Goal: Transaction & Acquisition: Obtain resource

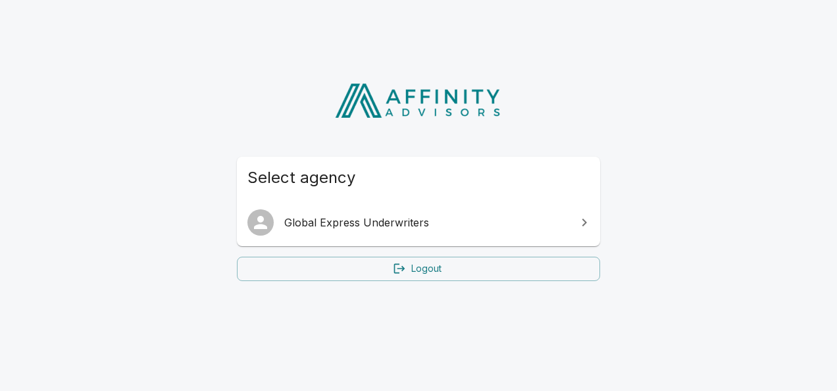
click at [481, 218] on span "Global Express Underwriters" at bounding box center [426, 223] width 284 height 16
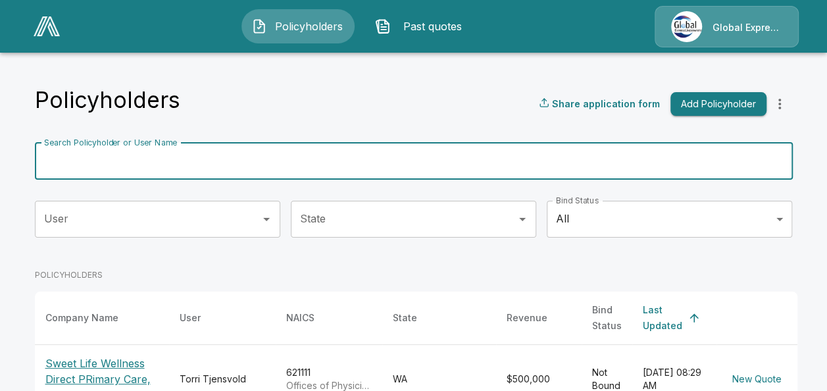
click at [161, 157] on input "Search Policyholder or User Name" at bounding box center [407, 161] width 744 height 37
paste input "**********"
type input "**********"
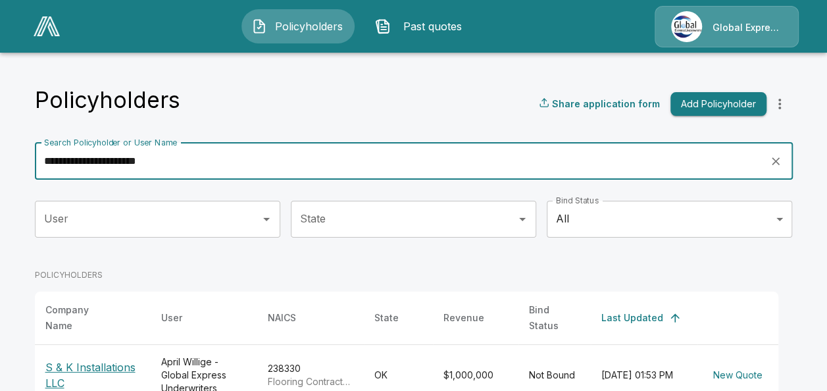
click at [105, 360] on p "S & K Installations LLC" at bounding box center [92, 375] width 95 height 32
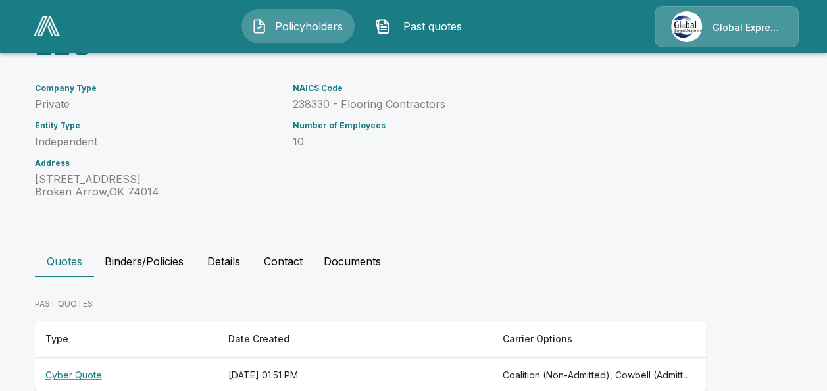
scroll to position [175, 0]
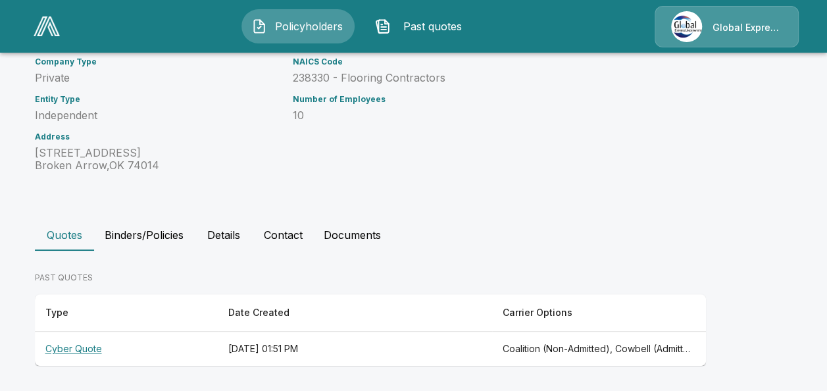
click at [76, 344] on th "Cyber Quote" at bounding box center [126, 349] width 183 height 35
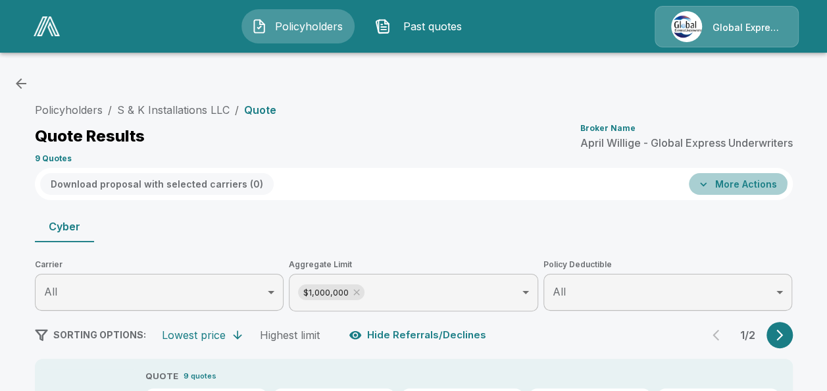
click at [721, 176] on button "More Actions" at bounding box center [738, 184] width 99 height 22
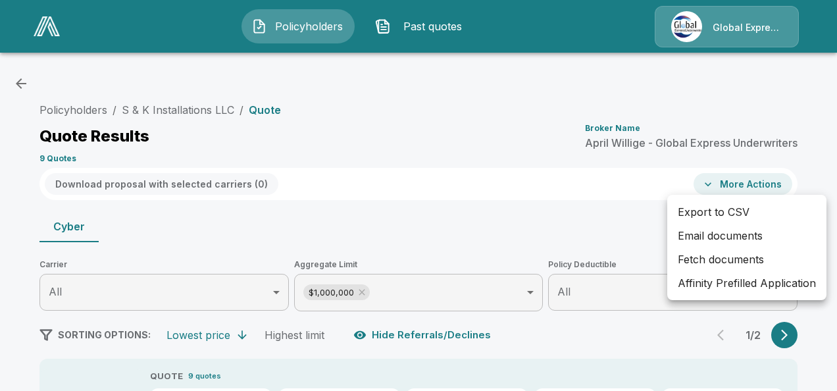
click at [826, 376] on div at bounding box center [418, 195] width 837 height 391
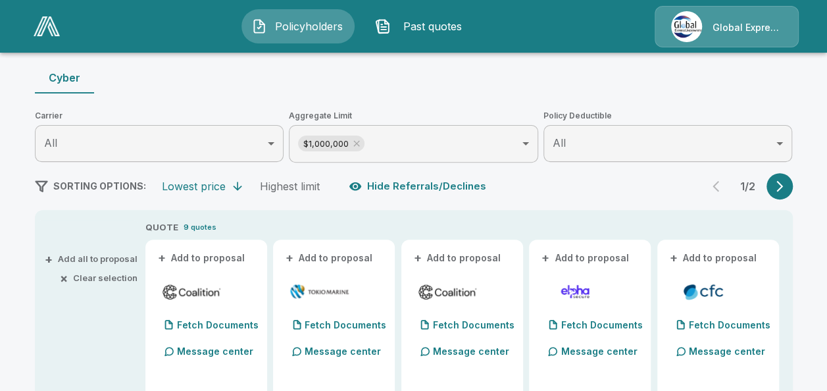
scroll to position [201, 0]
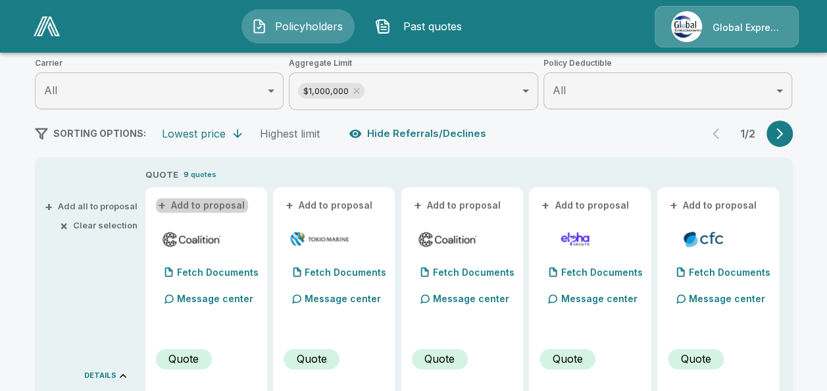
click at [234, 203] on button "+ Add to proposal" at bounding box center [202, 205] width 92 height 14
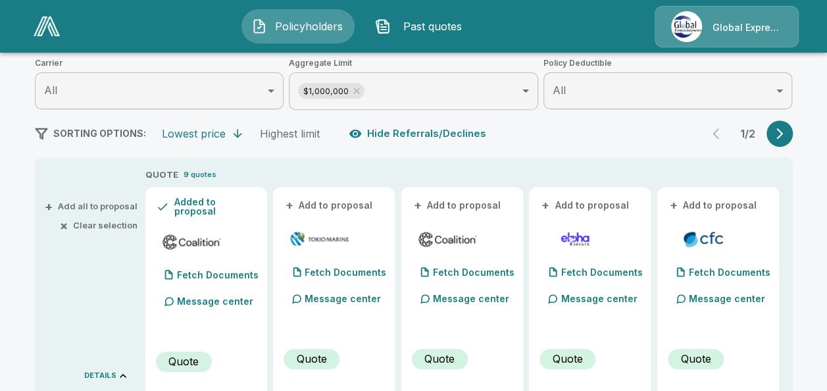
click at [342, 200] on button "+ Add to proposal" at bounding box center [330, 205] width 92 height 14
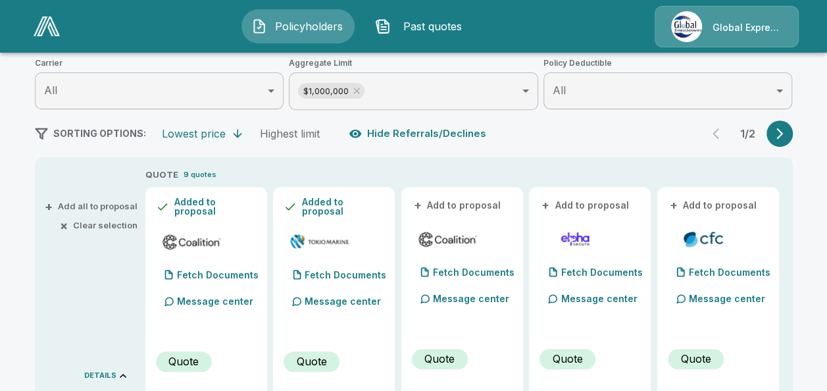
click at [440, 203] on button "+ Add to proposal" at bounding box center [458, 205] width 92 height 14
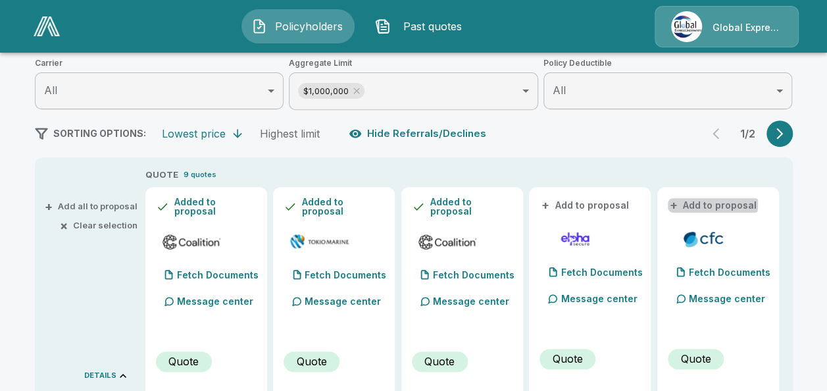
click at [701, 203] on button "+ Add to proposal" at bounding box center [714, 205] width 92 height 14
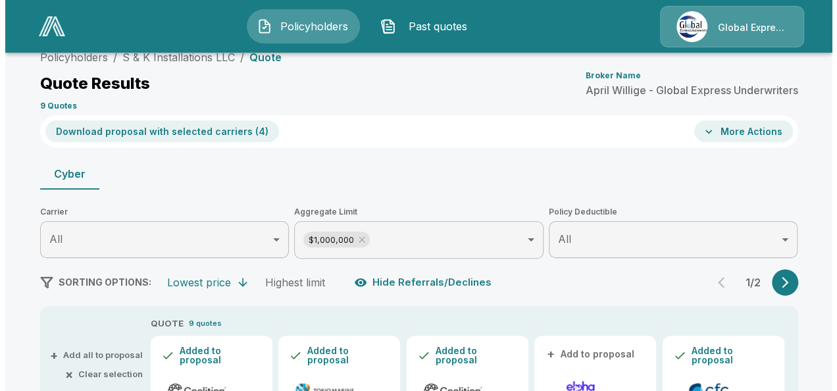
scroll to position [0, 0]
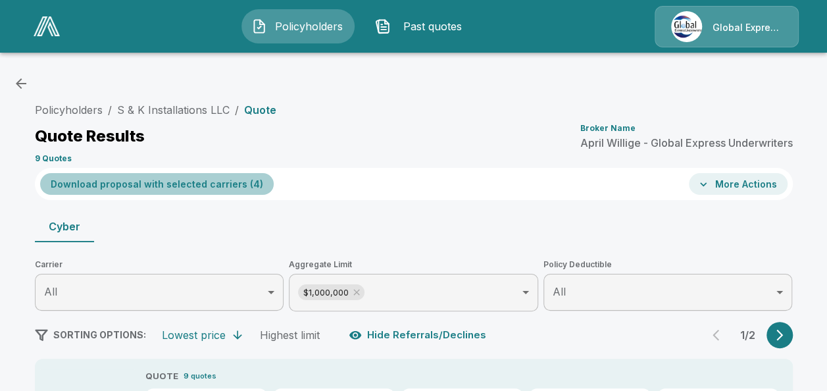
click at [195, 182] on button "Download proposal with selected carriers ( 4 )" at bounding box center [157, 184] width 234 height 22
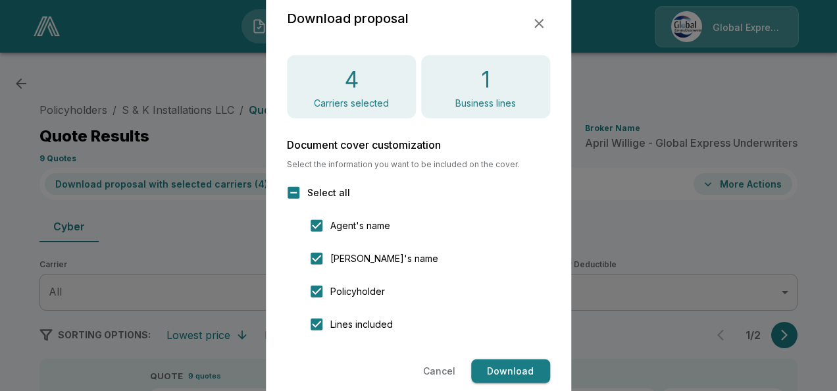
click at [507, 367] on button "Download" at bounding box center [510, 371] width 79 height 24
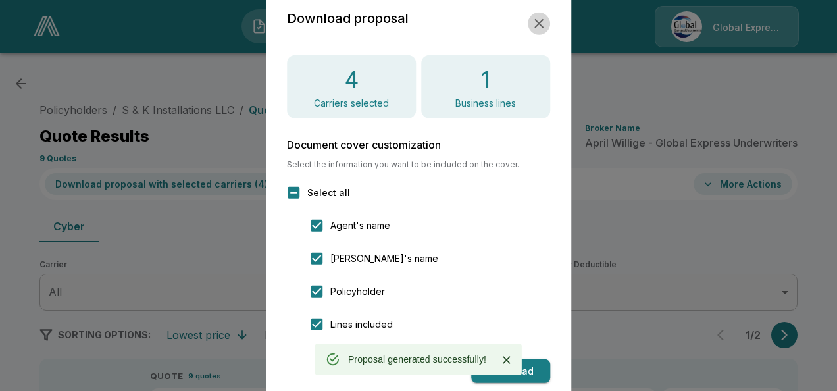
click at [534, 21] on icon "button" at bounding box center [539, 24] width 16 height 16
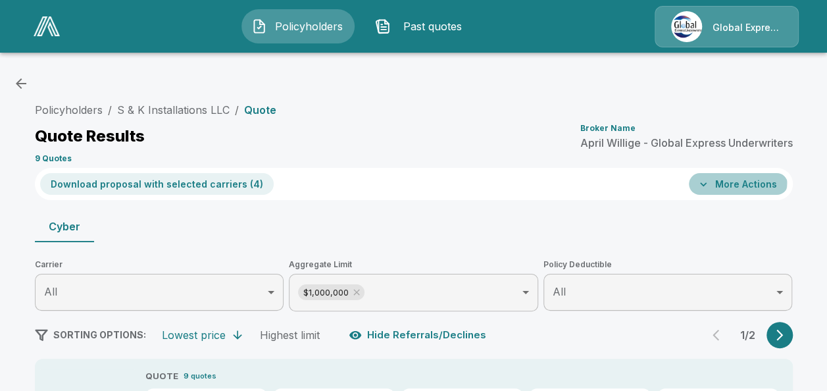
click at [724, 181] on button "More Actions" at bounding box center [738, 184] width 99 height 22
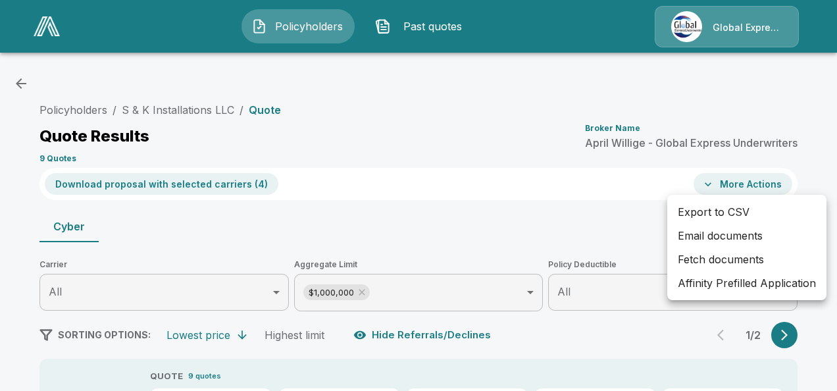
click at [710, 286] on li "Affinity Prefilled Application" at bounding box center [746, 283] width 159 height 24
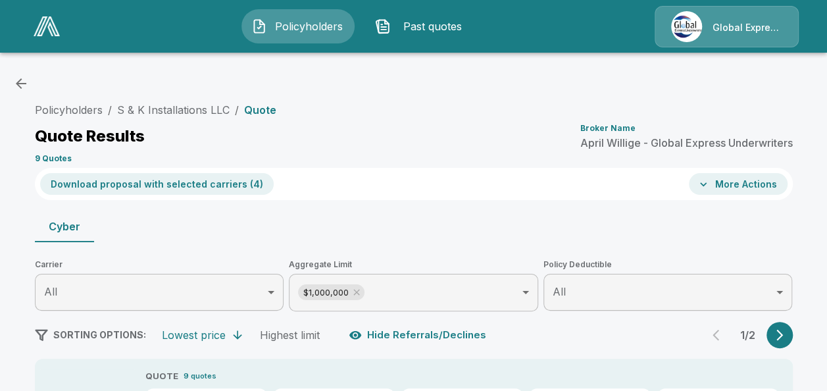
click at [717, 182] on button "More Actions" at bounding box center [738, 184] width 99 height 22
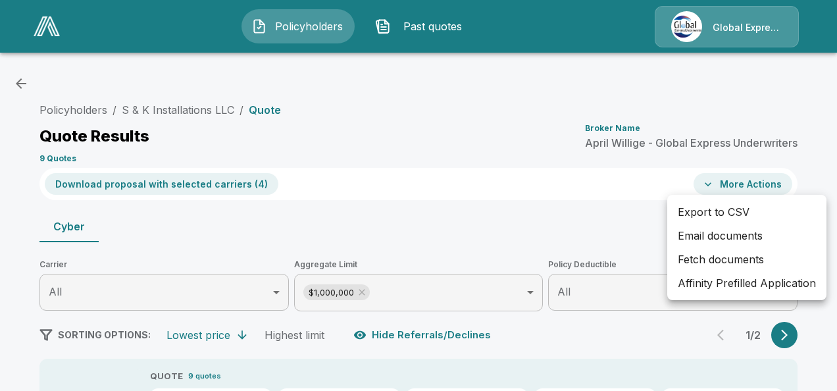
click at [700, 231] on li "Email documents" at bounding box center [746, 236] width 159 height 24
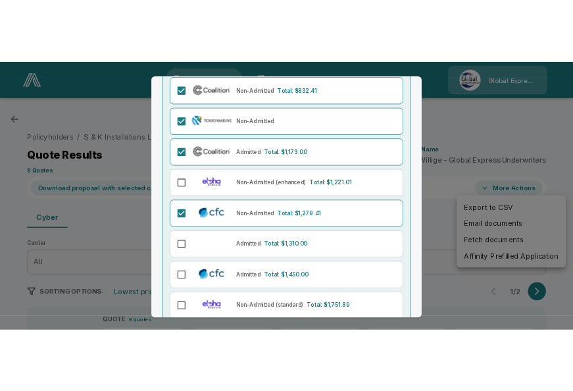
scroll to position [249, 0]
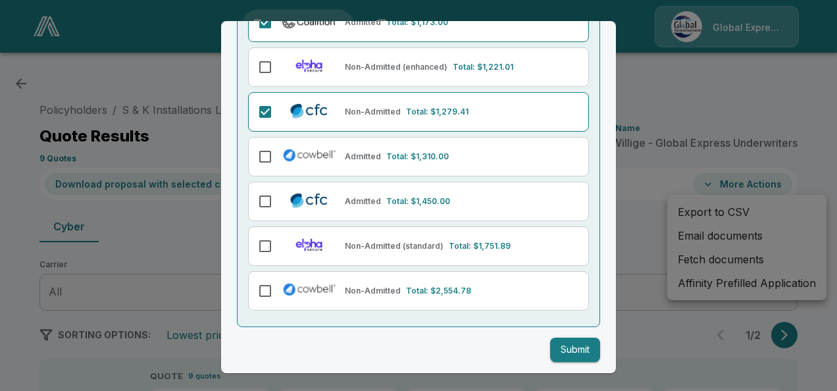
click at [558, 342] on button "Submit" at bounding box center [575, 350] width 50 height 24
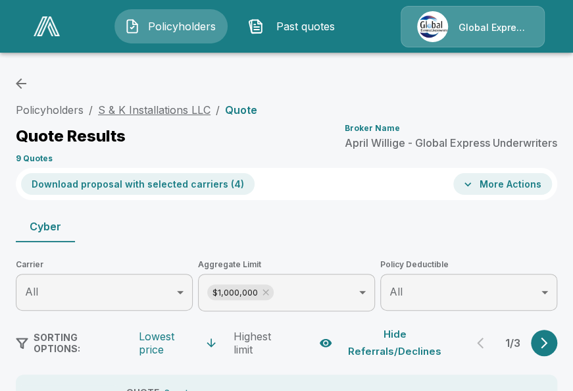
click at [182, 109] on link "S & K Installations LLC" at bounding box center [154, 109] width 113 height 13
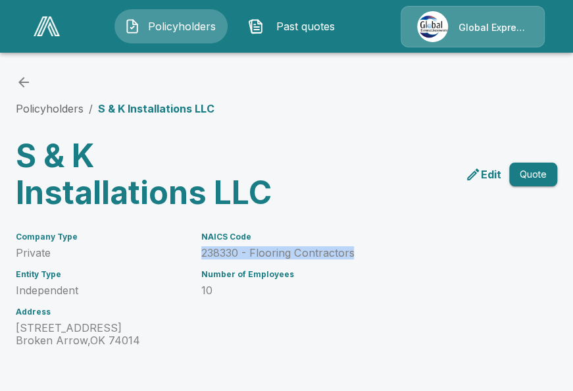
drag, startPoint x: 207, startPoint y: 254, endPoint x: 358, endPoint y: 251, distance: 151.4
click at [358, 251] on p "238330 - Flooring Contractors" at bounding box center [332, 253] width 263 height 13
copy p "238330 - Flooring Contractors"
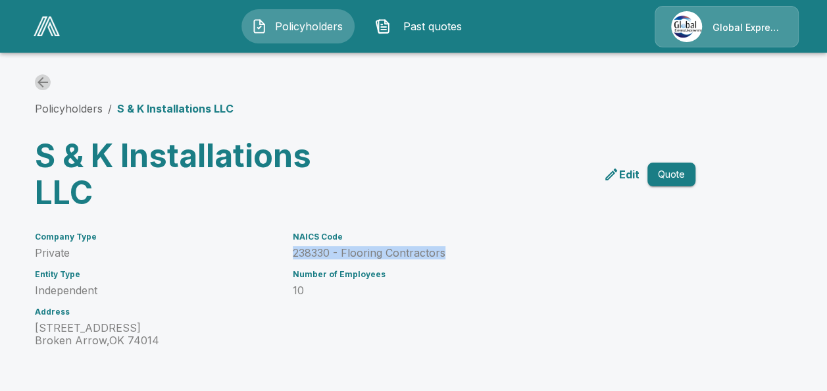
click at [43, 78] on icon "back" at bounding box center [43, 82] width 16 height 16
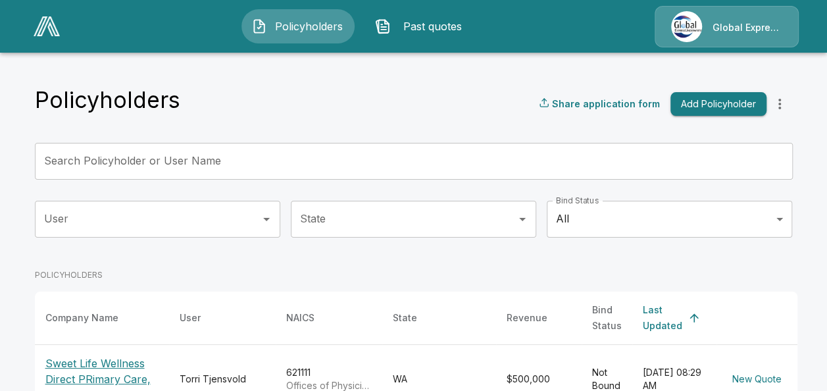
click at [343, 166] on input "Search Policyholder or User Name" at bounding box center [407, 161] width 744 height 37
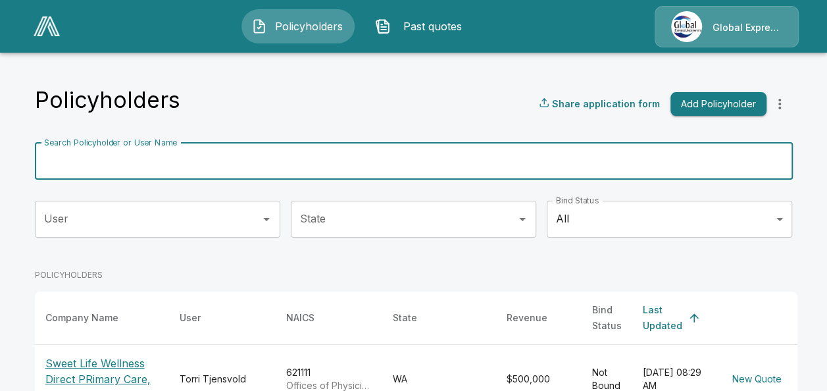
paste input "**********"
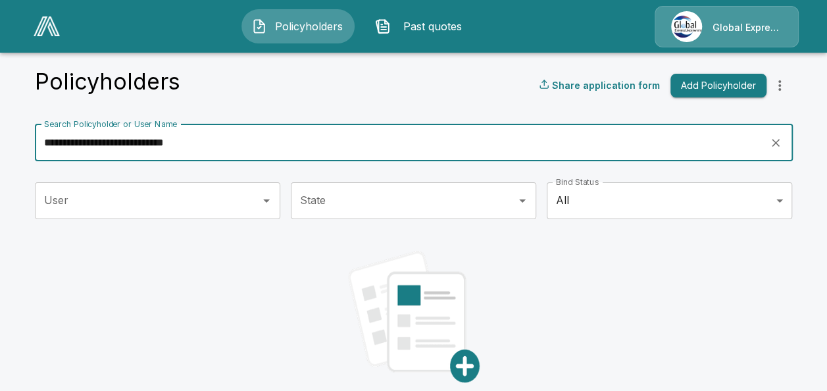
scroll to position [86, 0]
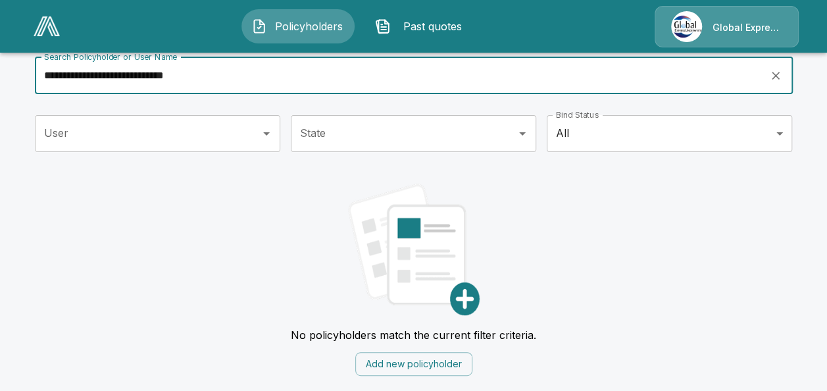
click at [467, 93] on input "**********" at bounding box center [398, 75] width 726 height 37
click at [137, 92] on input "**********" at bounding box center [398, 75] width 726 height 37
drag, startPoint x: 216, startPoint y: 83, endPoint x: -76, endPoint y: 93, distance: 292.4
click at [0, 93] on html "**********" at bounding box center [413, 152] width 827 height 477
paste input "**********"
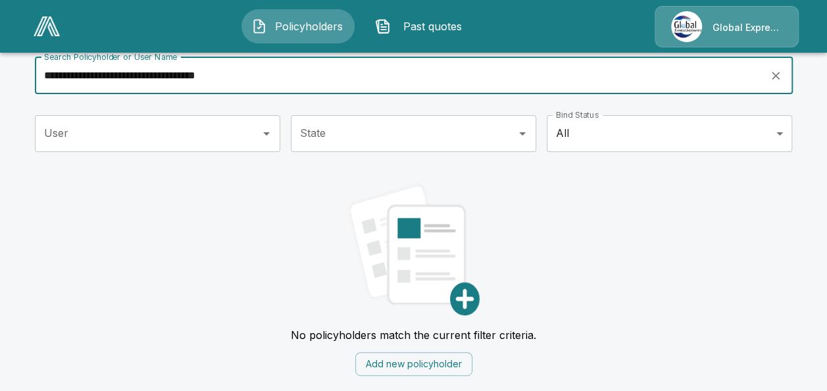
type input "**********"
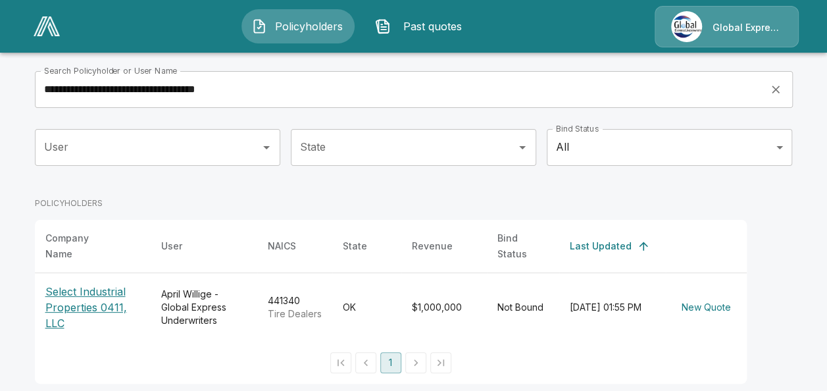
click at [110, 290] on p "Select Industrial Properties 0411, LLC" at bounding box center [92, 307] width 95 height 47
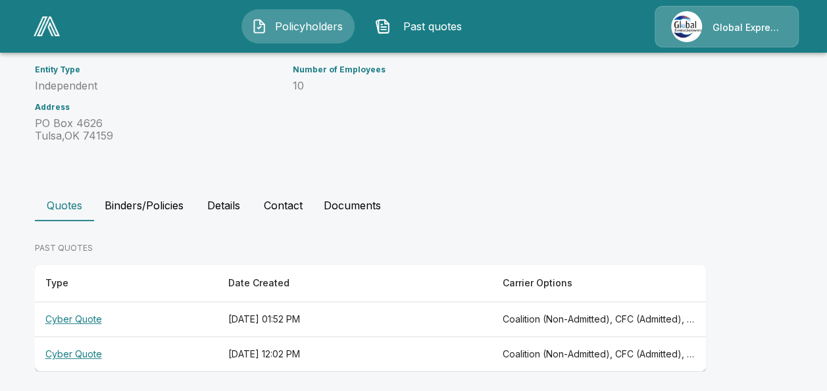
scroll to position [209, 0]
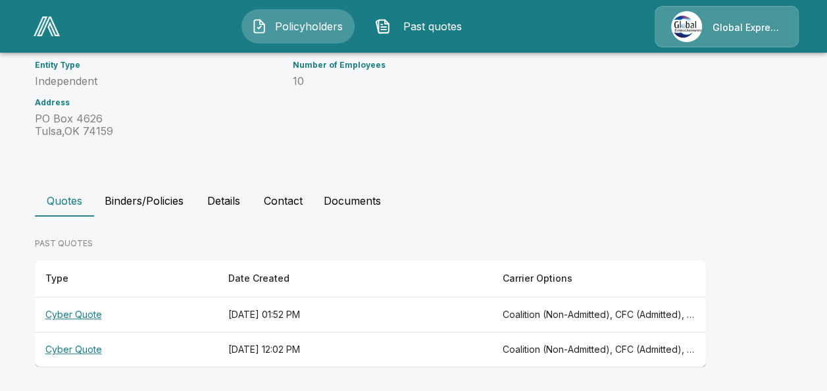
click at [88, 309] on th "Cyber Quote" at bounding box center [126, 314] width 183 height 35
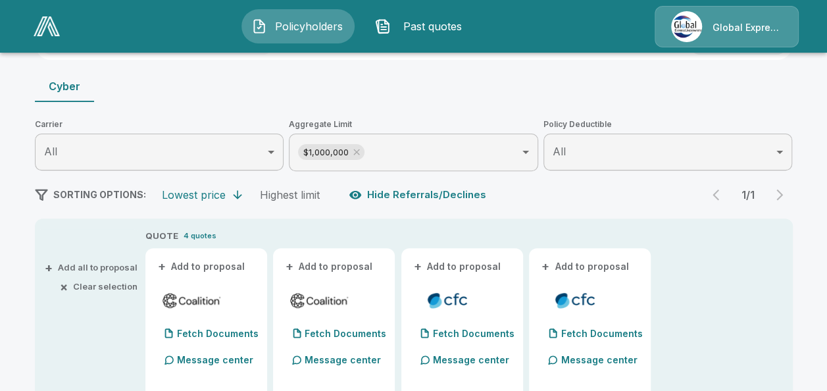
scroll to position [193, 0]
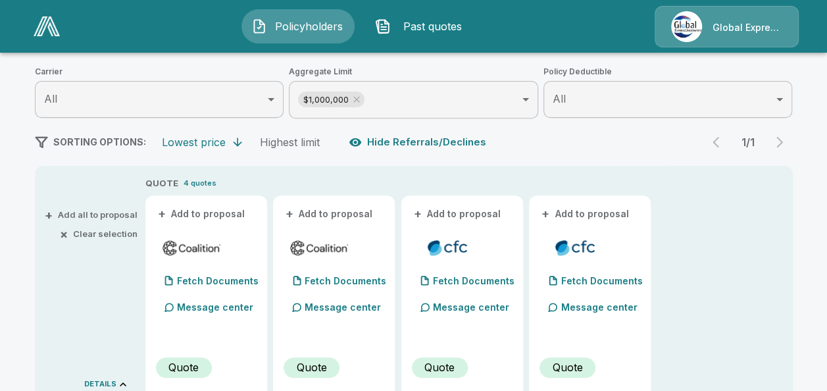
click at [238, 209] on button "+ Add to proposal" at bounding box center [202, 214] width 92 height 14
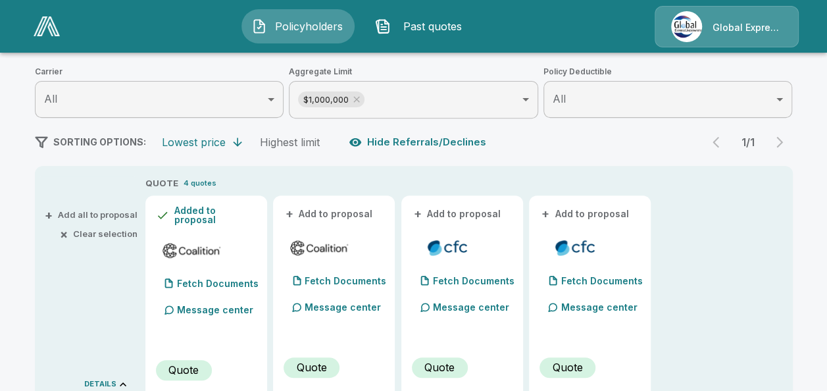
click at [330, 213] on button "+ Add to proposal" at bounding box center [330, 214] width 92 height 14
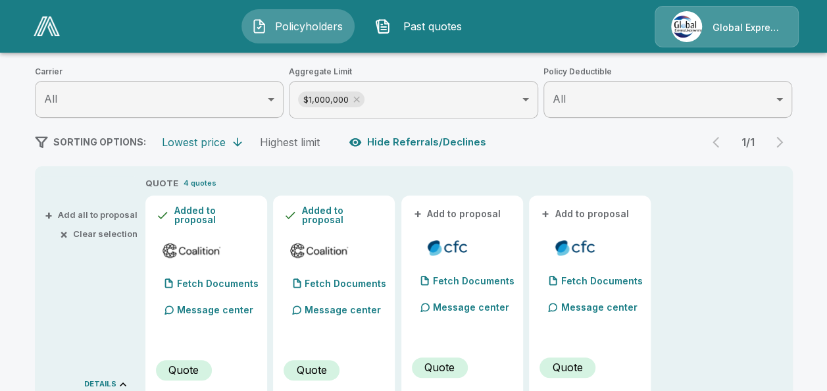
click at [451, 215] on button "+ Add to proposal" at bounding box center [458, 214] width 92 height 14
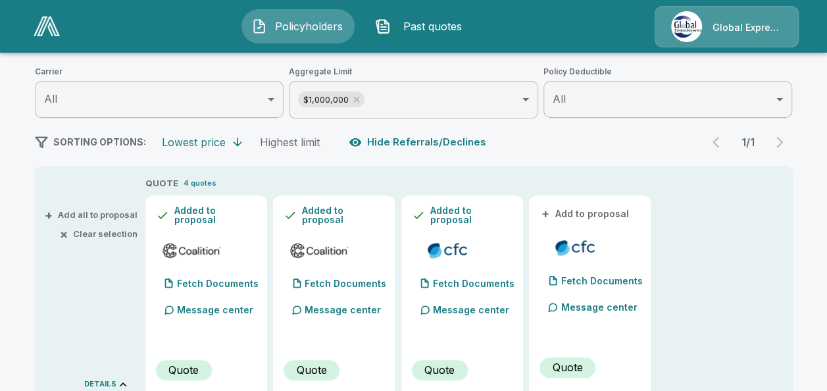
click at [561, 211] on button "+ Add to proposal" at bounding box center [586, 214] width 92 height 14
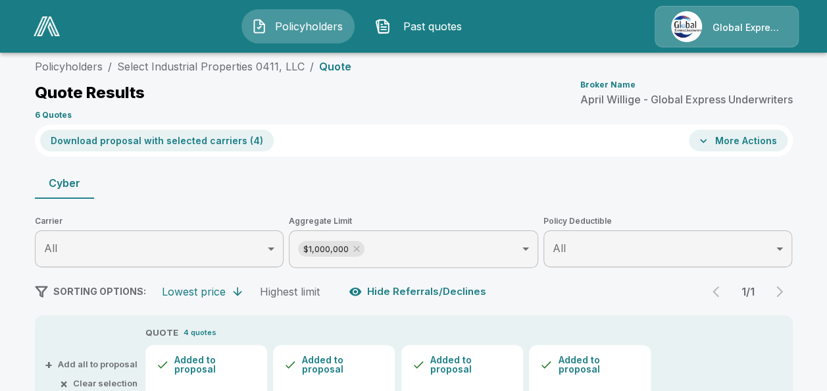
scroll to position [0, 0]
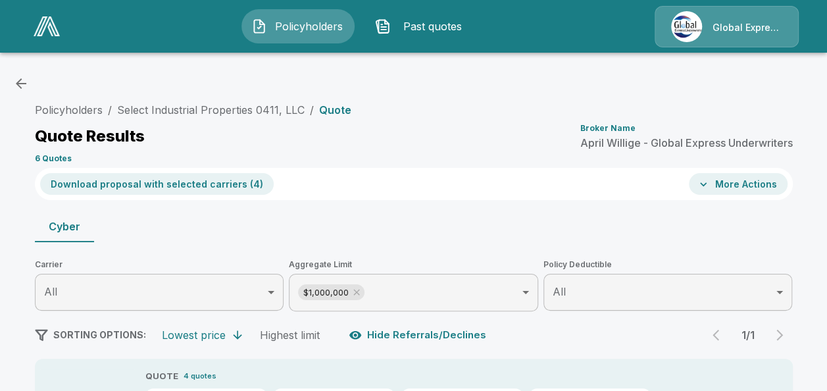
click at [207, 181] on button "Download proposal with selected carriers ( 4 )" at bounding box center [157, 184] width 234 height 22
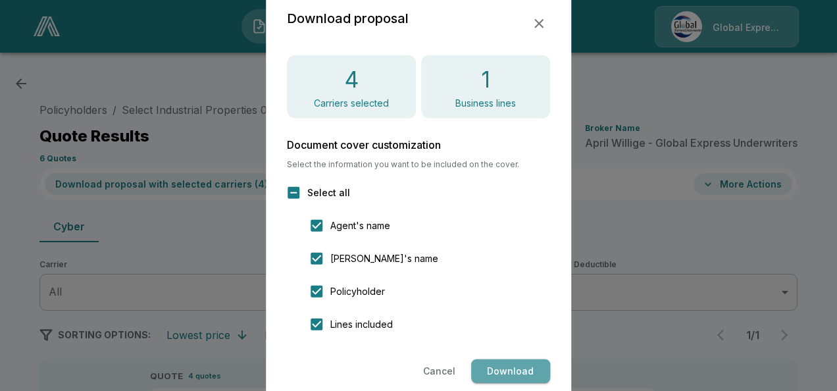
click at [505, 368] on button "Download" at bounding box center [510, 371] width 79 height 24
click at [542, 18] on icon "button" at bounding box center [539, 24] width 16 height 16
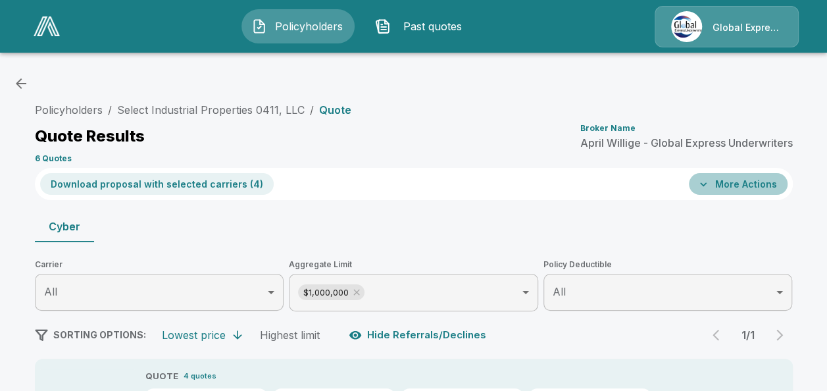
click at [729, 191] on button "More Actions" at bounding box center [738, 184] width 99 height 22
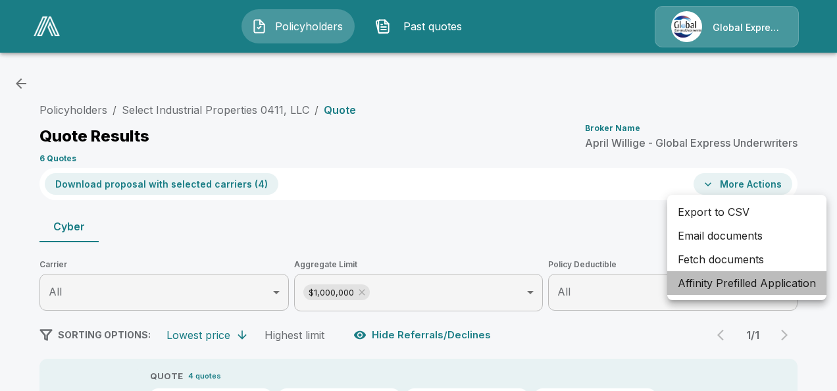
click at [716, 282] on li "Affinity Prefilled Application" at bounding box center [746, 283] width 159 height 24
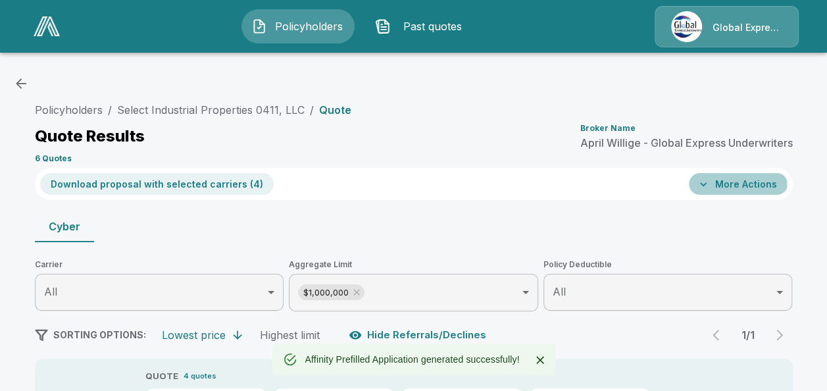
click at [738, 186] on button "More Actions" at bounding box center [738, 184] width 99 height 22
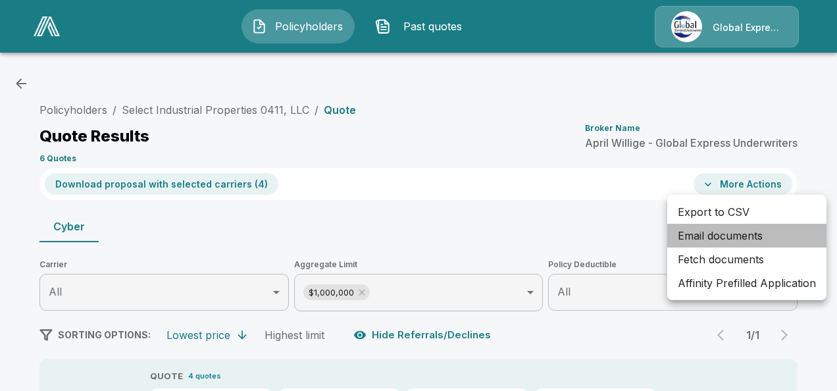
click at [713, 230] on li "Email documents" at bounding box center [746, 236] width 159 height 24
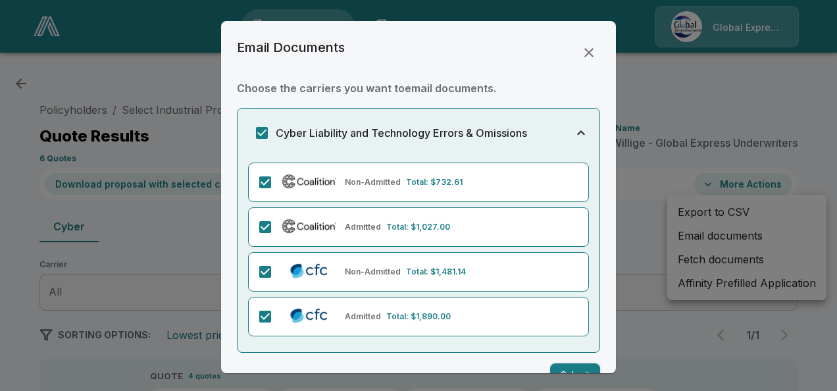
click at [570, 367] on button "Submit" at bounding box center [575, 375] width 50 height 24
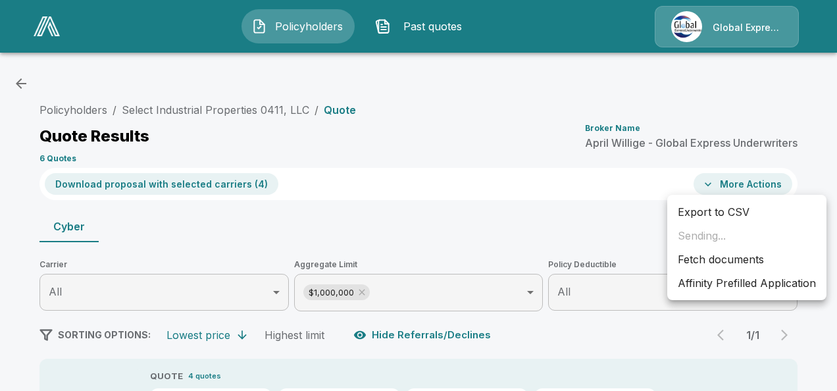
click at [820, 224] on ul "Export to CSV Sending... Fetch documents Affinity Prefilled Application" at bounding box center [746, 247] width 159 height 105
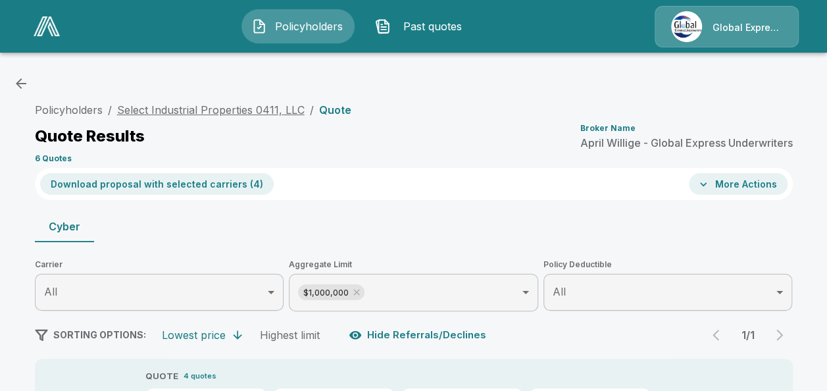
click at [274, 108] on link "Select Industrial Properties 0411, LLC" at bounding box center [211, 109] width 188 height 13
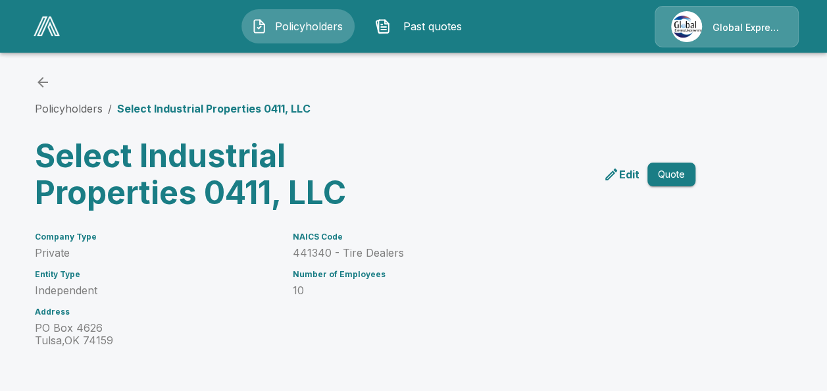
click at [328, 240] on h6 "NAICS Code" at bounding box center [477, 236] width 371 height 9
drag, startPoint x: 295, startPoint y: 253, endPoint x: 409, endPoint y: 251, distance: 113.9
click at [409, 251] on div "NAICS Code 441340 - Tire Dealers Number of Employees 10" at bounding box center [469, 281] width 387 height 130
copy p "441340 - Tire Dealers"
click at [45, 77] on icon "back" at bounding box center [43, 82] width 16 height 16
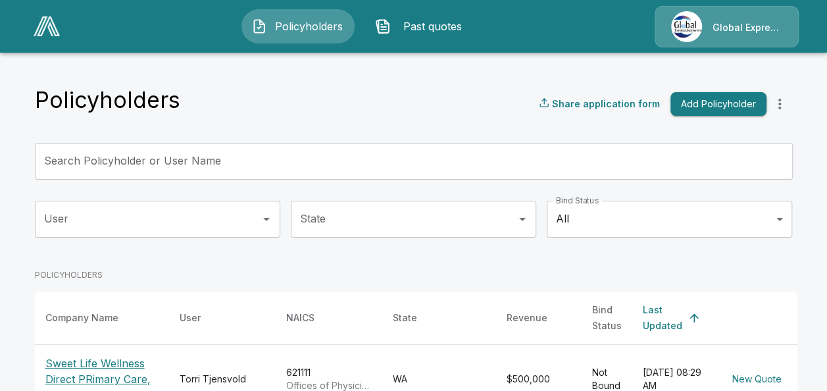
click at [336, 159] on input "Search Policyholder or User Name" at bounding box center [407, 161] width 744 height 37
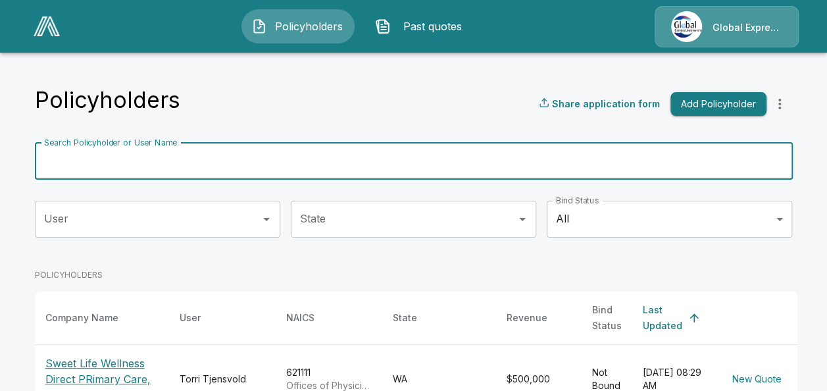
paste input "**********"
click at [336, 161] on input "**********" at bounding box center [398, 161] width 726 height 37
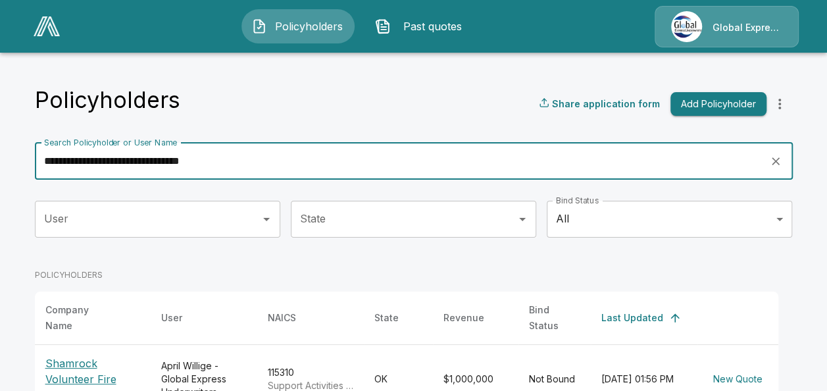
type input "**********"
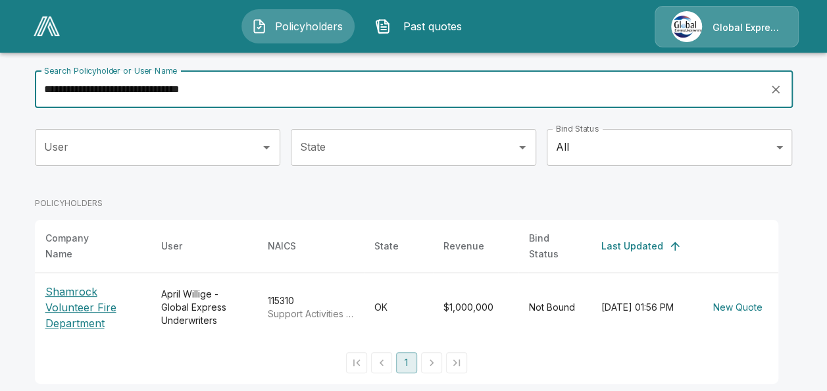
click at [82, 284] on p "Shamrock Volunteer Fire Department" at bounding box center [92, 307] width 95 height 47
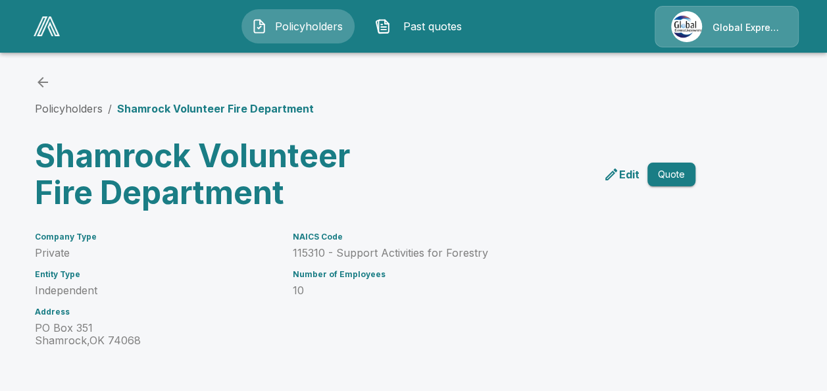
click at [82, 280] on div "Entity Type Independent" at bounding box center [156, 283] width 242 height 27
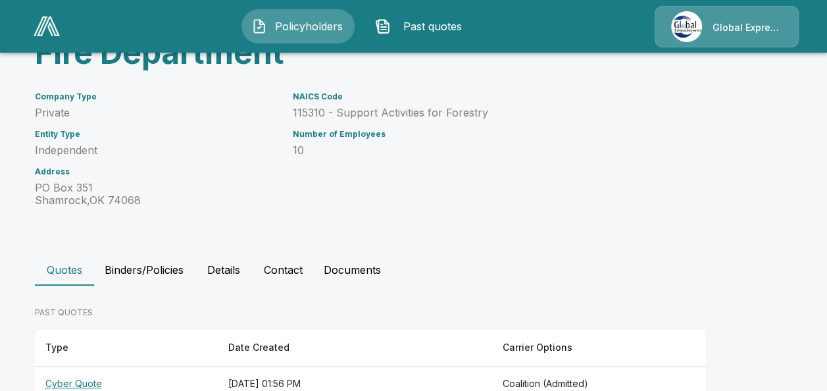
scroll to position [175, 0]
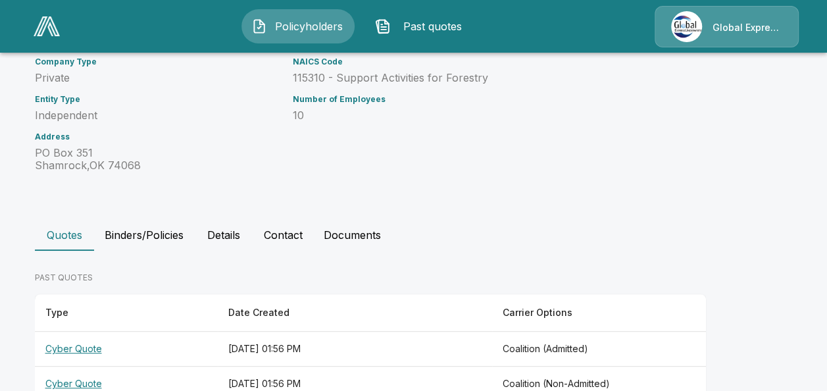
click at [107, 337] on th "Cyber Quote" at bounding box center [126, 349] width 183 height 35
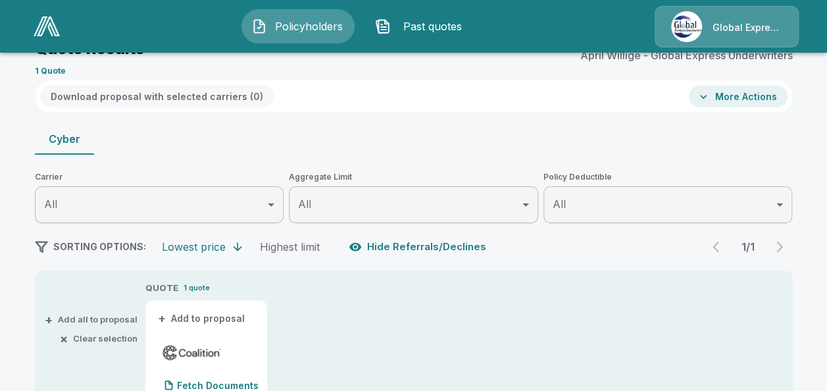
scroll to position [122, 0]
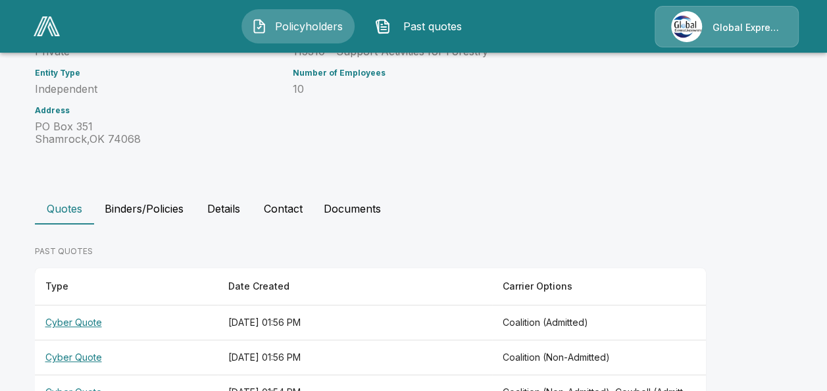
scroll to position [244, 0]
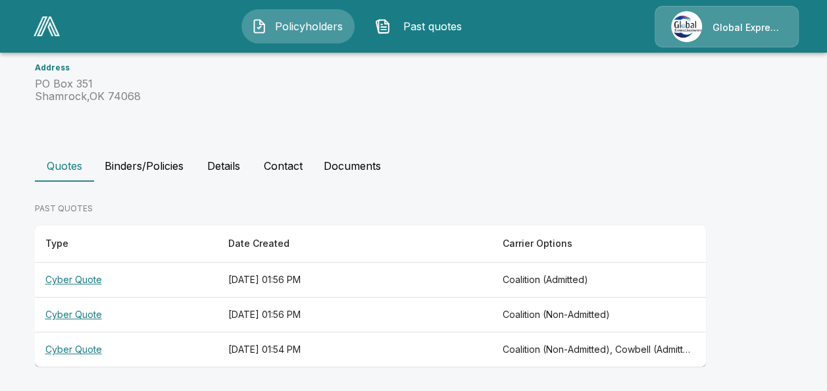
click at [76, 351] on th "Cyber Quote" at bounding box center [126, 349] width 183 height 35
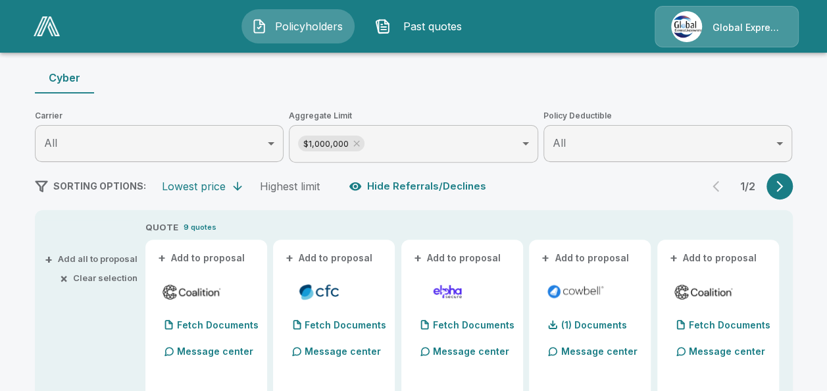
scroll to position [158, 0]
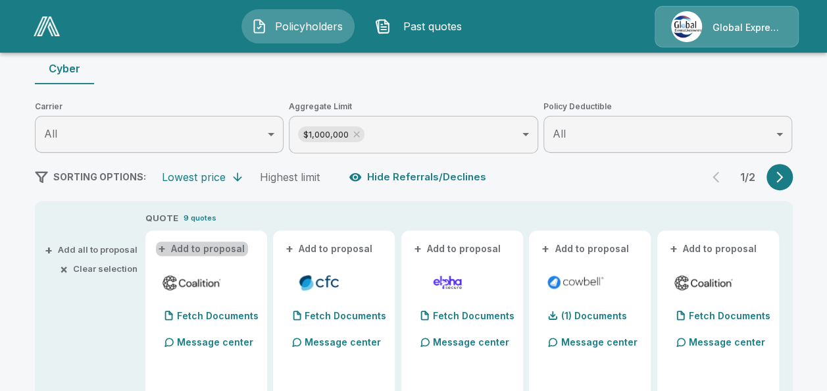
click at [238, 249] on button "+ Add to proposal" at bounding box center [202, 248] width 92 height 14
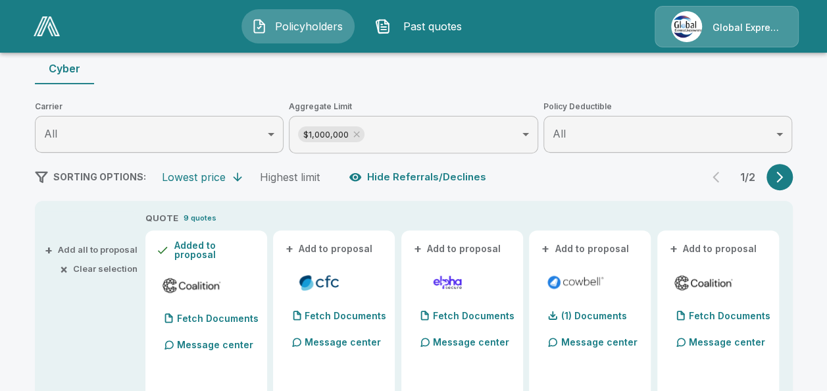
click at [320, 250] on button "+ Add to proposal" at bounding box center [330, 248] width 92 height 14
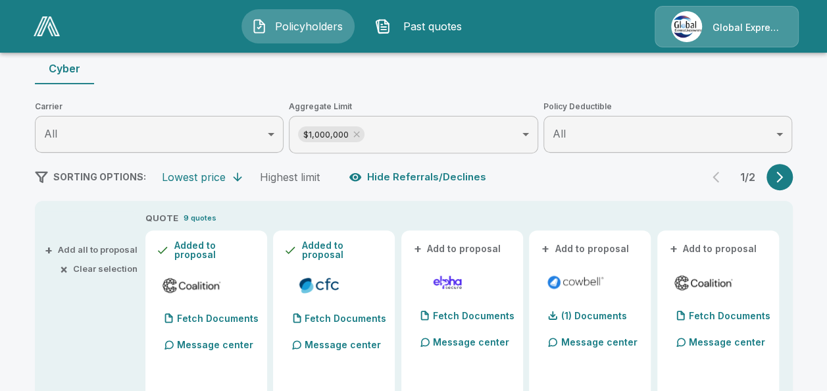
click at [595, 250] on button "+ Add to proposal" at bounding box center [586, 248] width 92 height 14
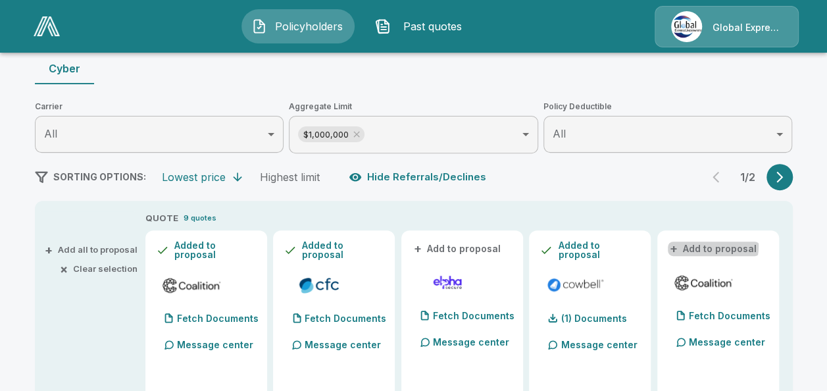
click at [716, 246] on button "+ Add to proposal" at bounding box center [714, 248] width 92 height 14
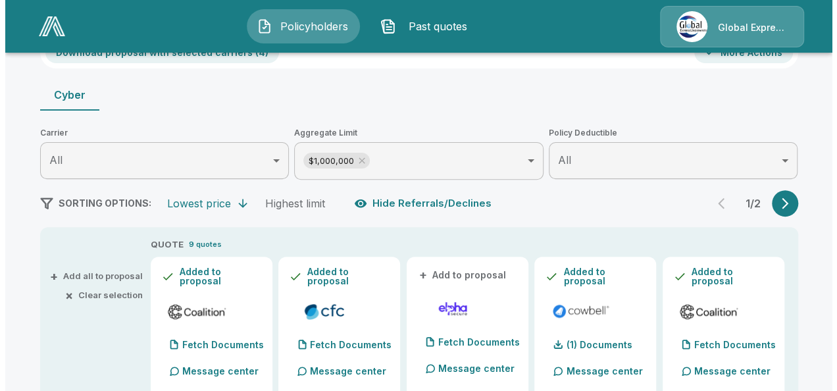
scroll to position [0, 0]
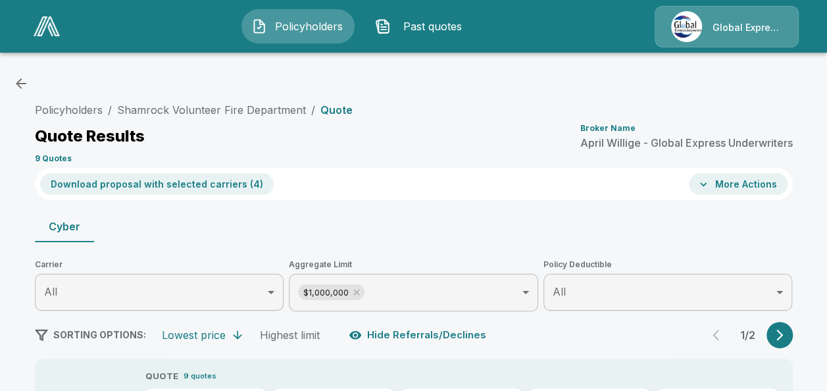
click at [222, 182] on button "Download proposal with selected carriers ( 4 )" at bounding box center [157, 184] width 234 height 22
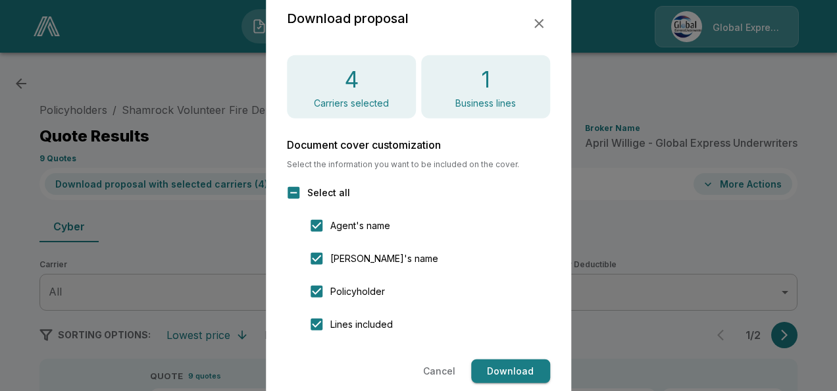
click at [504, 363] on button "Download" at bounding box center [510, 371] width 79 height 24
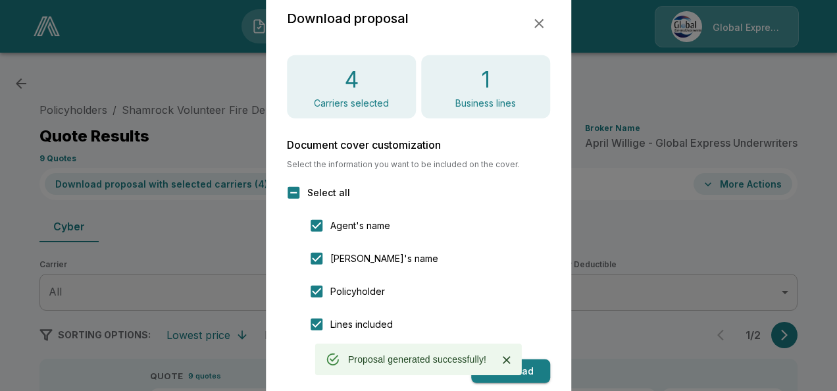
click at [528, 21] on button "button" at bounding box center [539, 24] width 22 height 22
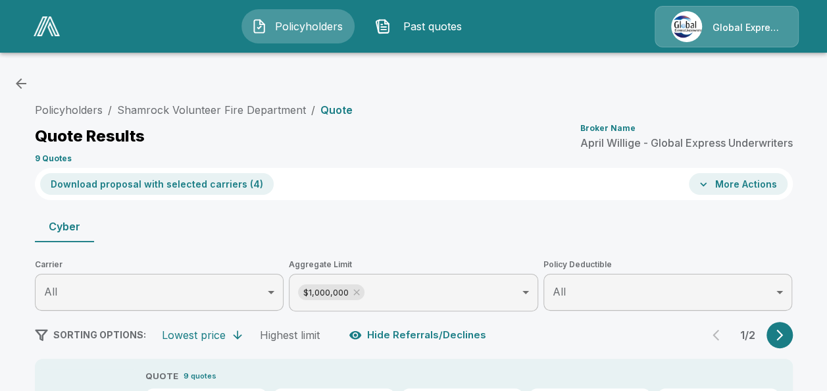
click at [720, 185] on button "More Actions" at bounding box center [738, 184] width 99 height 22
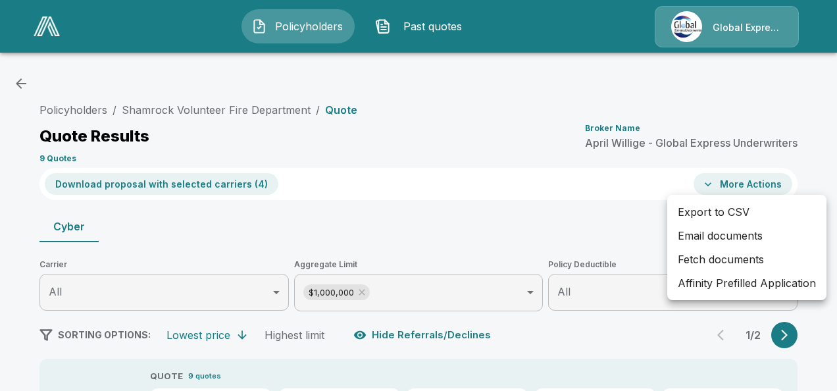
click at [711, 280] on li "Affinity Prefilled Application" at bounding box center [746, 283] width 159 height 24
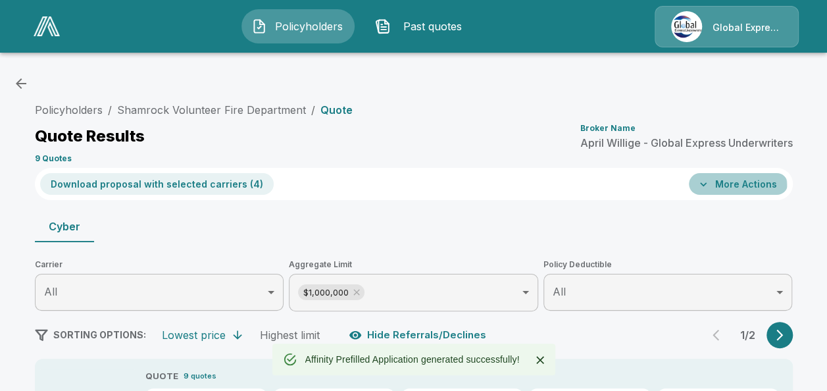
click at [707, 189] on icon "button" at bounding box center [703, 184] width 13 height 13
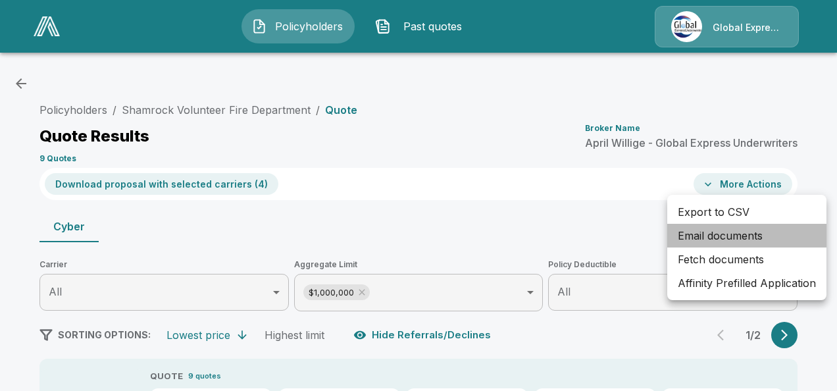
click at [707, 228] on li "Email documents" at bounding box center [746, 236] width 159 height 24
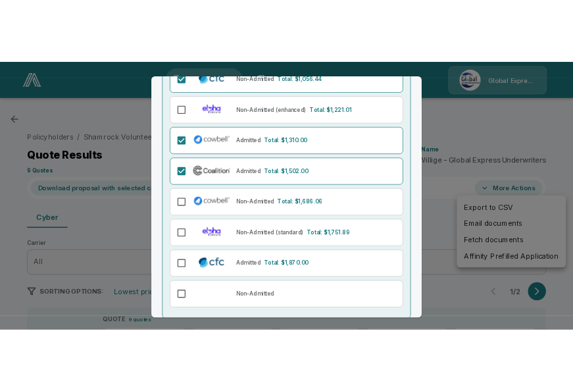
scroll to position [249, 0]
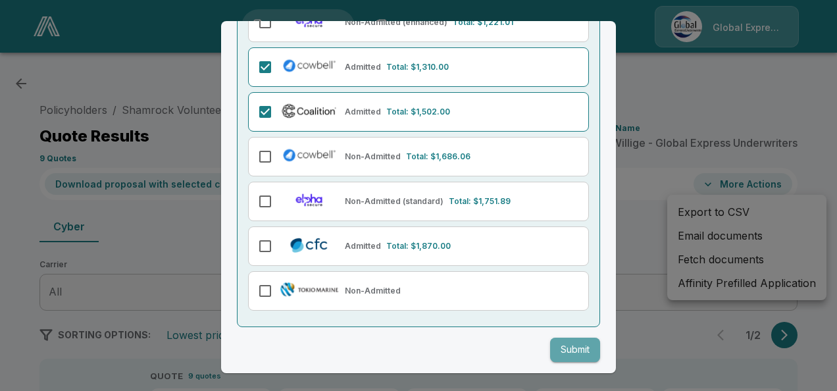
click at [575, 353] on button "Submit" at bounding box center [575, 350] width 50 height 24
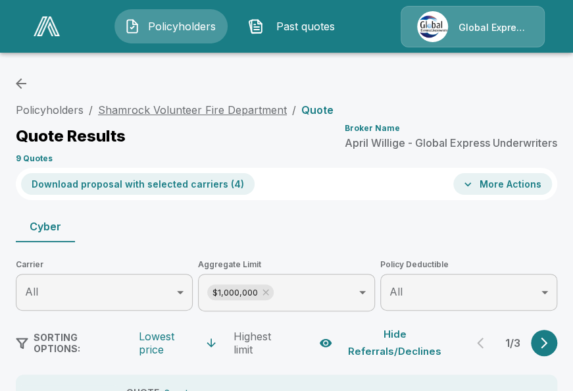
click at [199, 110] on link "Shamrock Volunteer Fire Department" at bounding box center [192, 109] width 189 height 13
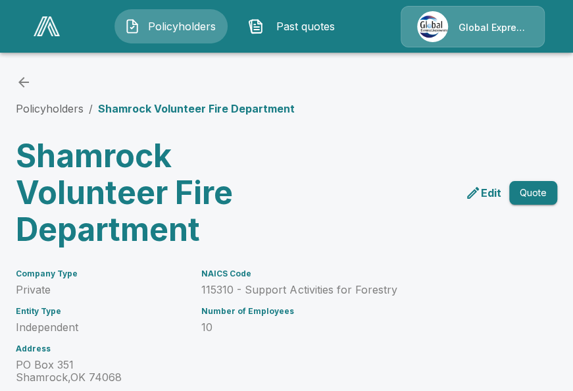
click at [242, 211] on h3 "Shamrock Volunteer Fire Department" at bounding box center [149, 193] width 266 height 111
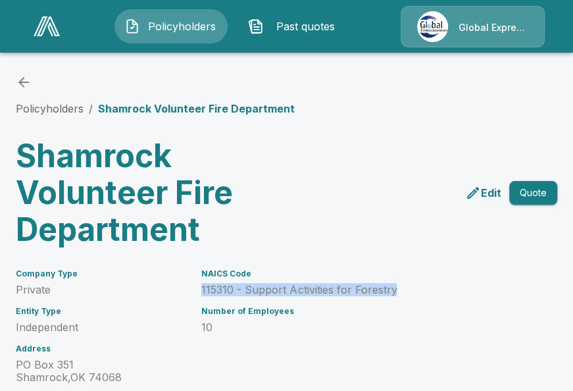
drag, startPoint x: 206, startPoint y: 291, endPoint x: 400, endPoint y: 288, distance: 194.1
click at [400, 288] on p "115310 - Support Activities for Forestry" at bounding box center [332, 290] width 263 height 13
copy p "115310 - Support Activities for Forestry"
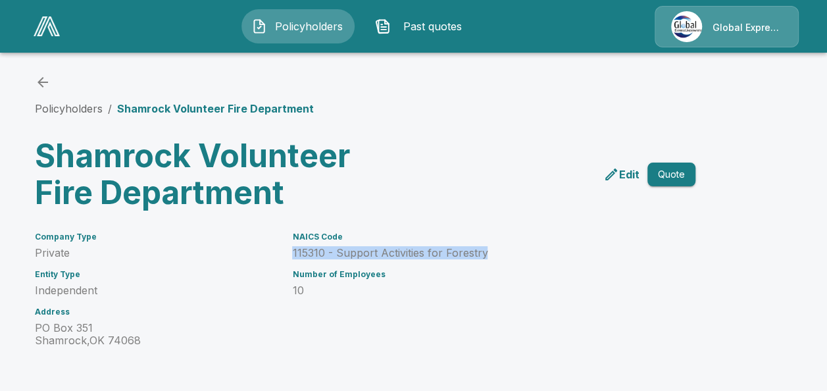
click at [50, 79] on icon "back" at bounding box center [43, 82] width 16 height 16
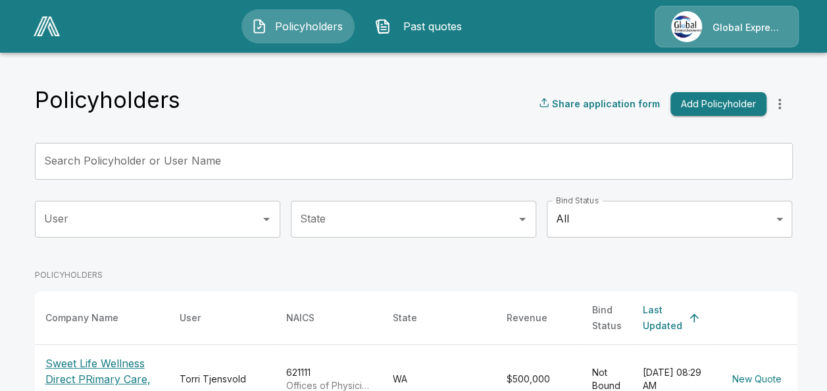
click at [324, 158] on input "Search Policyholder or User Name" at bounding box center [407, 161] width 744 height 37
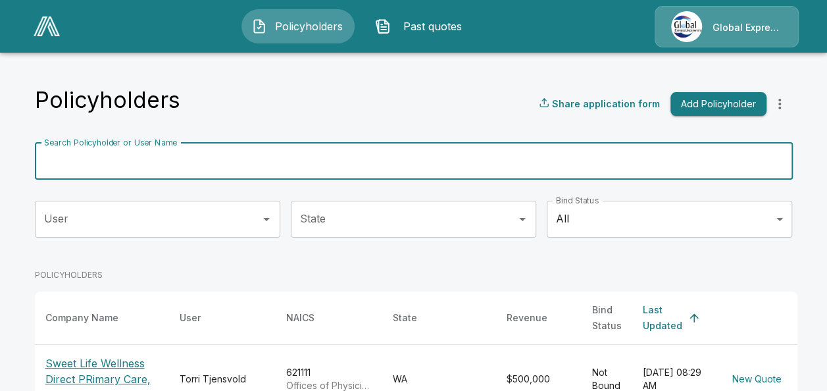
paste input "**********"
type input "**********"
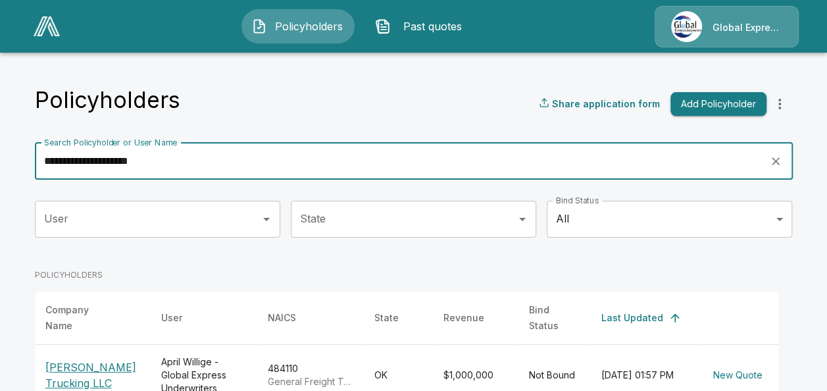
click at [114, 359] on p "[PERSON_NAME] Trucking LLC" at bounding box center [92, 375] width 95 height 32
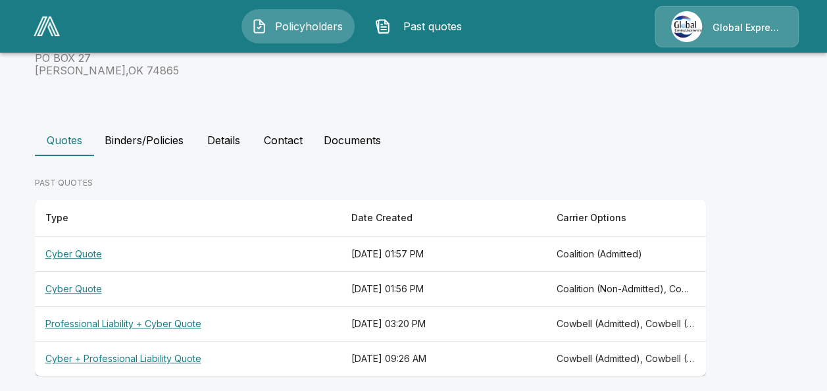
scroll to position [279, 0]
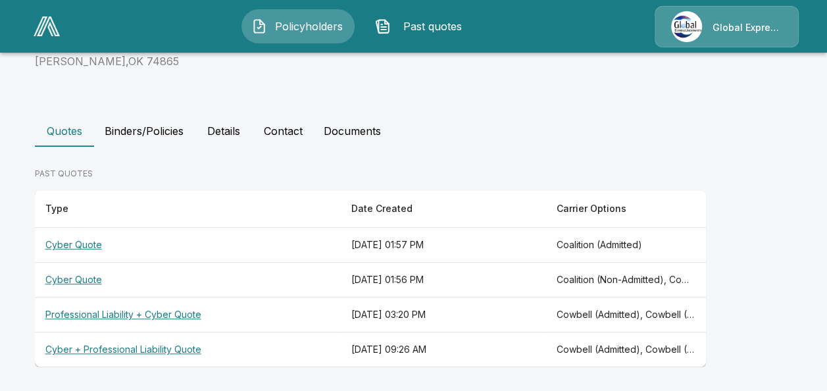
click at [82, 272] on th "Cyber Quote" at bounding box center [188, 280] width 307 height 35
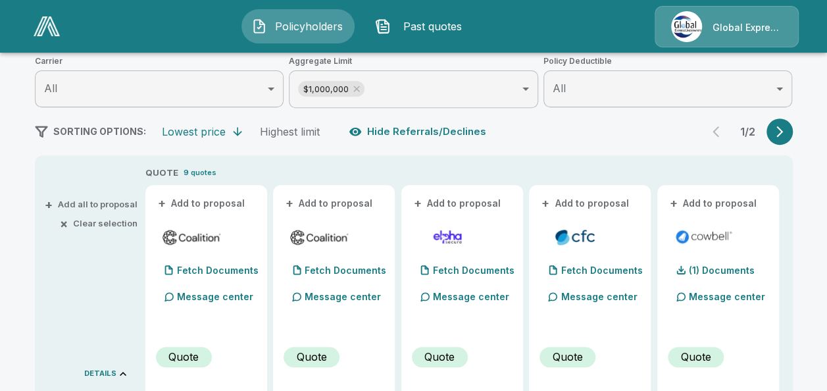
scroll to position [211, 0]
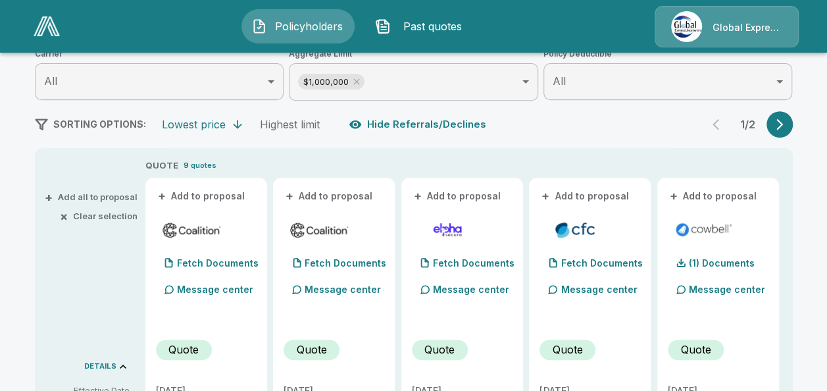
click at [229, 193] on button "+ Add to proposal" at bounding box center [202, 196] width 92 height 14
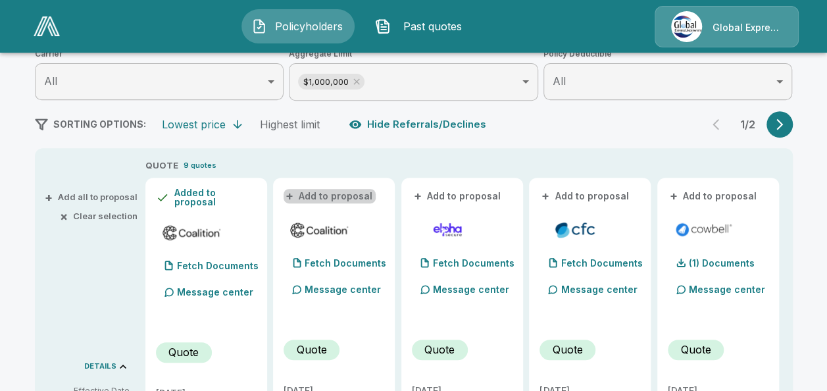
click at [371, 190] on button "+ Add to proposal" at bounding box center [330, 196] width 92 height 14
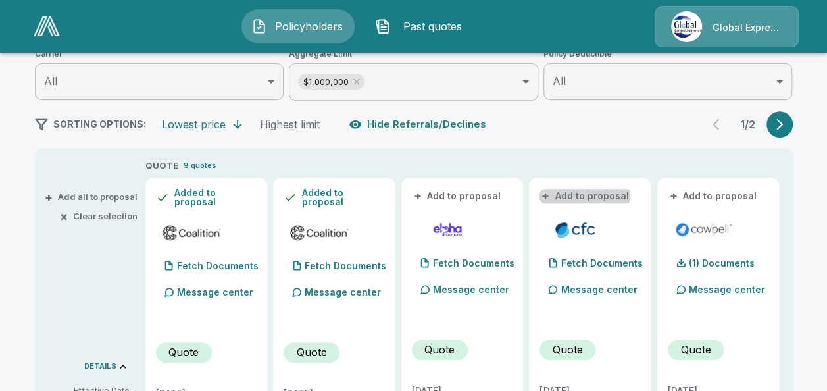
click at [567, 196] on button "+ Add to proposal" at bounding box center [586, 196] width 92 height 14
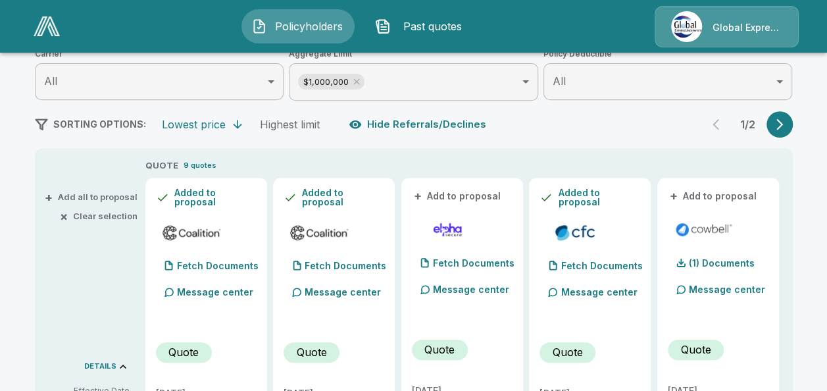
click at [739, 195] on button "+ Add to proposal" at bounding box center [714, 196] width 92 height 14
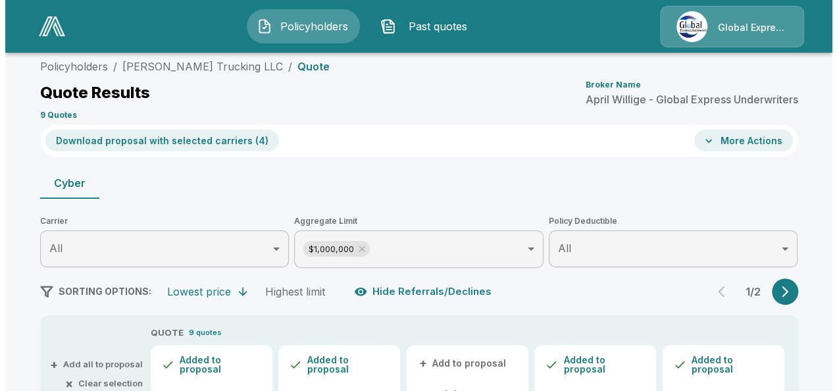
scroll to position [17, 0]
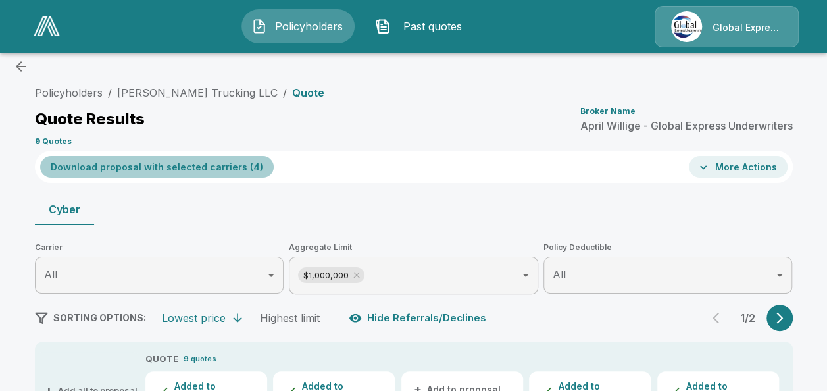
click at [209, 162] on button "Download proposal with selected carriers ( 4 )" at bounding box center [157, 167] width 234 height 22
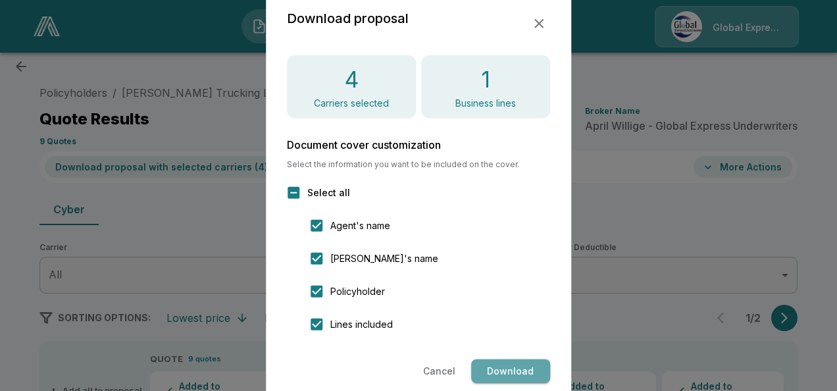
click at [482, 372] on button "Download" at bounding box center [510, 371] width 79 height 24
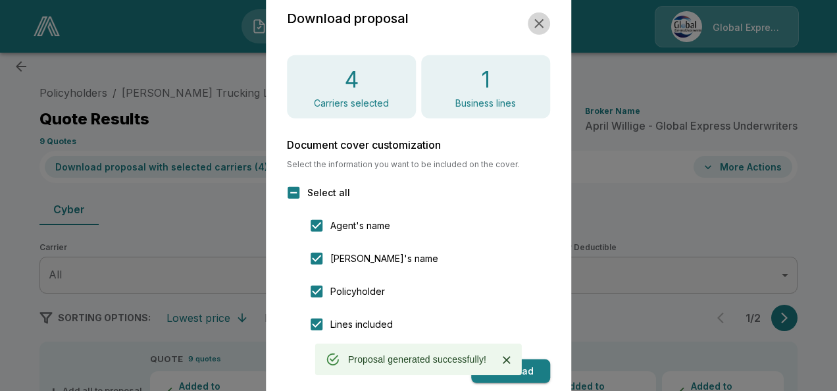
click at [544, 20] on icon "button" at bounding box center [539, 24] width 16 height 16
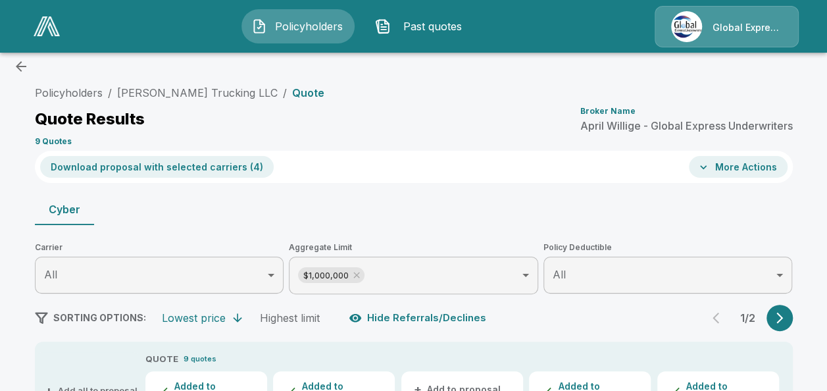
click at [771, 161] on button "More Actions" at bounding box center [738, 167] width 99 height 22
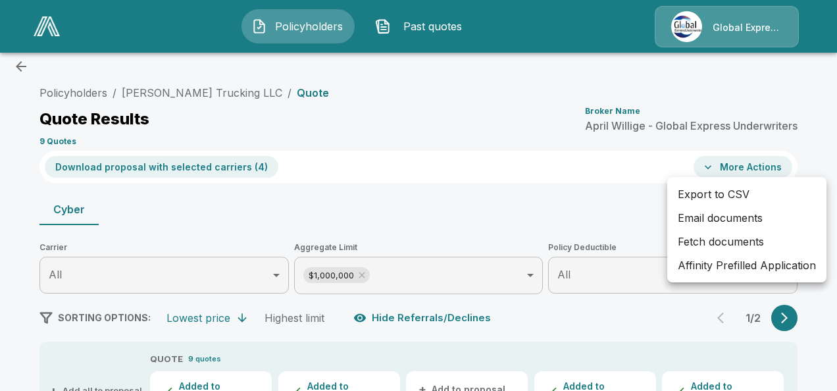
click at [698, 270] on li "Affinity Prefilled Application" at bounding box center [746, 265] width 159 height 24
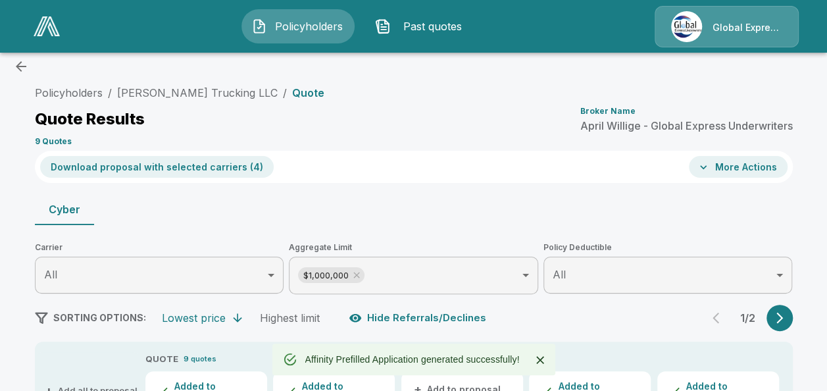
click at [724, 164] on button "More Actions" at bounding box center [738, 167] width 99 height 22
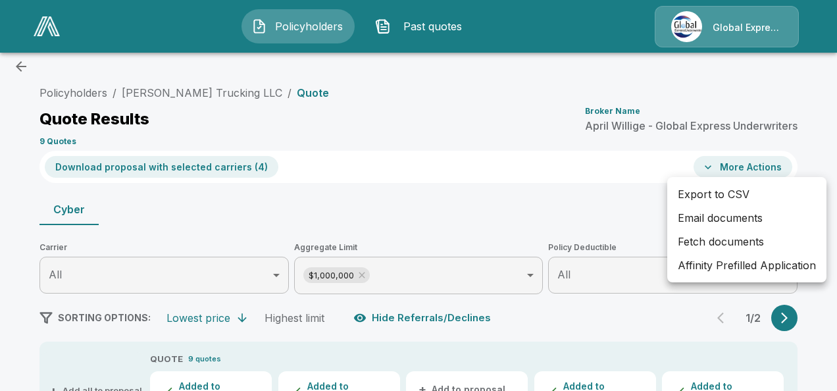
click at [702, 211] on li "Email documents" at bounding box center [746, 218] width 159 height 24
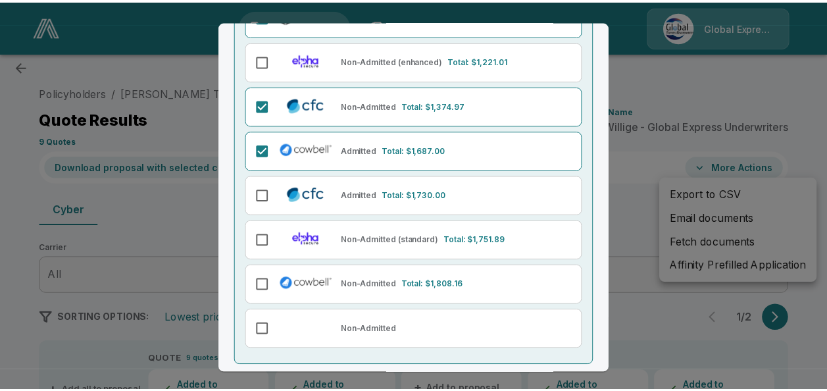
scroll to position [237, 0]
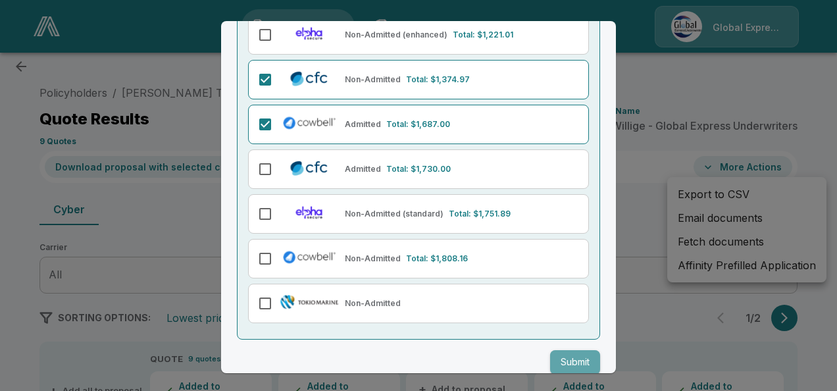
click at [574, 361] on button "Submit" at bounding box center [575, 362] width 50 height 24
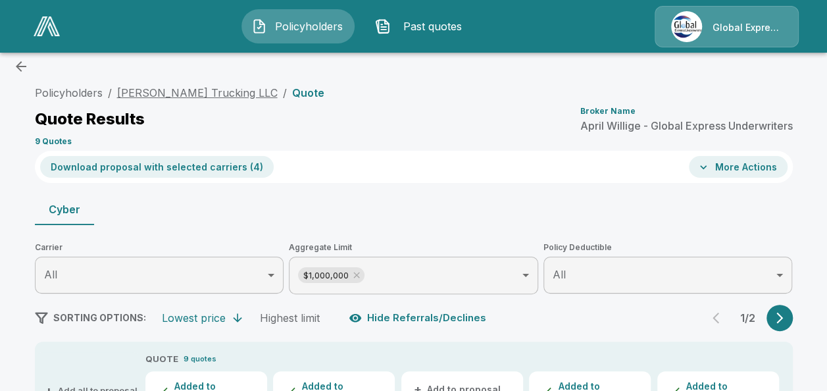
click at [214, 88] on link "Sheppard Trucking LLC" at bounding box center [197, 92] width 161 height 13
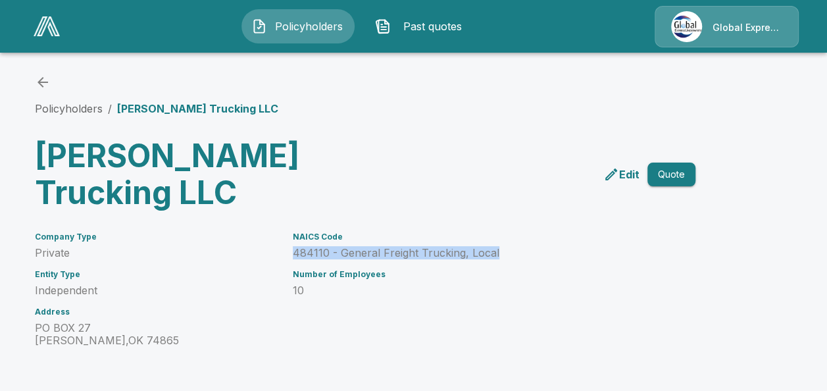
drag, startPoint x: 299, startPoint y: 251, endPoint x: 508, endPoint y: 253, distance: 209.3
click at [508, 253] on p "484110 - General Freight Trucking, Local" at bounding box center [478, 253] width 371 height 13
copy p "484110 - General Freight Trucking, Local"
click at [46, 80] on icon "back" at bounding box center [43, 82] width 16 height 16
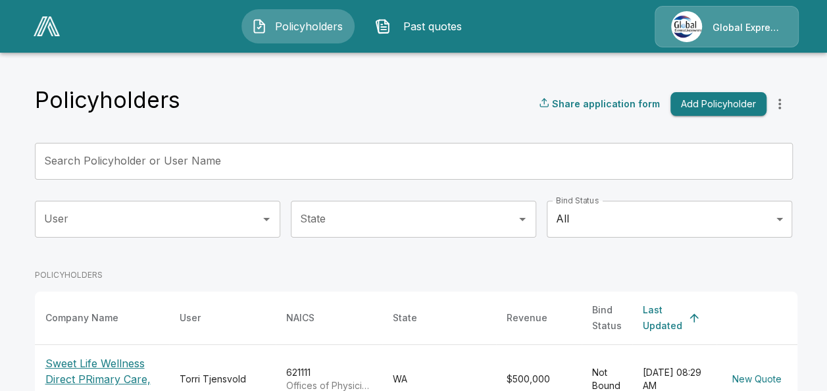
click at [266, 154] on input "Search Policyholder or User Name" at bounding box center [407, 161] width 744 height 37
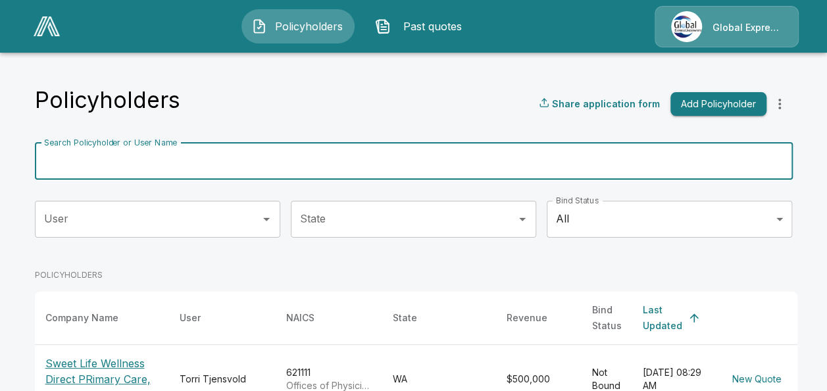
paste input "**********"
type input "**********"
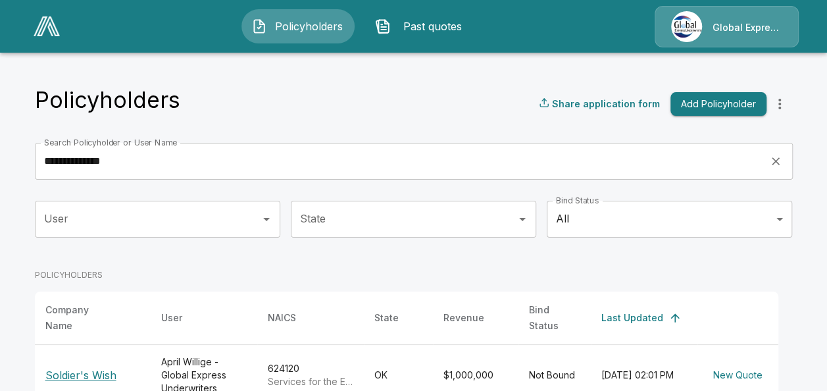
click at [106, 367] on p "Soldier's Wish" at bounding box center [92, 375] width 95 height 16
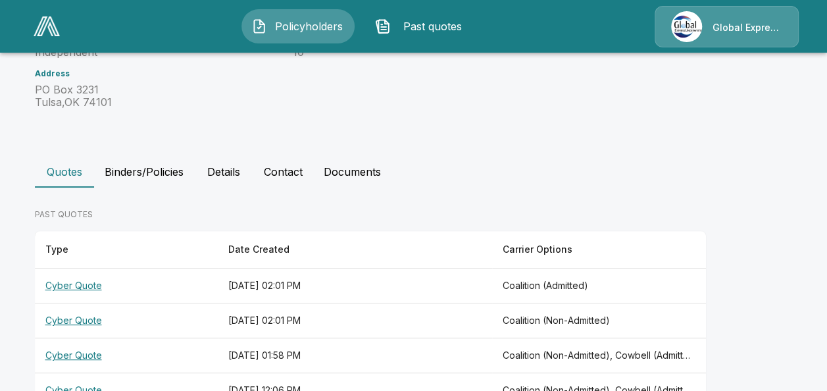
scroll to position [211, 0]
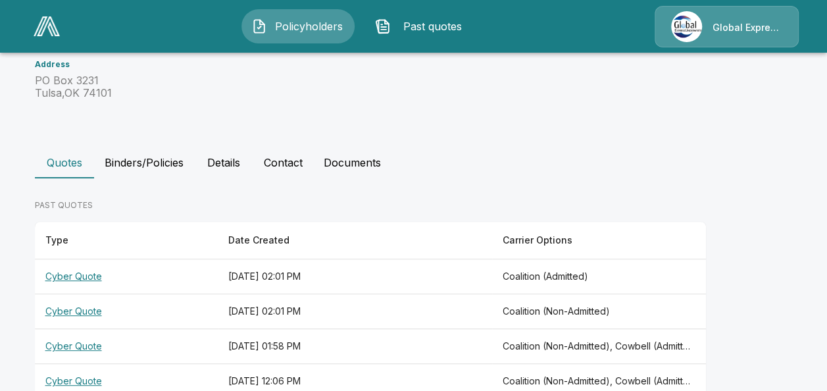
click at [101, 345] on th "Cyber Quote" at bounding box center [126, 346] width 183 height 35
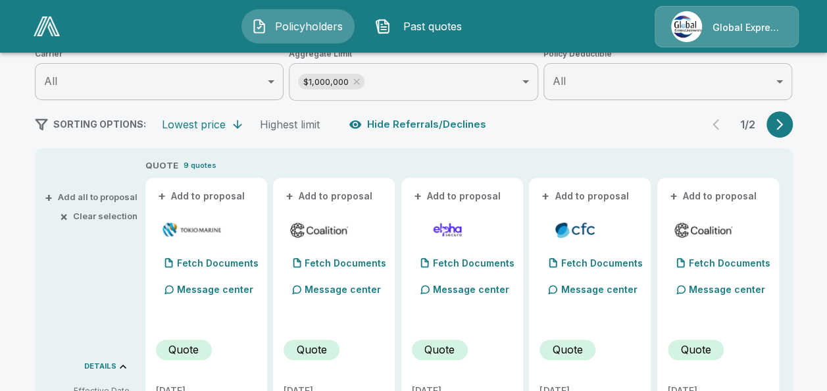
scroll to position [254, 0]
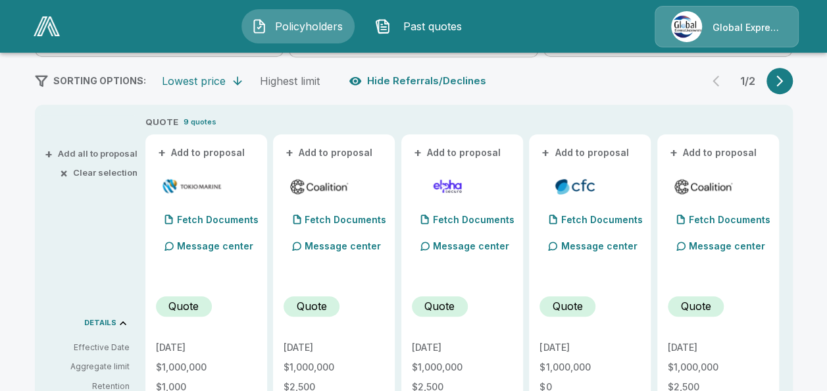
click at [212, 153] on button "+ Add to proposal" at bounding box center [202, 152] width 92 height 14
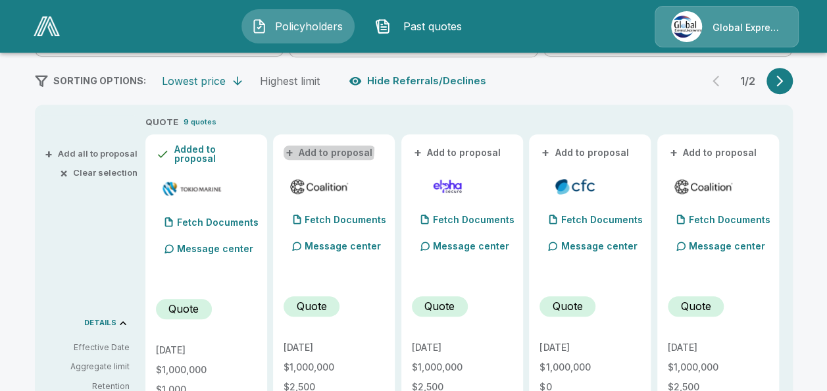
click at [328, 149] on button "+ Add to proposal" at bounding box center [330, 152] width 92 height 14
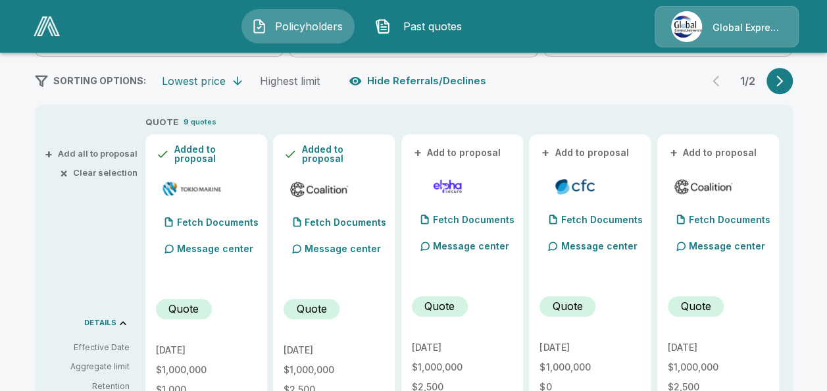
click at [558, 149] on button "+ Add to proposal" at bounding box center [586, 152] width 92 height 14
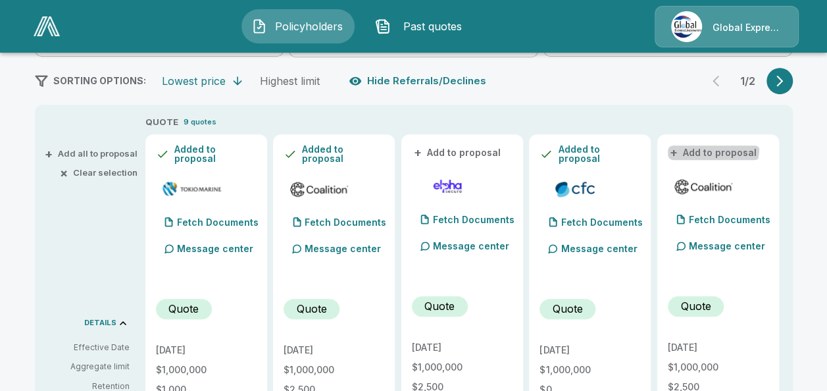
click at [717, 147] on button "+ Add to proposal" at bounding box center [714, 152] width 92 height 14
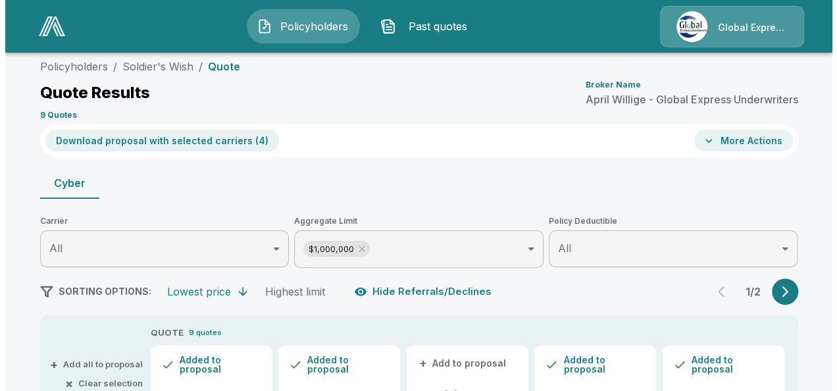
scroll to position [35, 0]
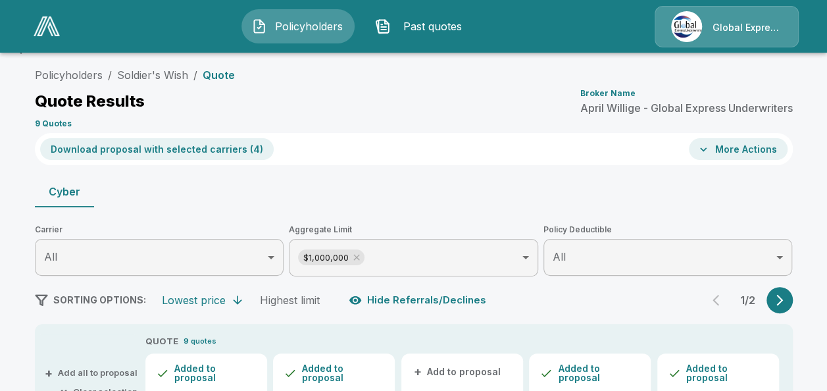
click at [211, 150] on button "Download proposal with selected carriers ( 4 )" at bounding box center [157, 149] width 234 height 22
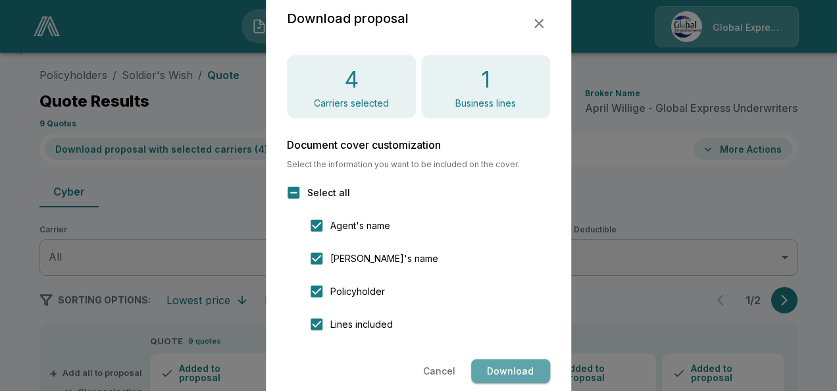
click at [503, 364] on button "Download" at bounding box center [510, 371] width 79 height 24
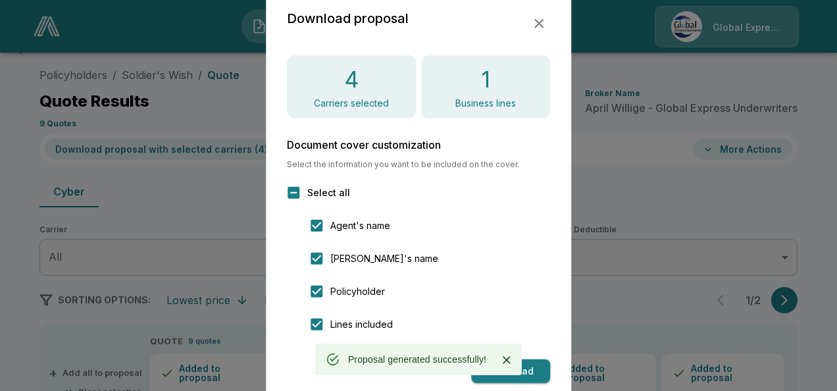
click at [538, 20] on icon "button" at bounding box center [539, 24] width 16 height 16
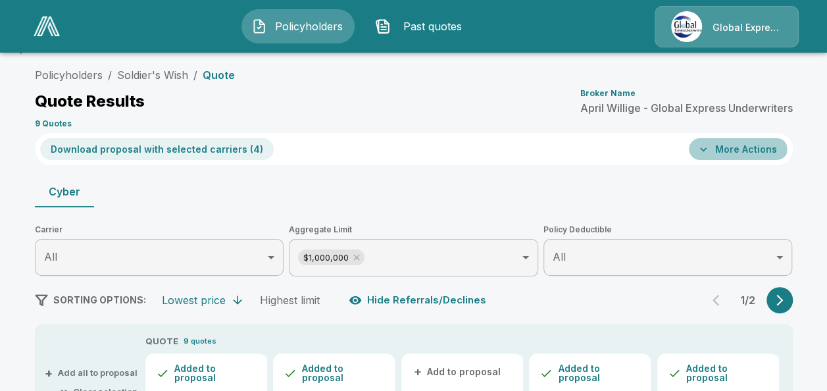
click at [728, 151] on button "More Actions" at bounding box center [738, 149] width 99 height 22
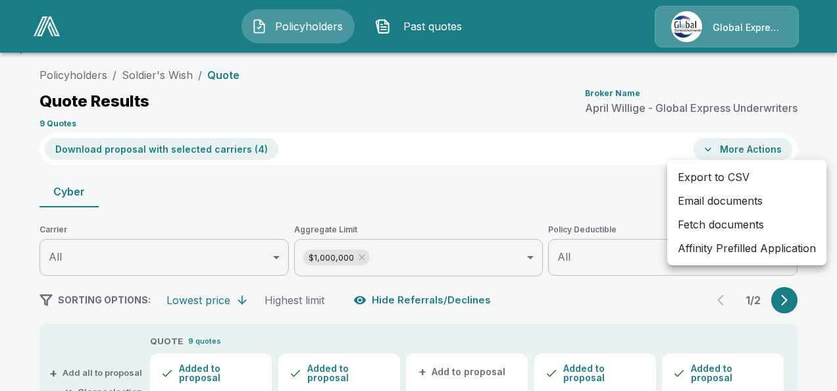
click at [730, 246] on li "Affinity Prefilled Application" at bounding box center [746, 248] width 159 height 24
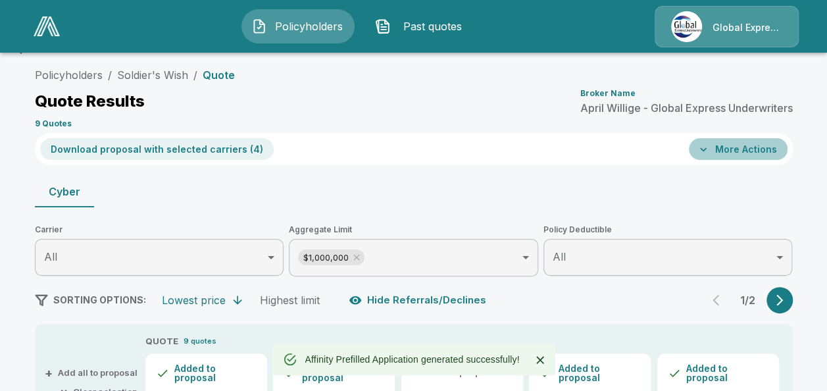
click at [743, 145] on button "More Actions" at bounding box center [738, 149] width 99 height 22
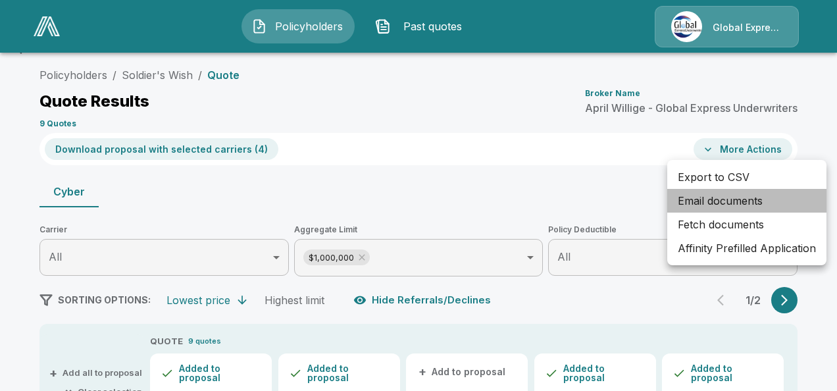
click at [728, 199] on li "Email documents" at bounding box center [746, 201] width 159 height 24
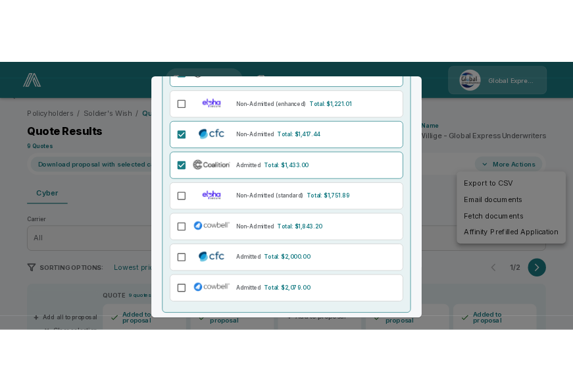
scroll to position [249, 0]
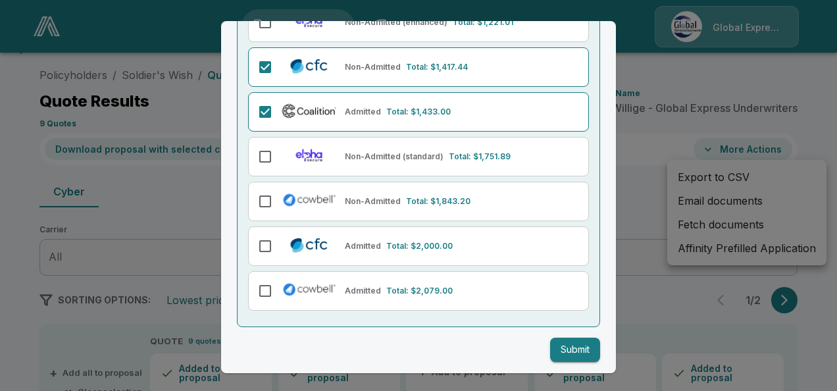
click at [581, 341] on button "Submit" at bounding box center [575, 350] width 50 height 24
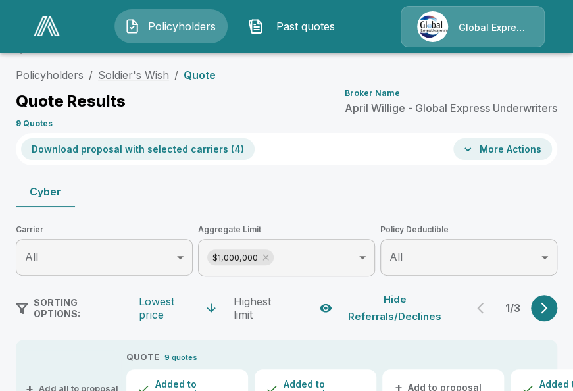
click at [150, 68] on link "Soldier's Wish" at bounding box center [133, 74] width 71 height 13
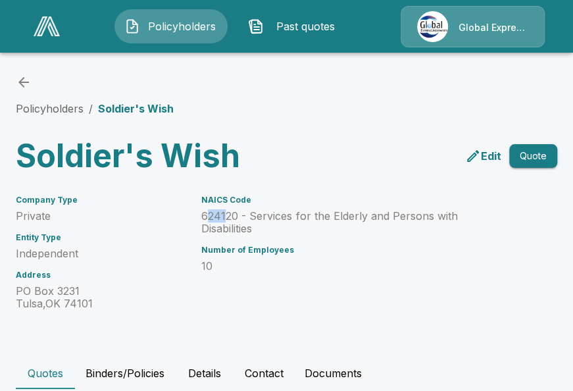
drag, startPoint x: 212, startPoint y: 207, endPoint x: 230, endPoint y: 217, distance: 20.7
click at [230, 217] on div "NAICS Code 624120 - Services for the Elderly and Persons with Disabilities" at bounding box center [332, 214] width 263 height 39
drag, startPoint x: 230, startPoint y: 217, endPoint x: 193, endPoint y: 210, distance: 36.9
click at [193, 210] on div "NAICS Code 624120 - Services for the Elderly and Persons with Disabilities Numb…" at bounding box center [325, 245] width 279 height 130
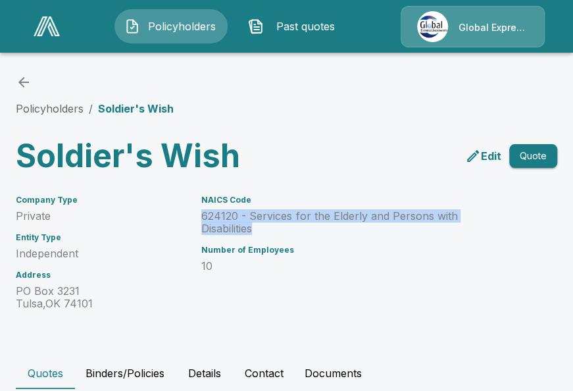
drag, startPoint x: 205, startPoint y: 213, endPoint x: 259, endPoint y: 229, distance: 55.6
click at [259, 229] on p "624120 - Services for the Elderly and Persons with Disabilities" at bounding box center [332, 222] width 263 height 25
copy p "624120 - Services for the Elderly and Persons with Disabilities"
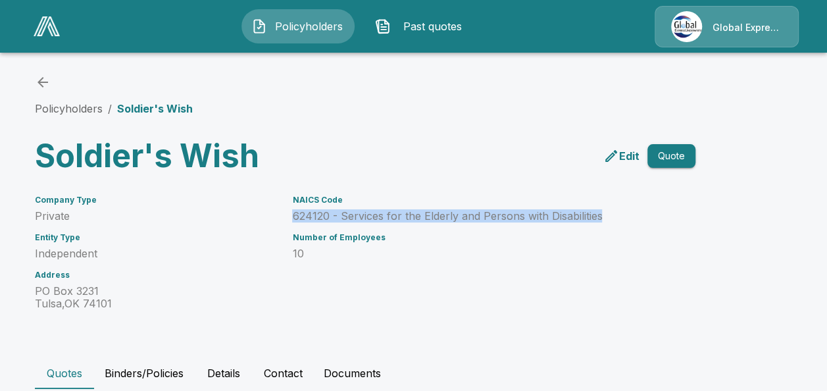
click at [47, 82] on icon "back" at bounding box center [43, 82] width 11 height 11
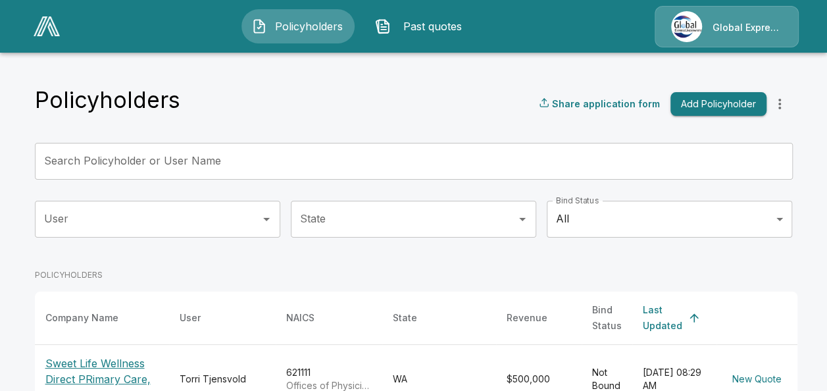
drag, startPoint x: 0, startPoint y: 0, endPoint x: 144, endPoint y: 156, distance: 212.3
click at [144, 156] on input "Search Policyholder or User Name" at bounding box center [407, 161] width 744 height 37
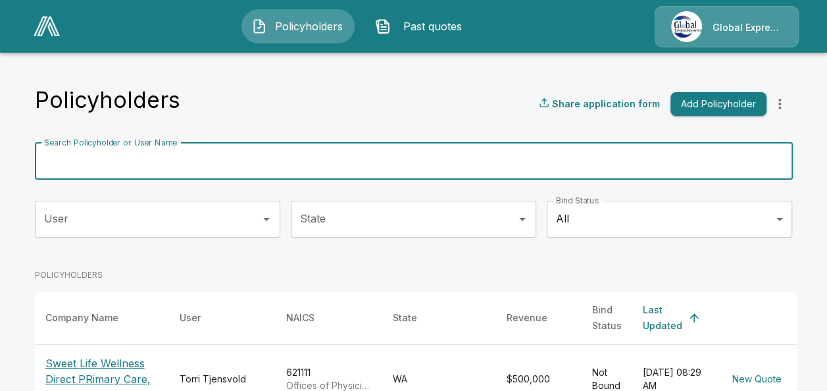
paste input "**********"
type input "**********"
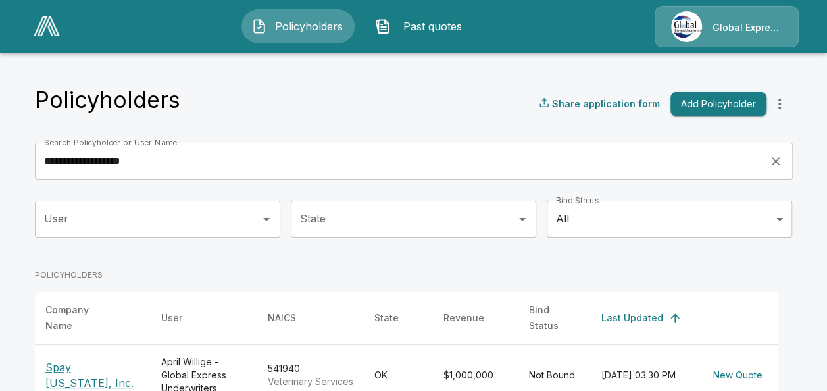
click at [91, 359] on p "Spay [US_STATE], Inc." at bounding box center [92, 375] width 95 height 32
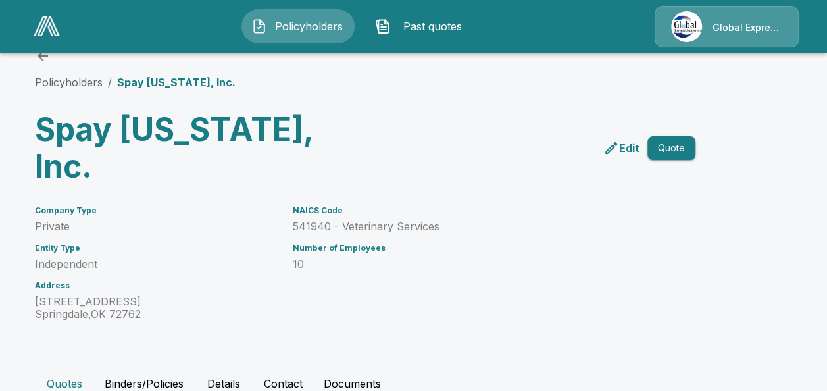
scroll to position [138, 0]
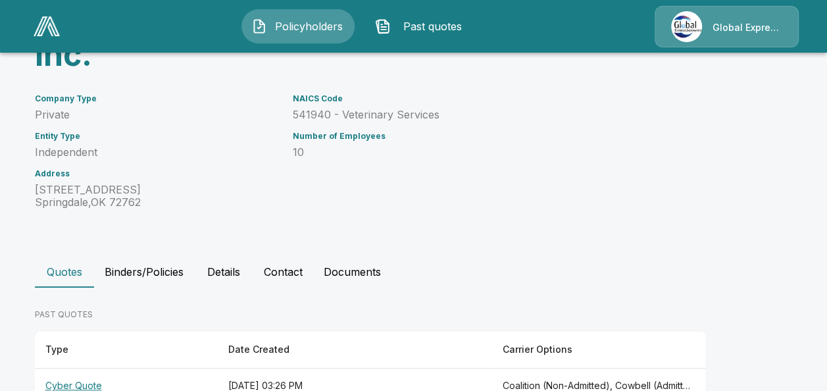
click at [89, 368] on th "Cyber Quote" at bounding box center [126, 385] width 183 height 35
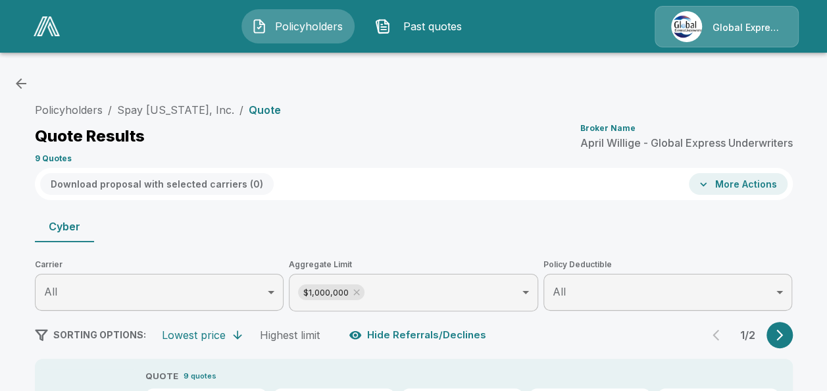
click at [89, 346] on div "SORTING OPTIONS: Lowest price Highest limit Hide Referrals/Declines" at bounding box center [263, 334] width 457 height 25
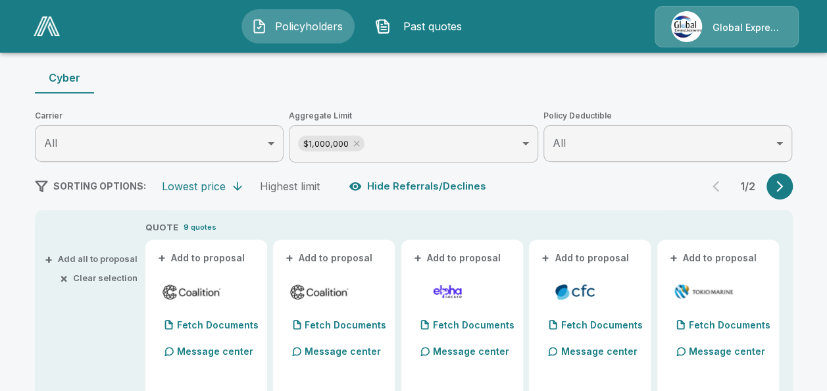
scroll to position [166, 0]
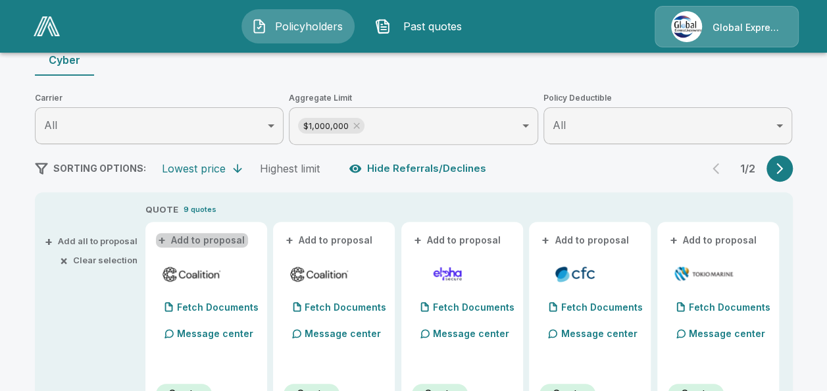
click at [246, 237] on button "+ Add to proposal" at bounding box center [202, 240] width 92 height 14
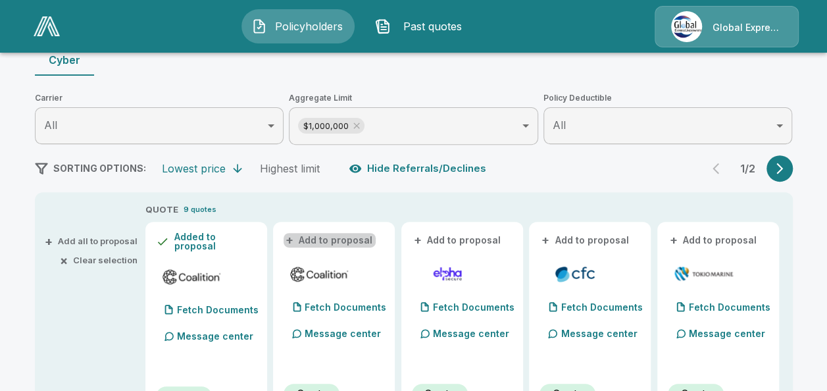
click at [351, 233] on button "+ Add to proposal" at bounding box center [330, 240] width 92 height 14
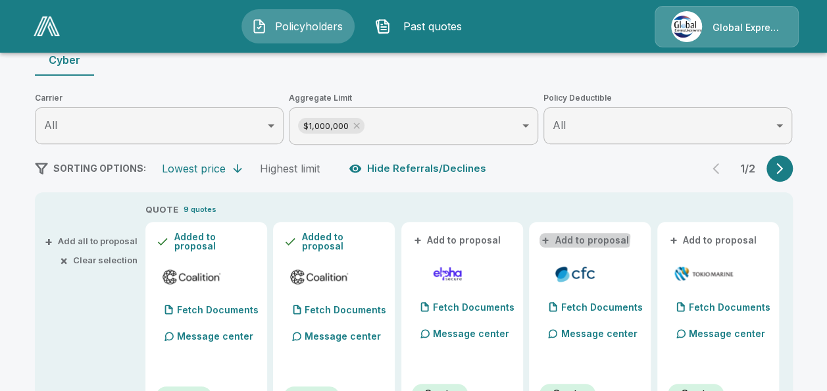
click at [582, 236] on button "+ Add to proposal" at bounding box center [586, 240] width 92 height 14
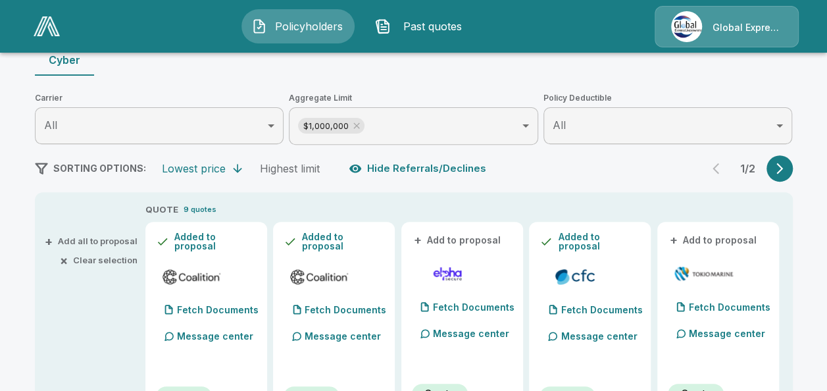
click at [717, 238] on button "+ Add to proposal" at bounding box center [714, 240] width 92 height 14
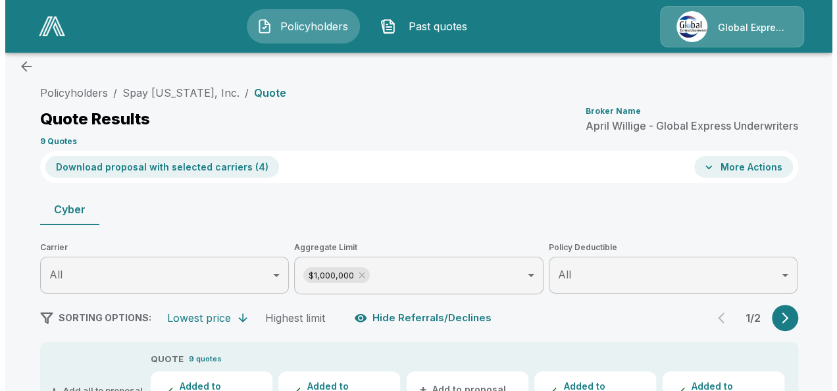
scroll to position [0, 0]
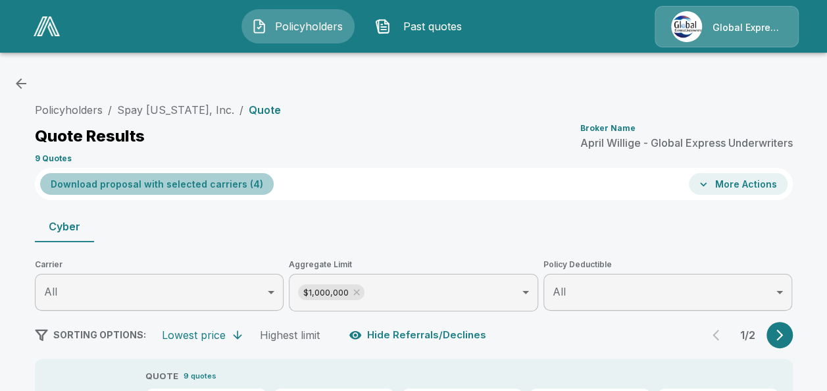
click at [228, 177] on button "Download proposal with selected carriers ( 4 )" at bounding box center [157, 184] width 234 height 22
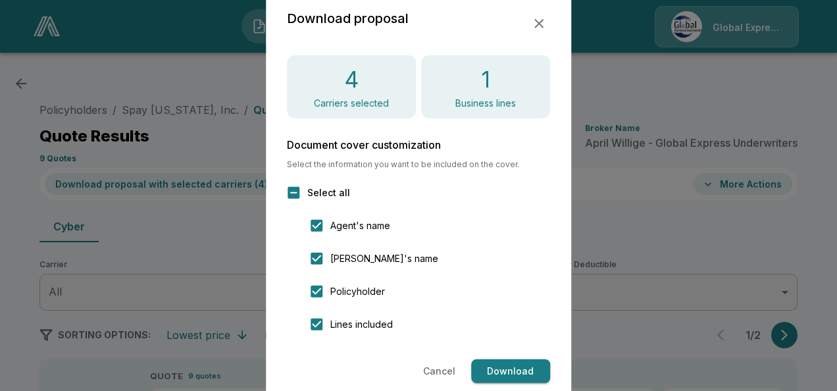
click at [480, 370] on button "Download" at bounding box center [510, 371] width 79 height 24
click at [480, 370] on div "Cancel Loading..." at bounding box center [418, 371] width 263 height 24
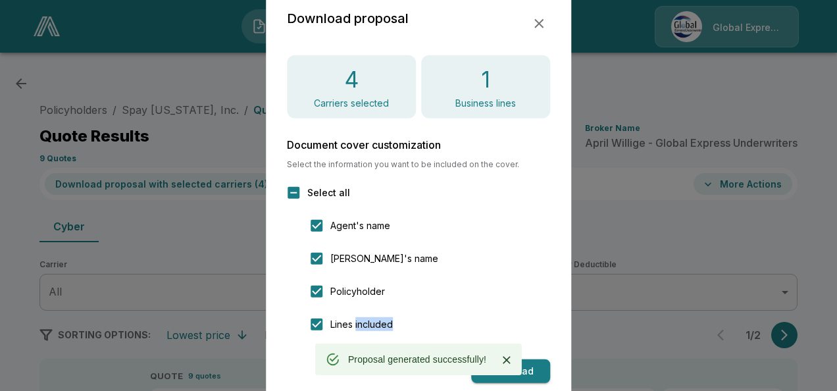
click at [538, 21] on icon "button" at bounding box center [539, 24] width 16 height 16
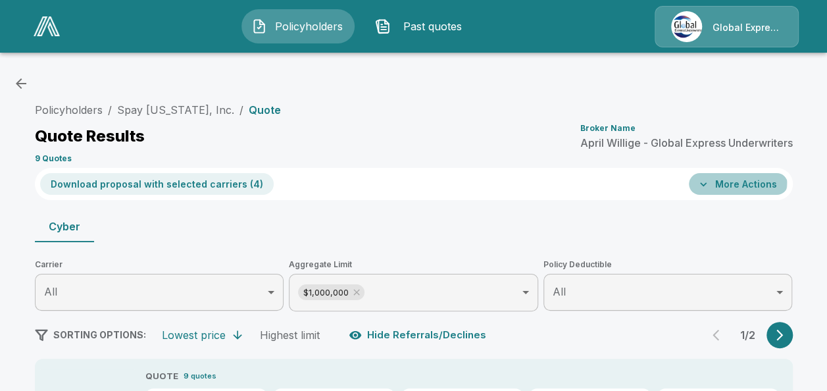
click at [721, 180] on button "More Actions" at bounding box center [738, 184] width 99 height 22
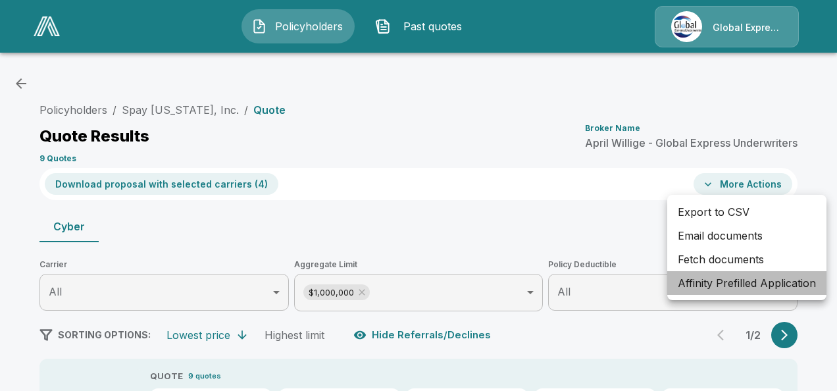
click at [708, 284] on li "Affinity Prefilled Application" at bounding box center [746, 283] width 159 height 24
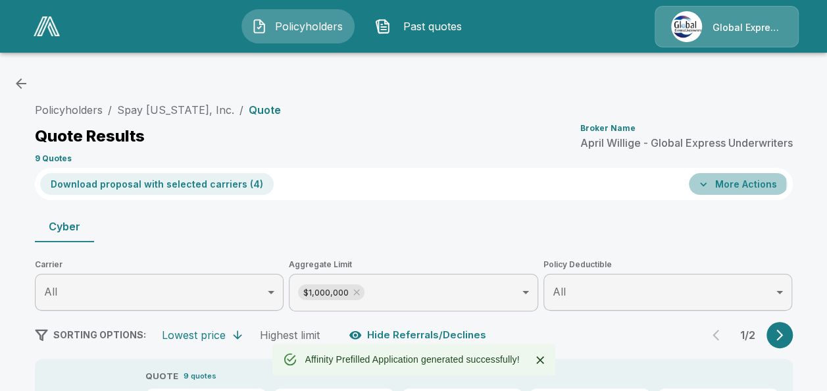
click at [736, 184] on button "More Actions" at bounding box center [738, 184] width 99 height 22
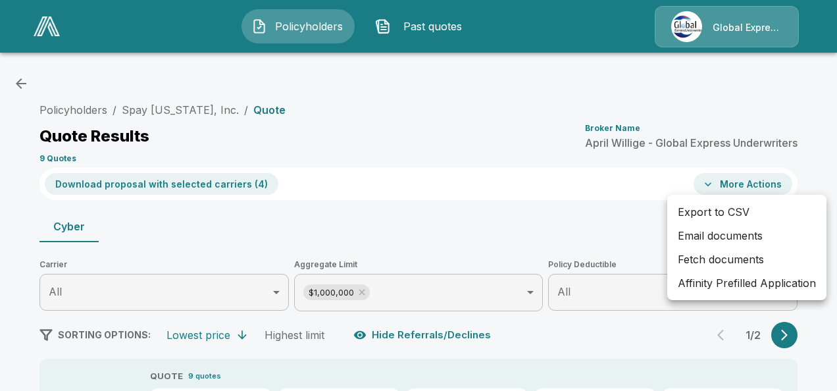
click at [705, 230] on li "Email documents" at bounding box center [746, 236] width 159 height 24
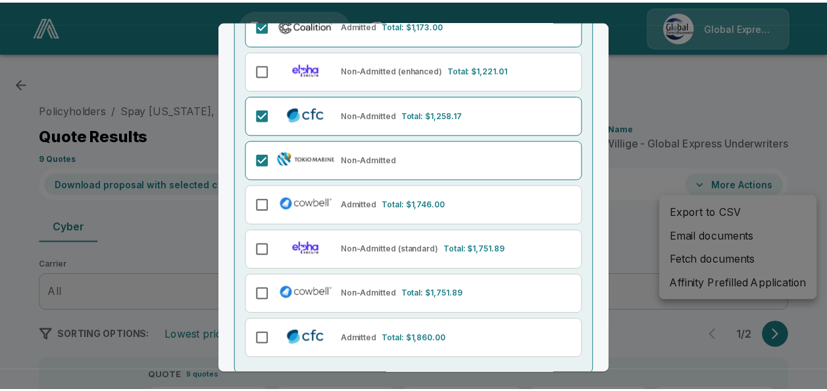
scroll to position [249, 0]
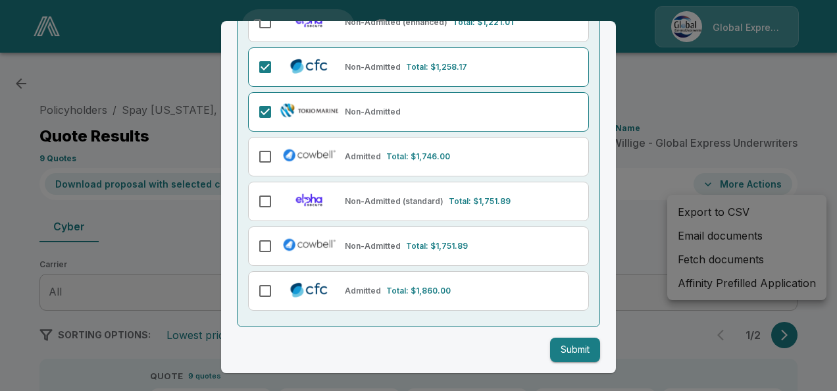
click at [575, 345] on button "Submit" at bounding box center [575, 350] width 50 height 24
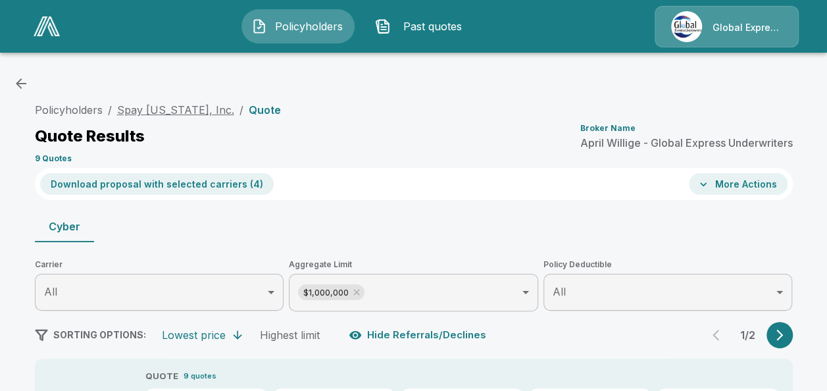
click at [193, 111] on link "Spay Arkansas, Inc." at bounding box center [175, 109] width 117 height 13
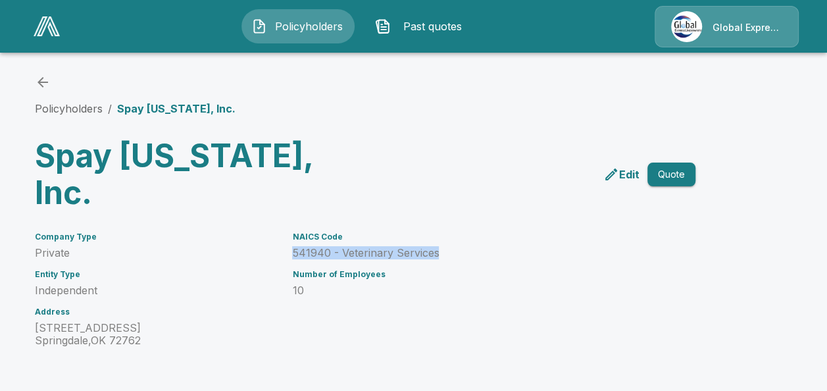
drag, startPoint x: 298, startPoint y: 215, endPoint x: 444, endPoint y: 215, distance: 145.4
click at [444, 247] on p "541940 - Veterinary Services" at bounding box center [477, 253] width 371 height 13
copy p "541940 - Veterinary Services"
click at [49, 80] on icon "back" at bounding box center [43, 82] width 16 height 16
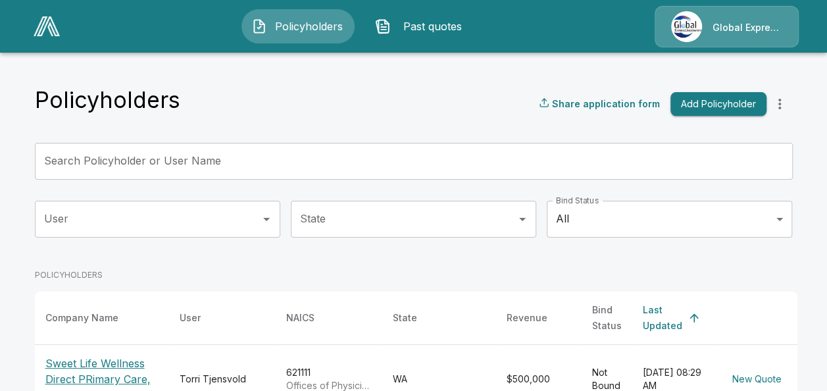
click at [220, 163] on input "Search Policyholder or User Name" at bounding box center [407, 161] width 744 height 37
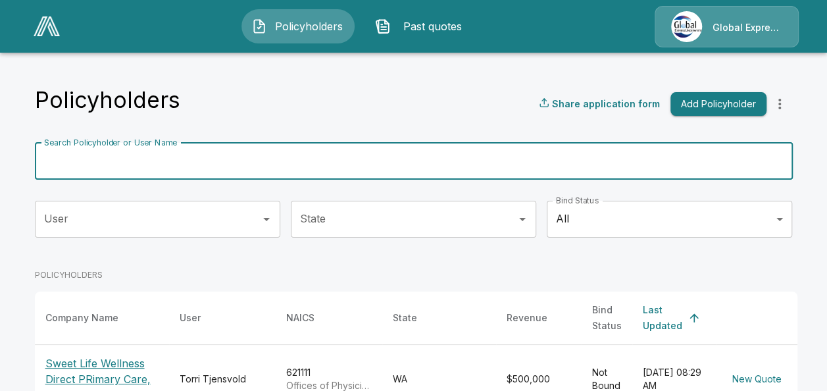
paste input "**********"
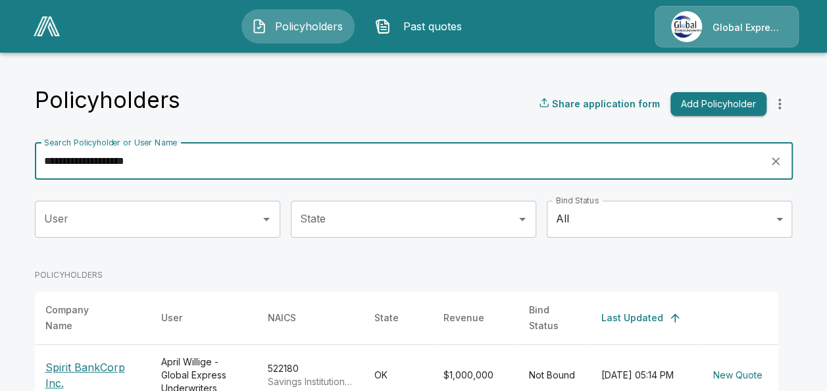
type input "**********"
click at [96, 359] on p "Spirit BankCorp Inc." at bounding box center [92, 375] width 95 height 32
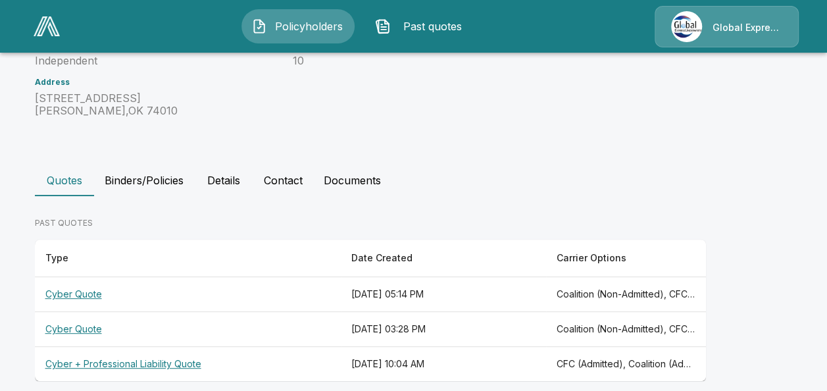
scroll to position [207, 0]
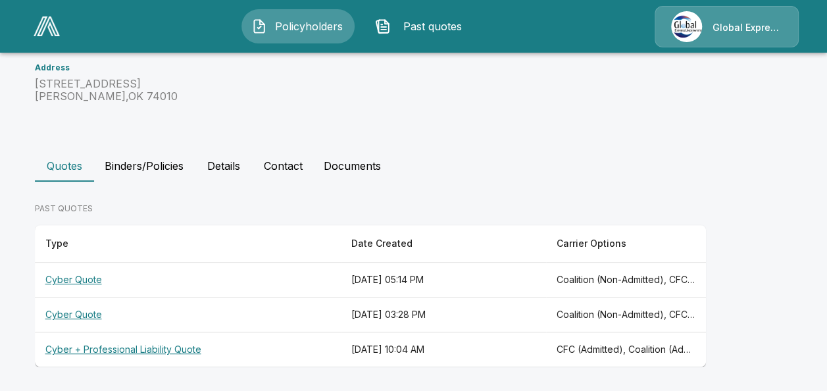
click at [93, 278] on th "Cyber Quote" at bounding box center [188, 280] width 307 height 35
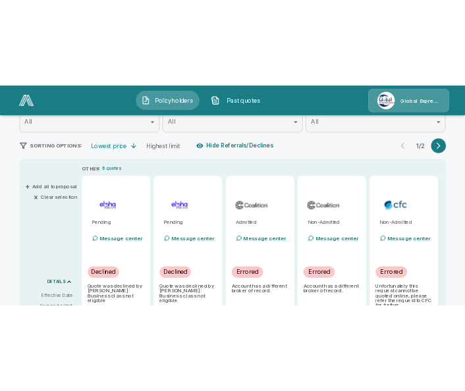
scroll to position [228, 0]
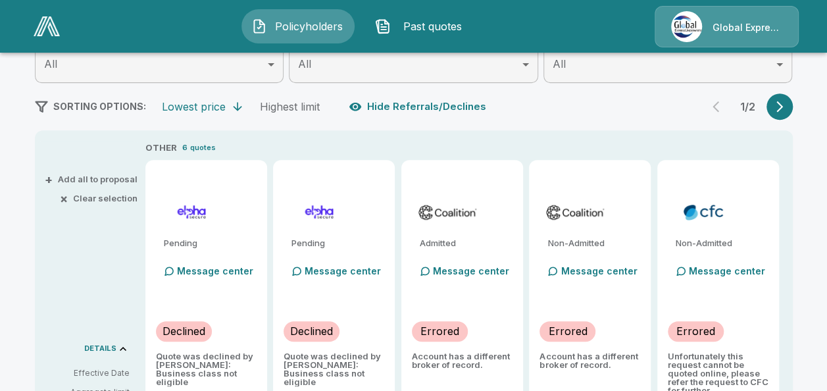
click at [726, 292] on div at bounding box center [718, 297] width 101 height 26
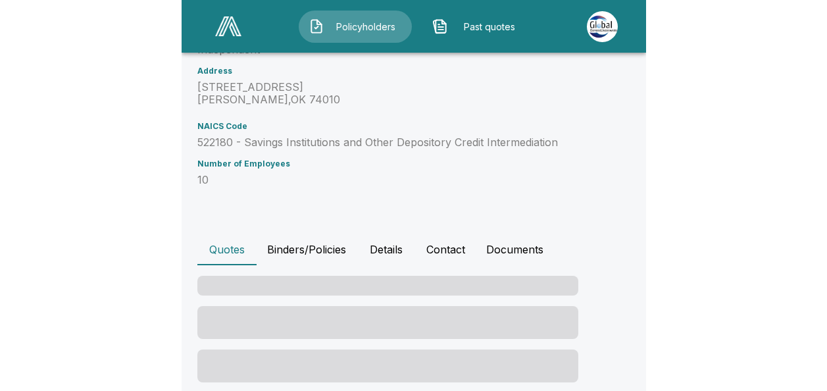
scroll to position [207, 0]
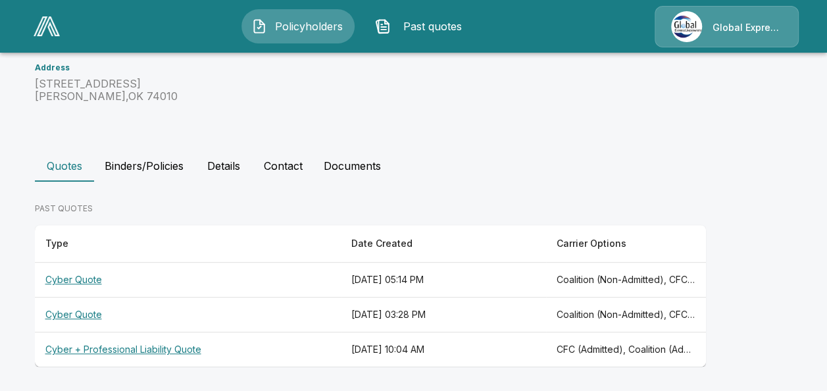
click at [79, 311] on th "Cyber Quote" at bounding box center [188, 314] width 307 height 35
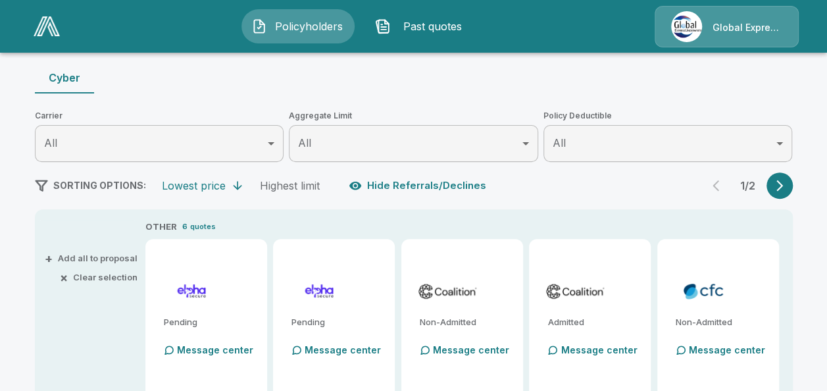
scroll to position [219, 0]
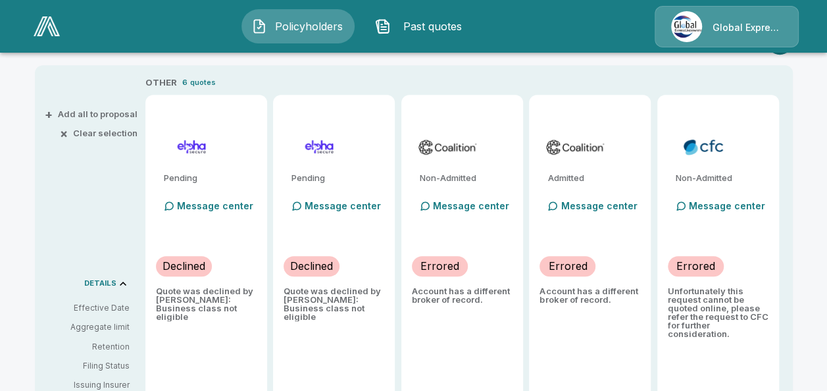
scroll to position [280, 0]
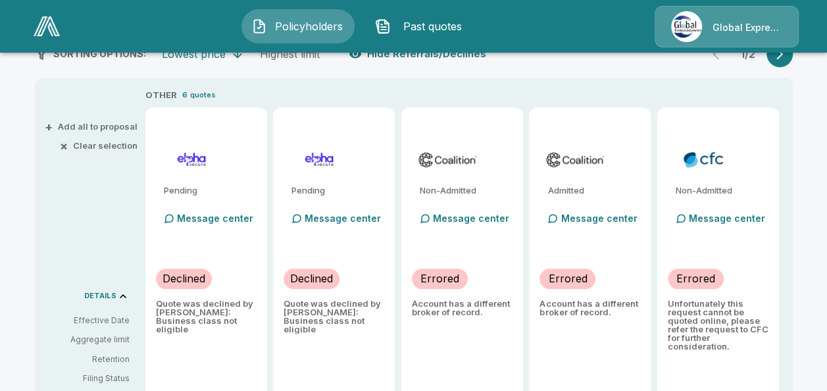
scroll to position [207, 0]
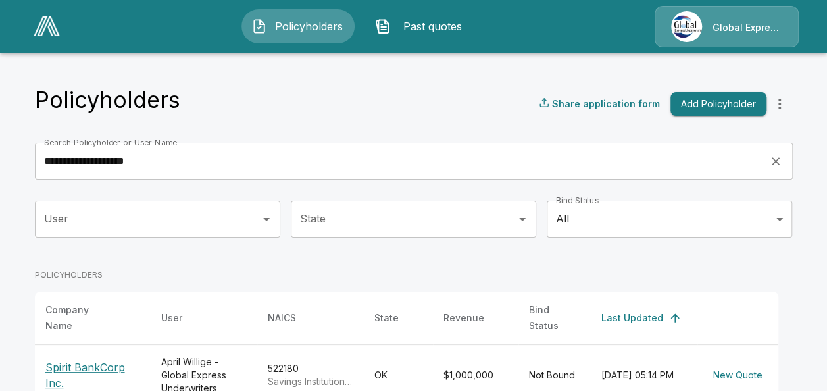
click at [357, 151] on input "**********" at bounding box center [398, 161] width 726 height 37
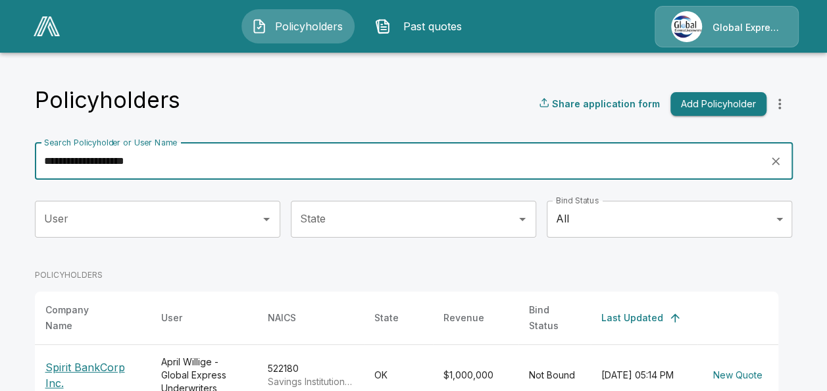
drag, startPoint x: 155, startPoint y: 164, endPoint x: 0, endPoint y: 153, distance: 155.7
click at [0, 153] on html "**********" at bounding box center [413, 231] width 827 height 463
paste input "**"
type input "**********"
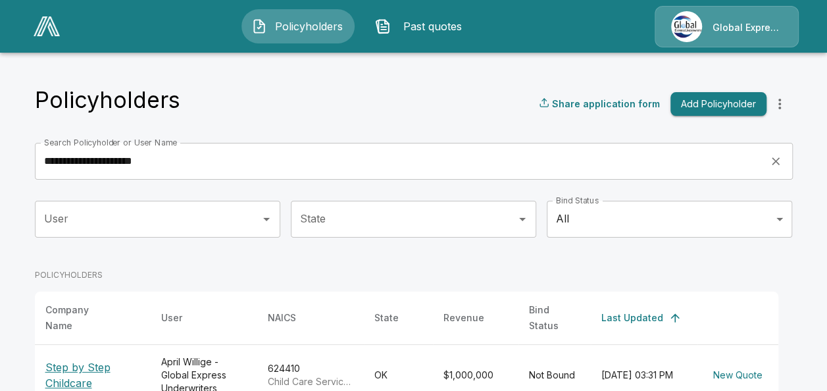
click at [105, 359] on p "Step by Step Childcare" at bounding box center [92, 375] width 95 height 32
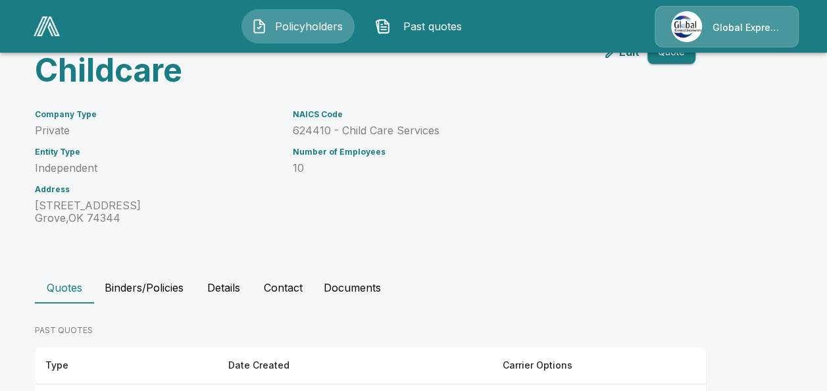
scroll to position [175, 0]
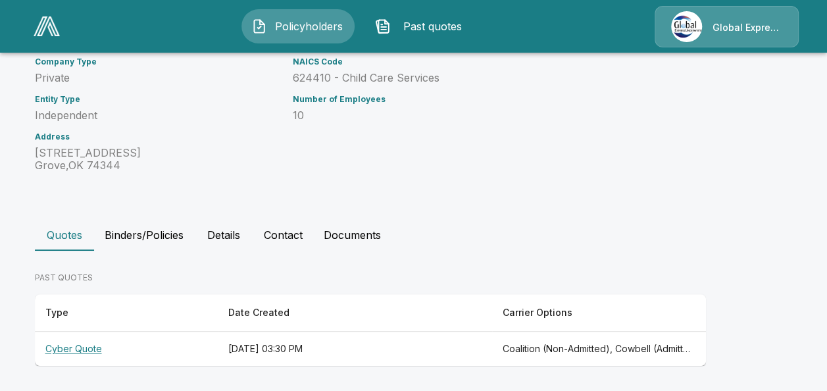
click at [79, 347] on th "Cyber Quote" at bounding box center [126, 349] width 183 height 35
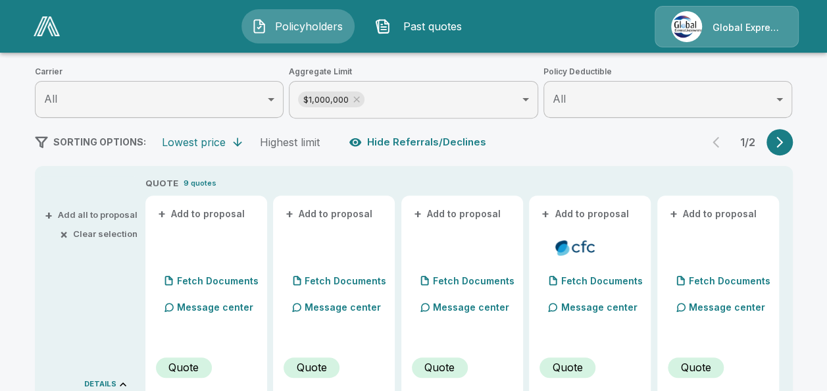
scroll to position [263, 0]
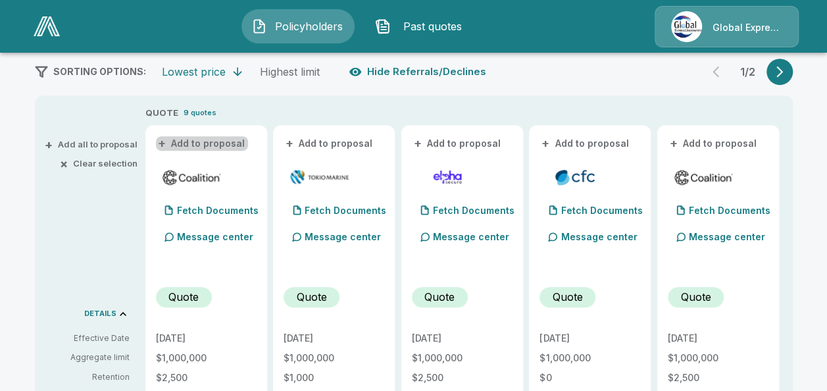
click at [221, 144] on button "+ Add to proposal" at bounding box center [202, 143] width 92 height 14
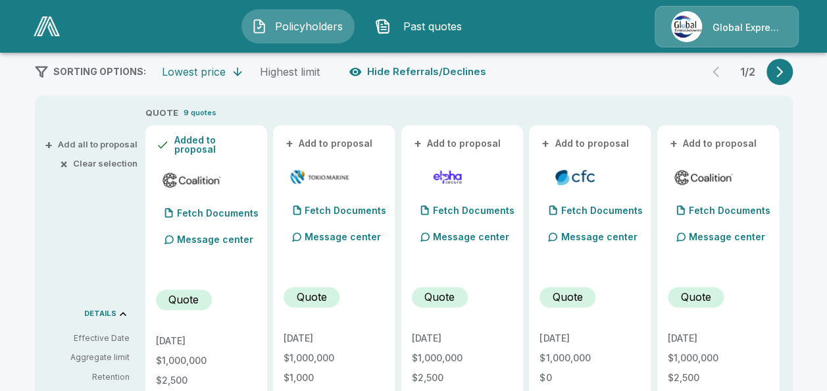
click at [342, 143] on button "+ Add to proposal" at bounding box center [330, 143] width 92 height 14
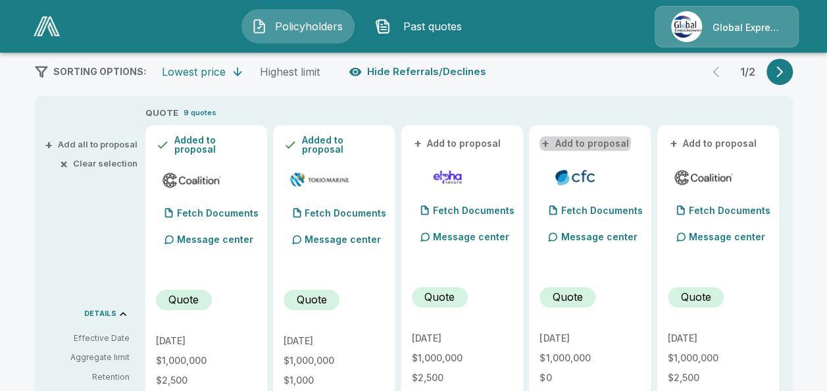
click at [588, 139] on button "+ Add to proposal" at bounding box center [586, 143] width 92 height 14
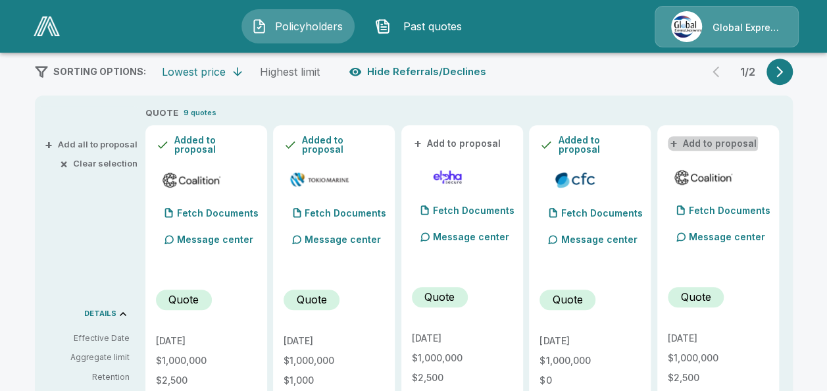
click at [705, 142] on button "+ Add to proposal" at bounding box center [714, 143] width 92 height 14
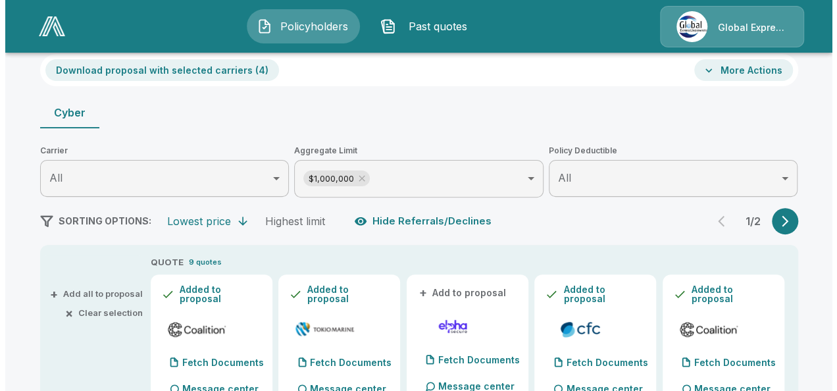
scroll to position [61, 0]
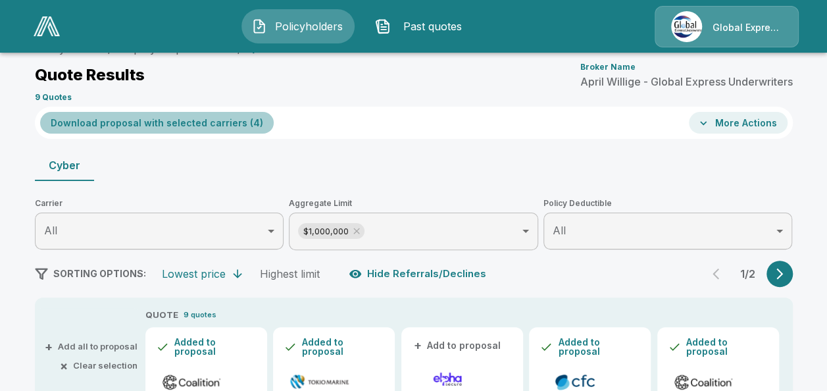
click at [217, 120] on button "Download proposal with selected carriers ( 4 )" at bounding box center [157, 123] width 234 height 22
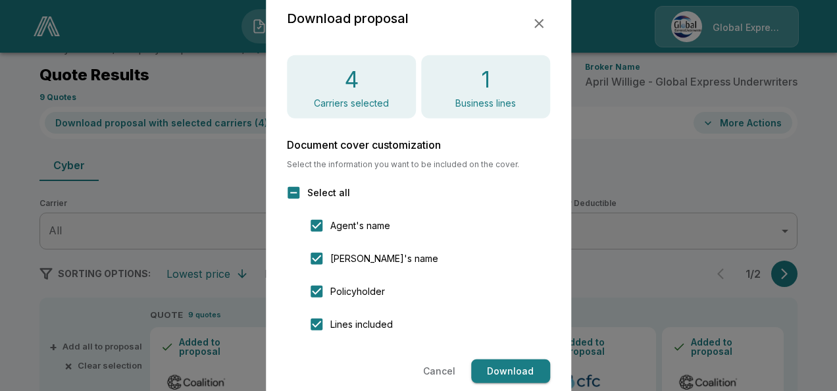
click at [509, 372] on button "Download" at bounding box center [510, 371] width 79 height 24
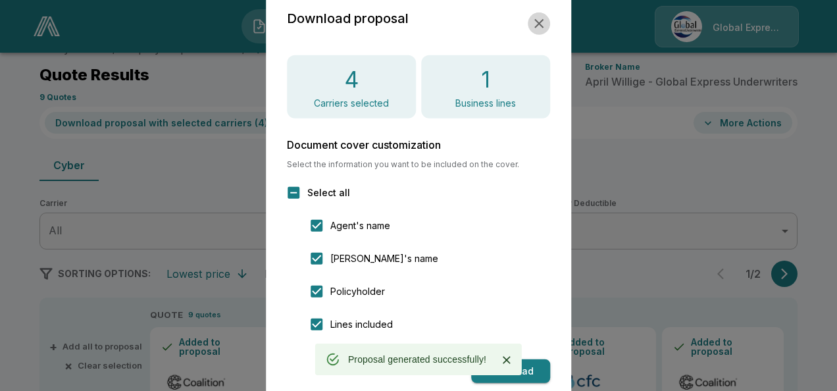
click at [538, 21] on icon "button" at bounding box center [539, 24] width 16 height 16
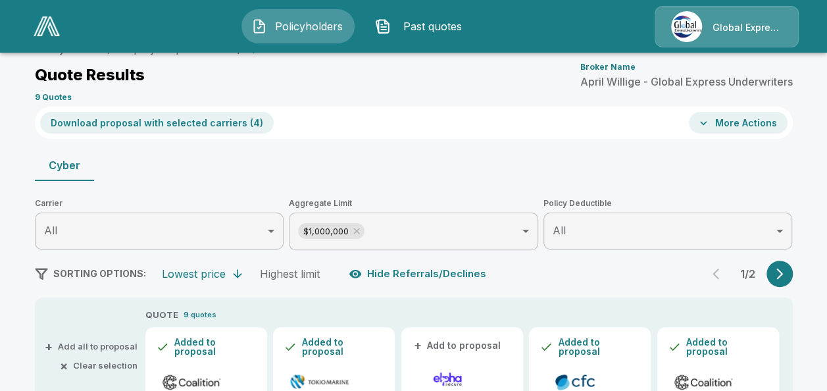
click at [736, 128] on button "More Actions" at bounding box center [738, 123] width 99 height 22
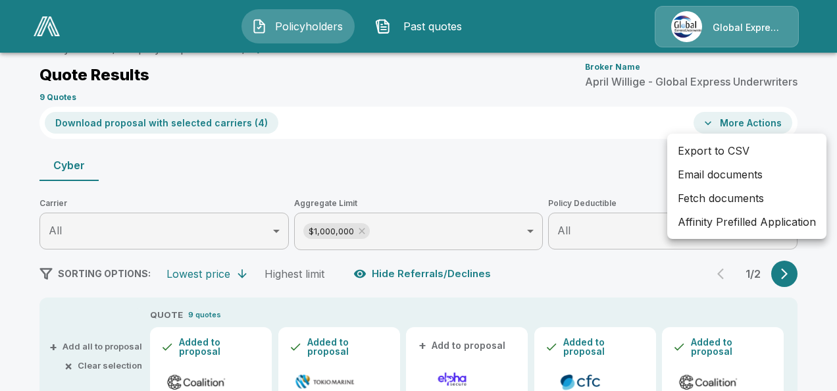
click at [710, 220] on li "Affinity Prefilled Application" at bounding box center [746, 222] width 159 height 24
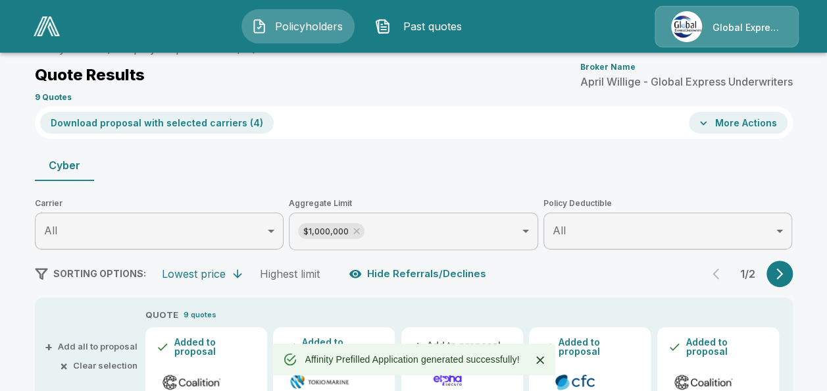
click at [745, 118] on button "More Actions" at bounding box center [738, 123] width 99 height 22
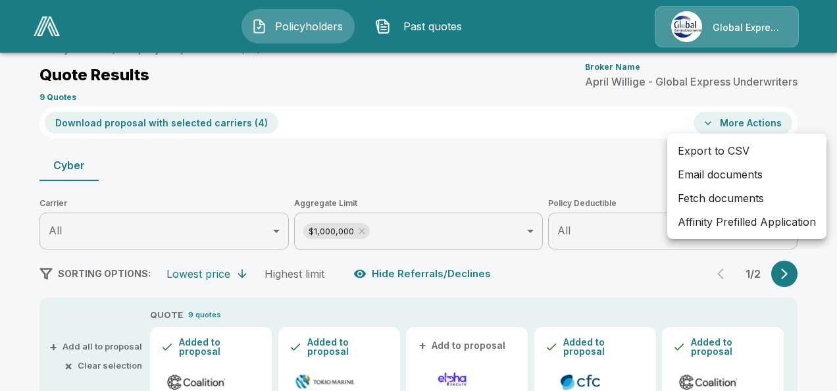
click at [689, 172] on li "Email documents" at bounding box center [746, 175] width 159 height 24
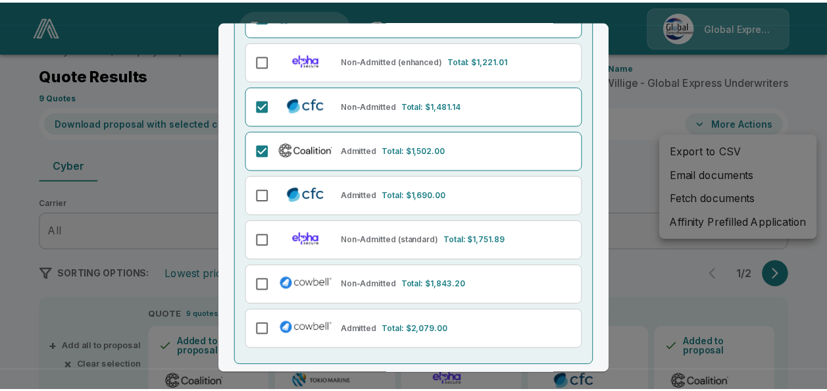
scroll to position [237, 0]
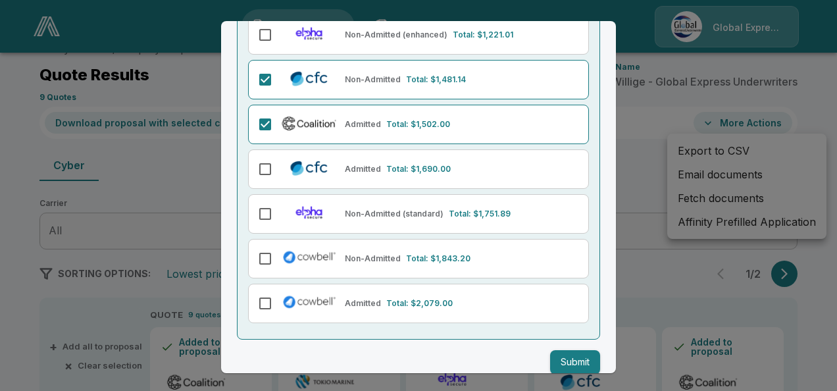
click at [557, 361] on button "Submit" at bounding box center [575, 362] width 50 height 24
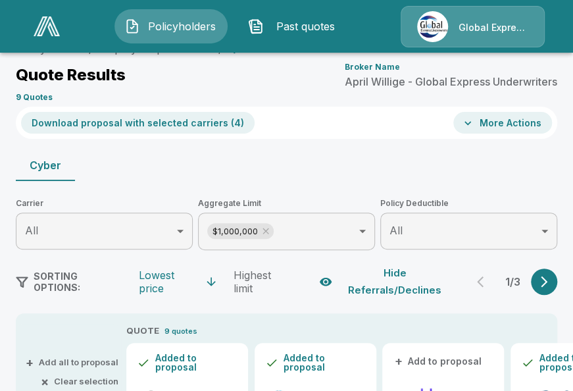
click at [324, 83] on div "Quote Results Broker Name April Willige - Global Express Underwriters" at bounding box center [287, 75] width 542 height 24
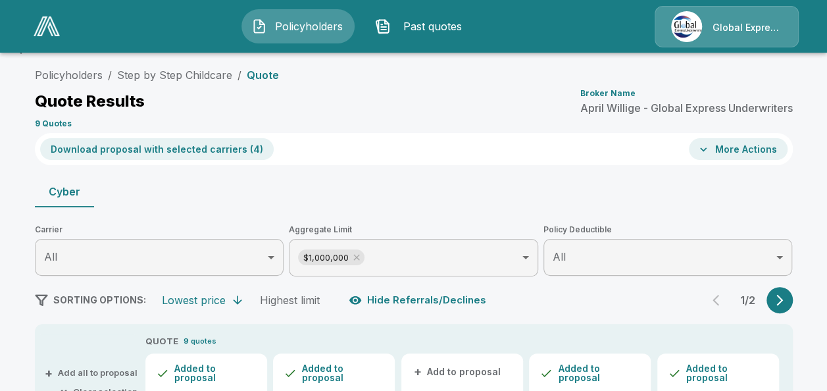
scroll to position [0, 0]
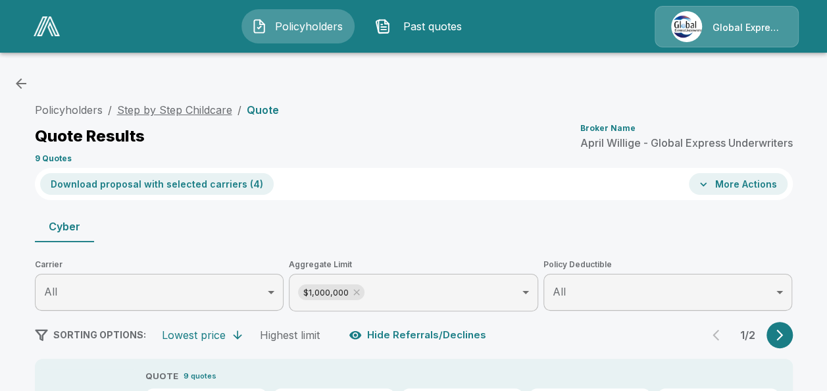
click at [196, 105] on link "Step by Step Childcare" at bounding box center [174, 109] width 115 height 13
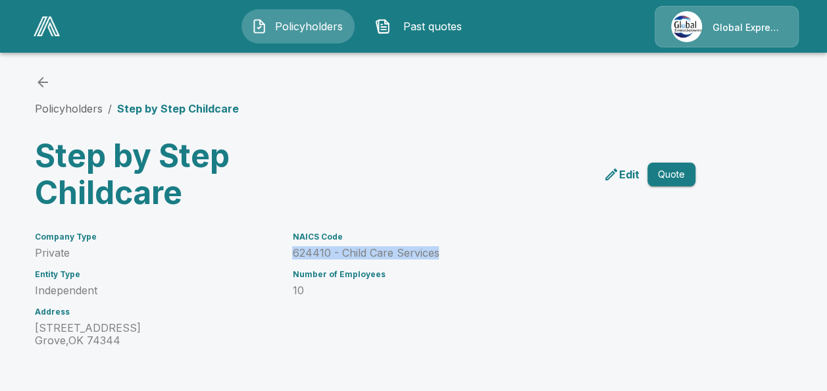
drag, startPoint x: 293, startPoint y: 253, endPoint x: 442, endPoint y: 253, distance: 148.7
click at [442, 253] on div "NAICS Code 624410 - Child Care Services Number of Employees 10" at bounding box center [469, 281] width 387 height 130
copy p "624410 - Child Care Services"
click at [39, 75] on icon "back" at bounding box center [43, 82] width 16 height 16
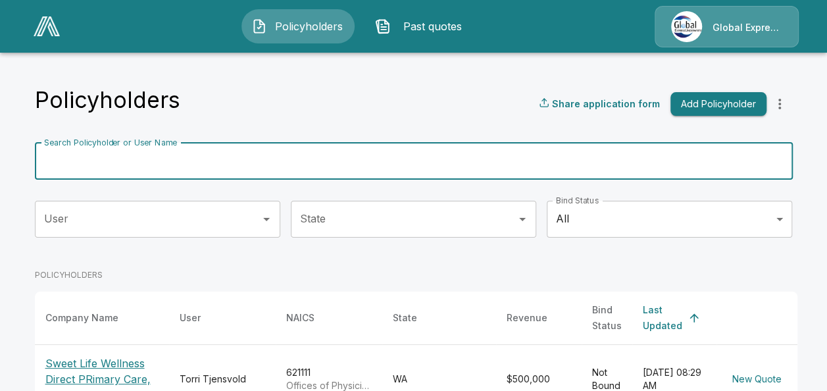
click at [196, 159] on input "Search Policyholder or User Name" at bounding box center [407, 161] width 744 height 37
paste input "**********"
type input "**********"
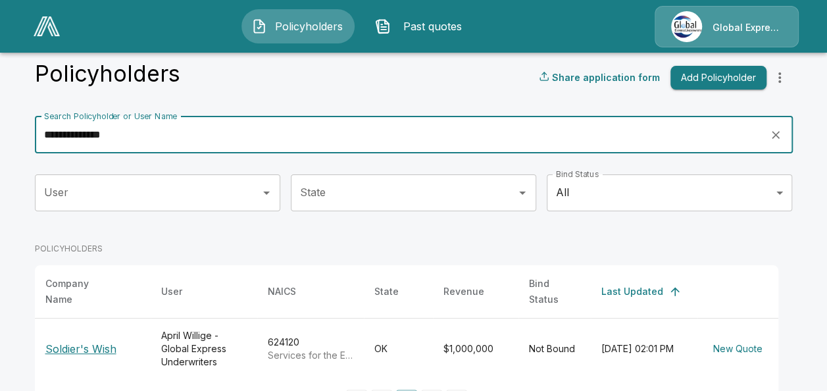
scroll to position [64, 0]
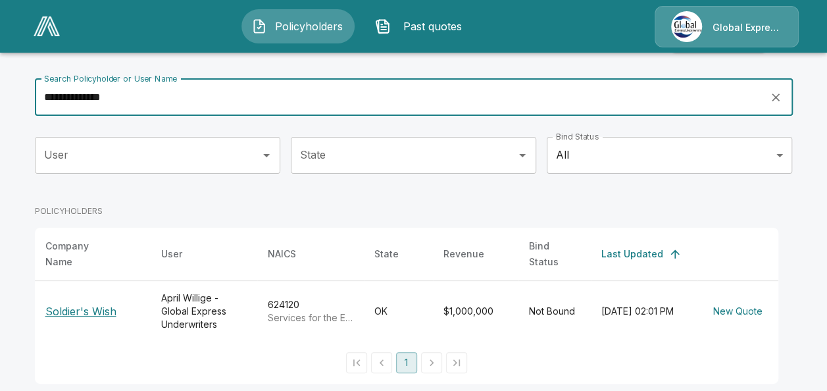
click at [99, 303] on p "Soldier's Wish" at bounding box center [92, 311] width 95 height 16
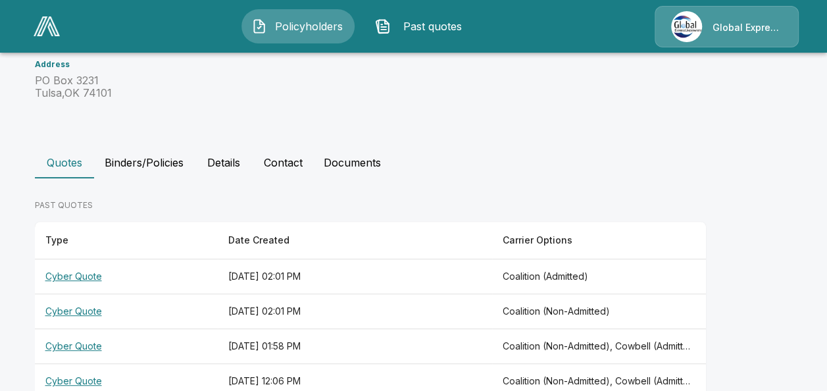
scroll to position [242, 0]
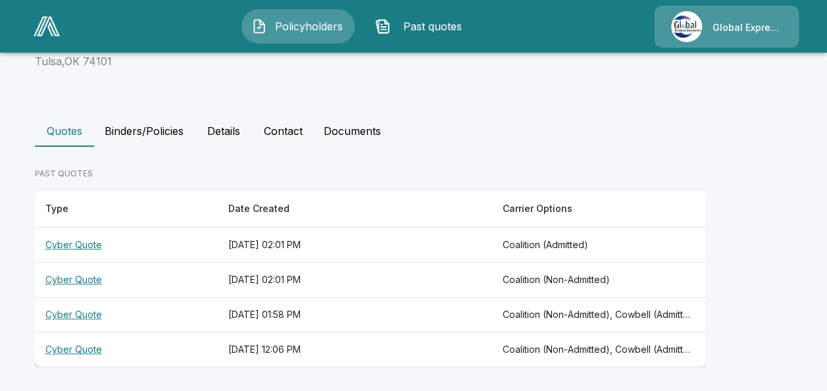
click at [89, 347] on th "Cyber Quote" at bounding box center [126, 349] width 183 height 35
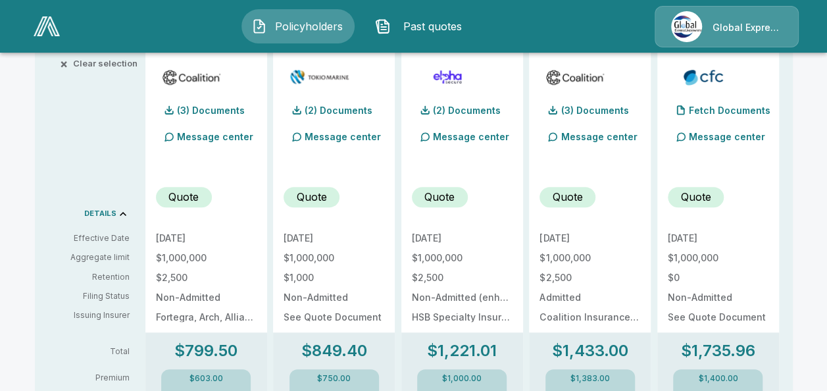
scroll to position [351, 0]
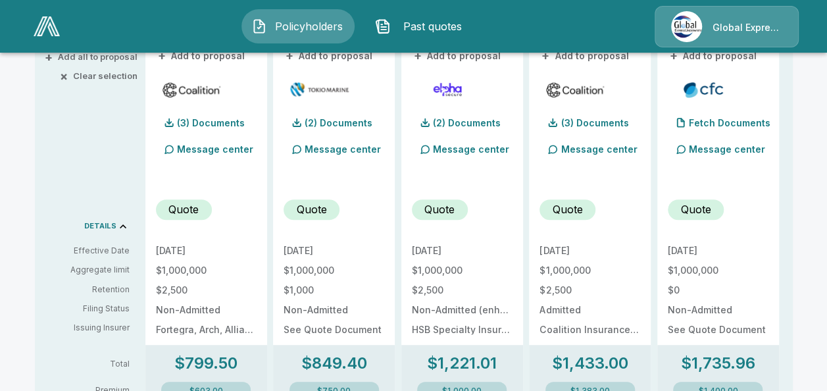
click at [569, 155] on p "Message center" at bounding box center [599, 149] width 76 height 14
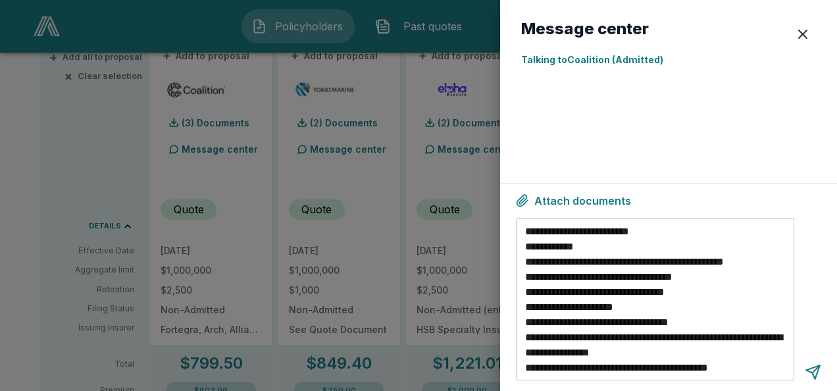
click at [796, 36] on div "button" at bounding box center [803, 34] width 16 height 16
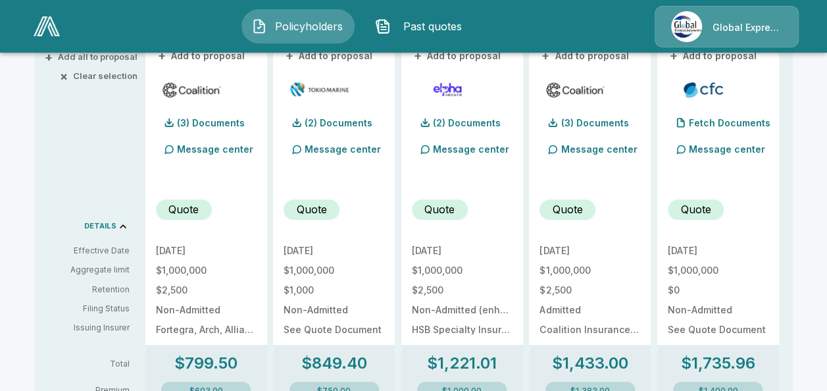
scroll to position [9, 0]
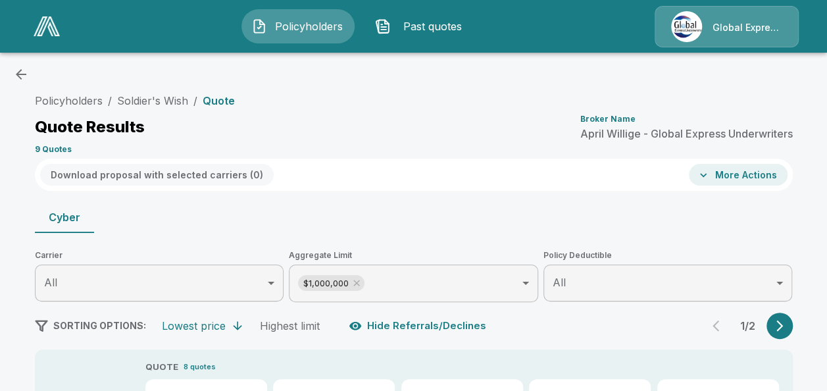
click at [16, 72] on icon "button" at bounding box center [21, 74] width 16 height 16
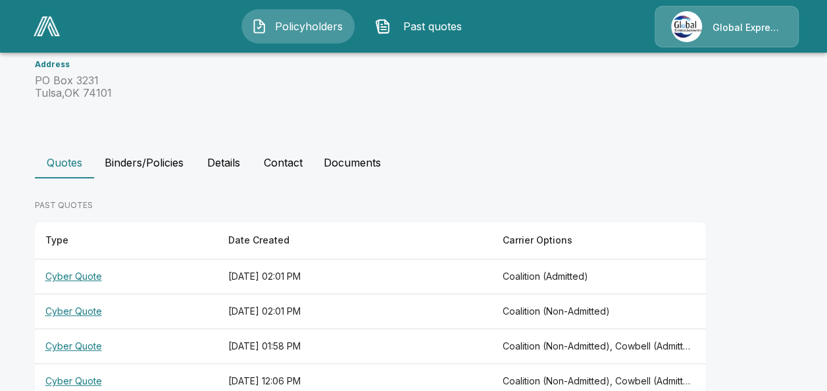
click at [16, 72] on main "Policyholders / Soldier's Wish Soldier's Wish Edit Quote Company Type Private E…" at bounding box center [413, 106] width 827 height 634
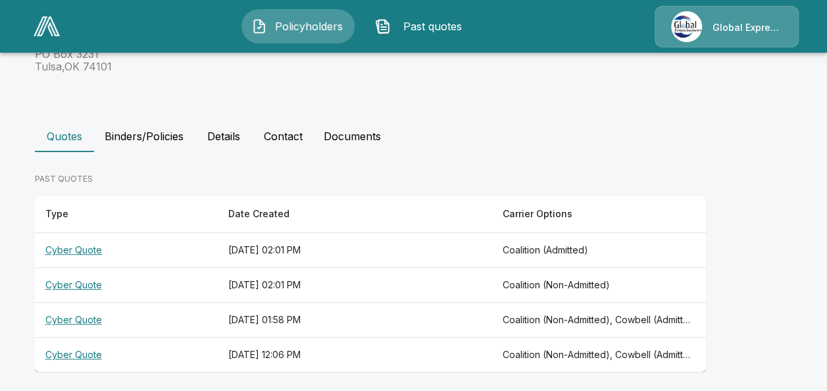
scroll to position [242, 0]
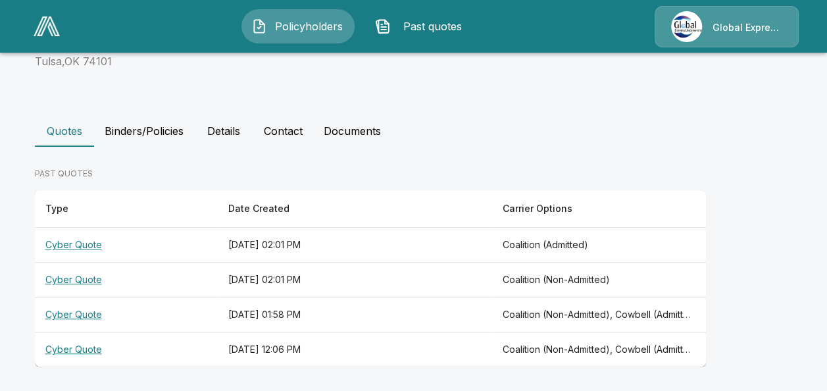
click at [101, 349] on th "Cyber Quote" at bounding box center [126, 349] width 183 height 35
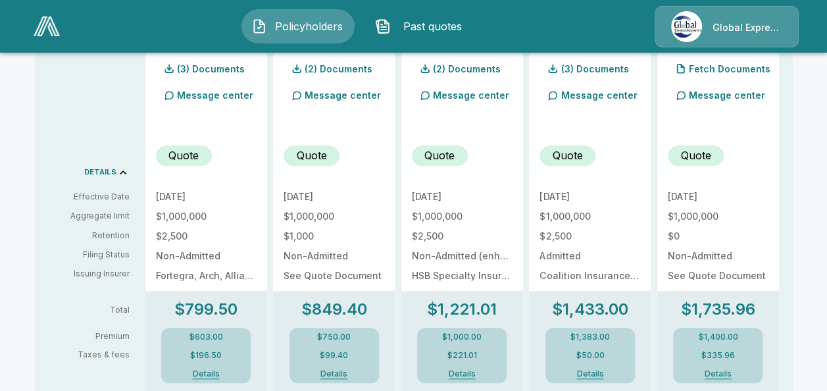
scroll to position [412, 0]
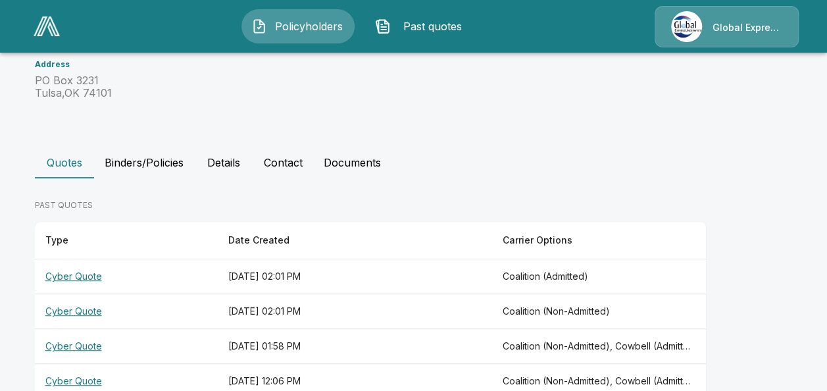
scroll to position [242, 0]
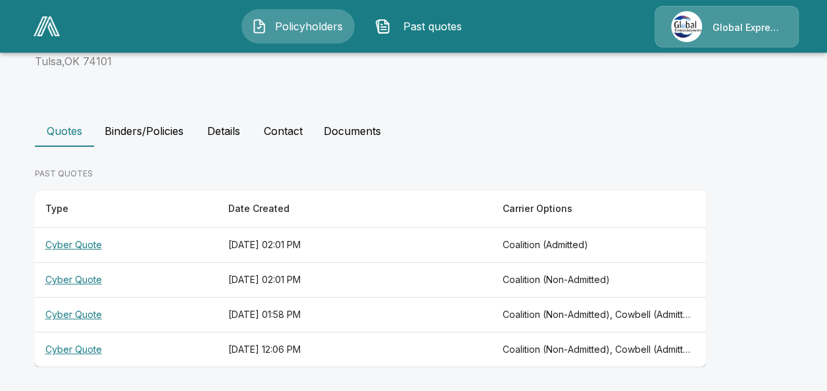
click at [90, 316] on th "Cyber Quote" at bounding box center [126, 314] width 183 height 35
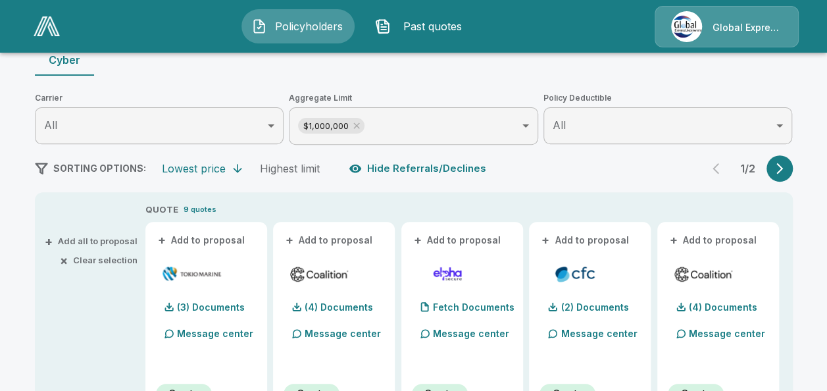
scroll to position [122, 0]
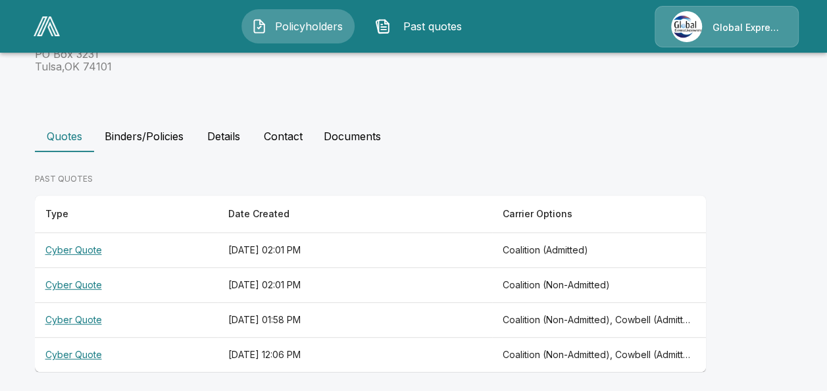
scroll to position [242, 0]
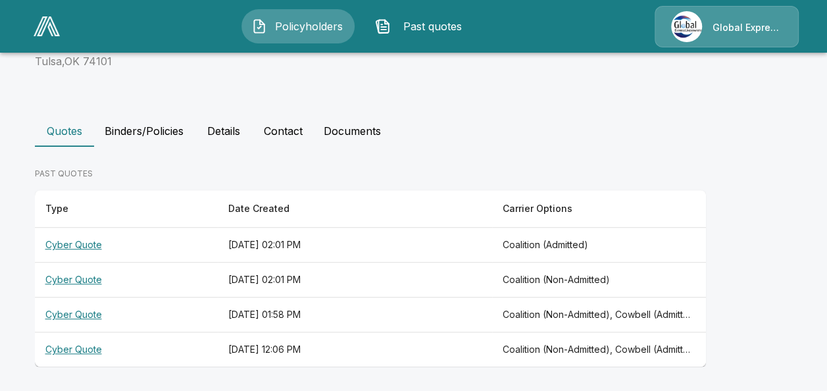
click at [76, 313] on th "Cyber Quote" at bounding box center [126, 314] width 183 height 35
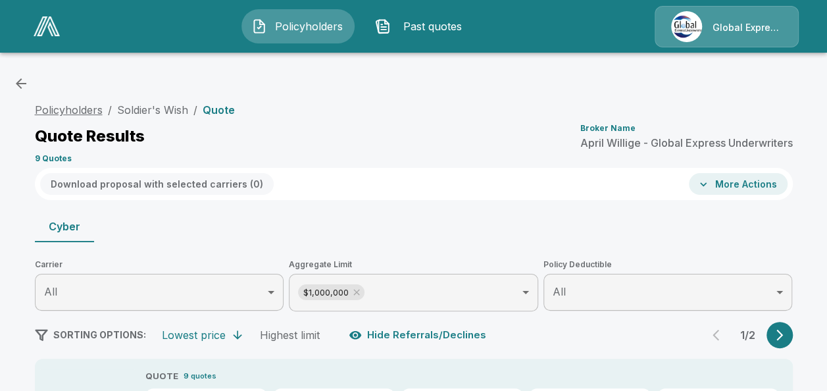
click at [83, 105] on link "Policyholders" at bounding box center [69, 109] width 68 height 13
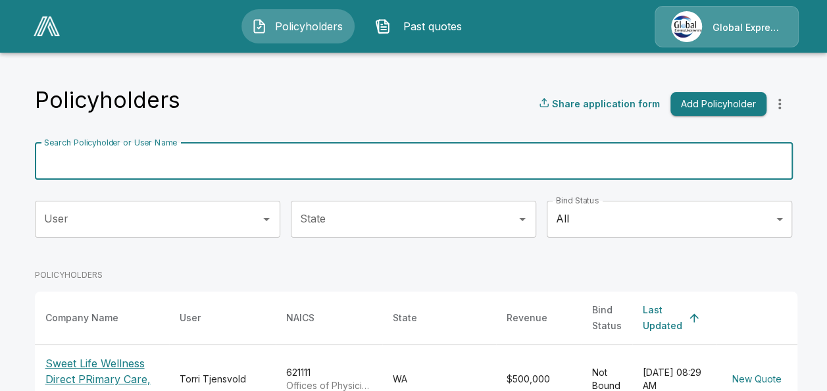
paste input "**********"
type input "**********"
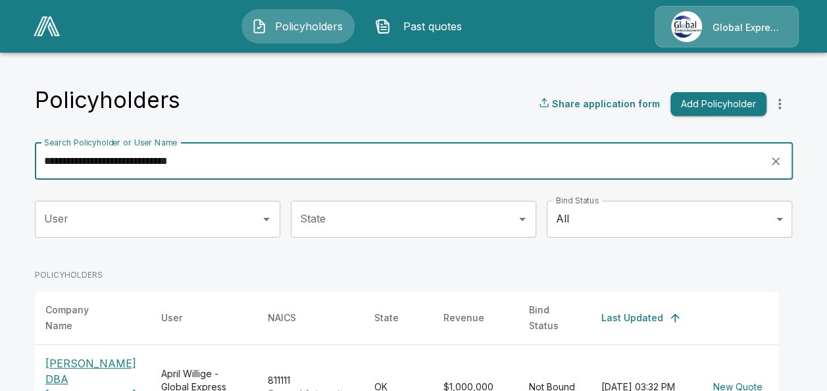
scroll to position [64, 0]
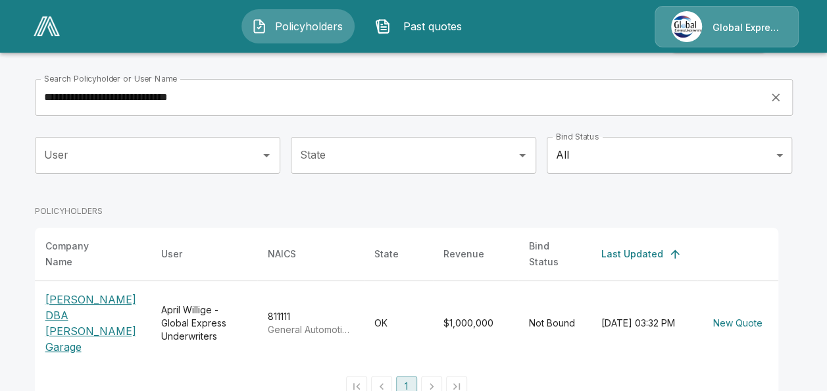
click at [99, 292] on p "[PERSON_NAME] DBA [PERSON_NAME] Garage" at bounding box center [92, 323] width 95 height 63
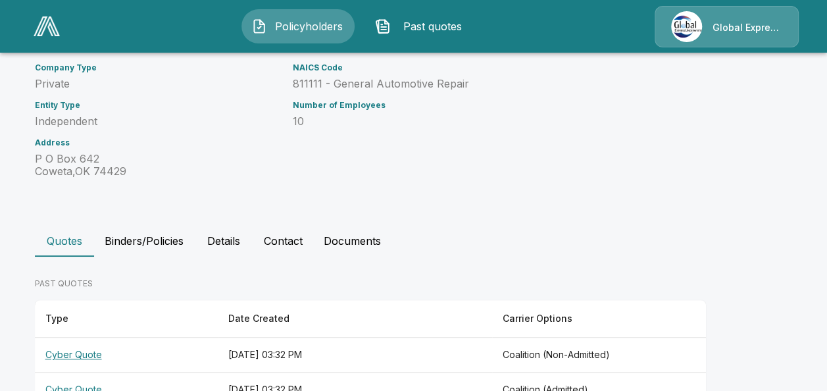
scroll to position [244, 0]
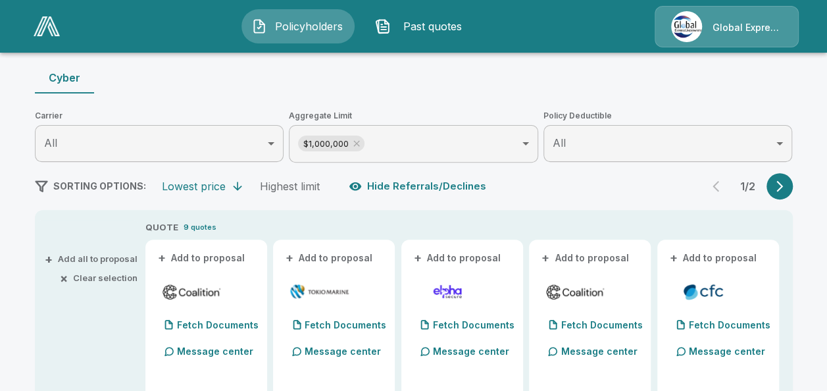
scroll to position [175, 0]
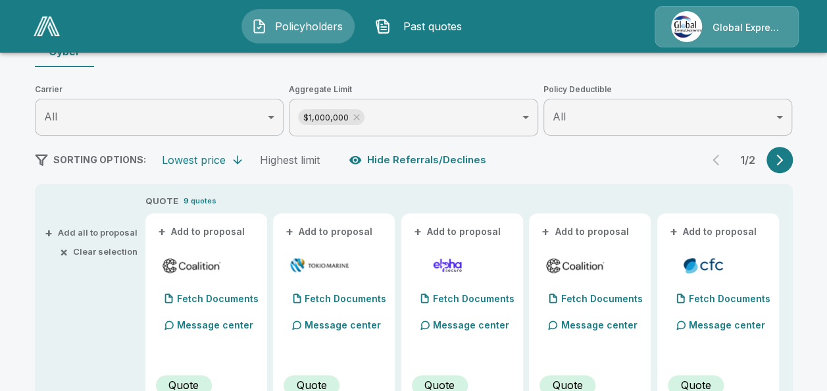
click at [235, 227] on button "+ Add to proposal" at bounding box center [202, 231] width 92 height 14
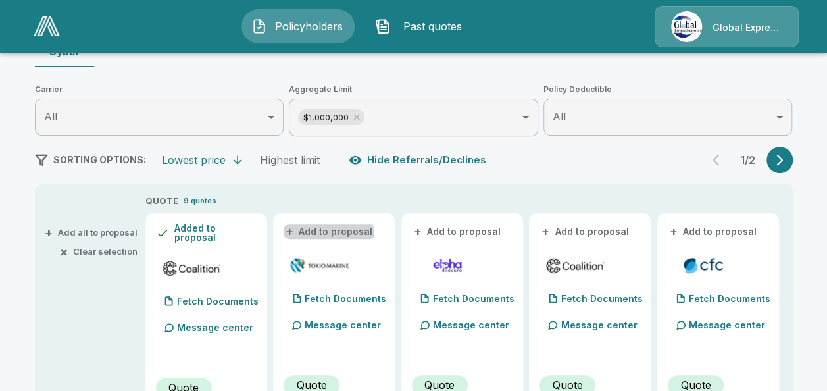
click at [318, 233] on button "+ Add to proposal" at bounding box center [330, 231] width 92 height 14
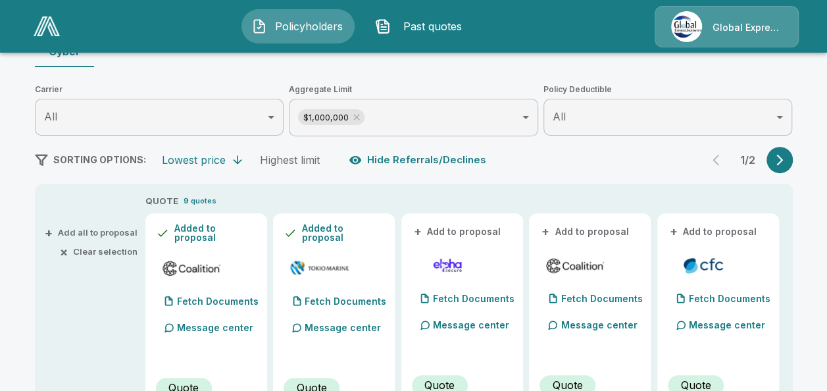
click at [569, 224] on button "+ Add to proposal" at bounding box center [586, 231] width 92 height 14
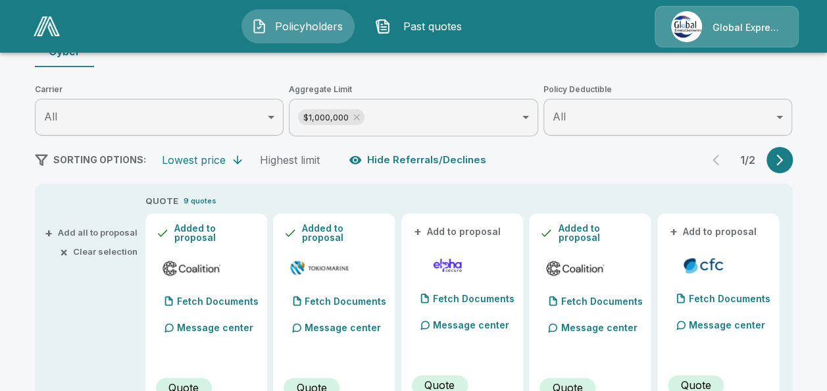
click at [696, 226] on button "+ Add to proposal" at bounding box center [714, 231] width 92 height 14
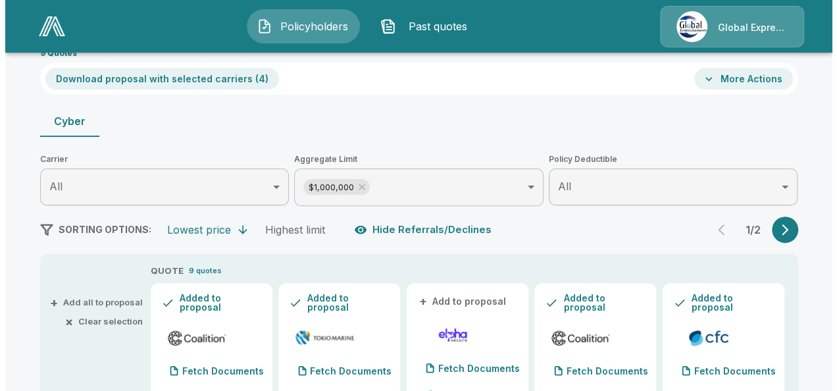
scroll to position [53, 0]
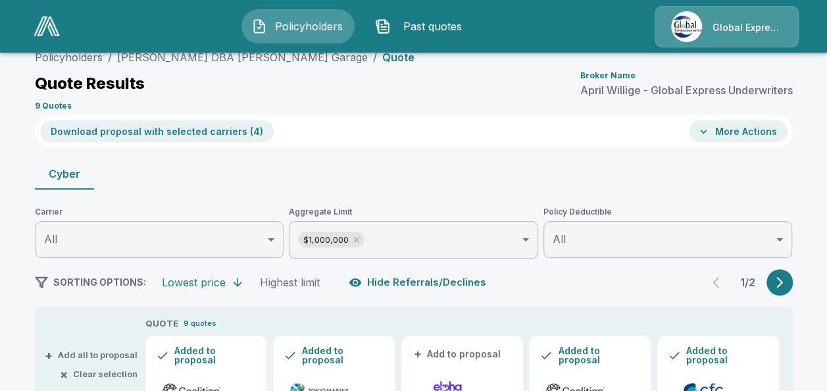
click at [195, 136] on button "Download proposal with selected carriers ( 4 )" at bounding box center [157, 131] width 234 height 22
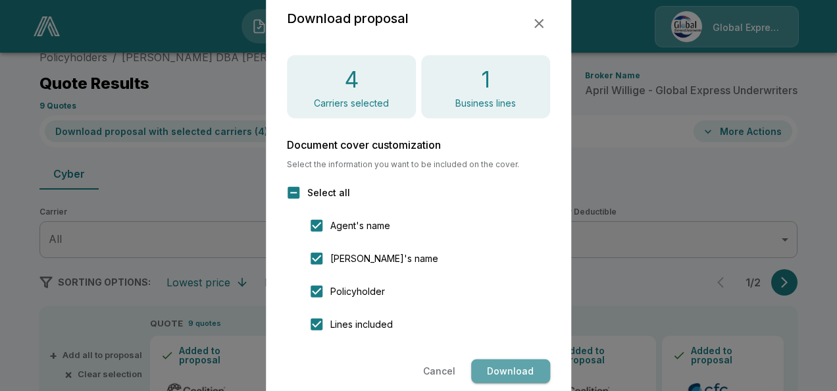
click at [519, 380] on button "Download" at bounding box center [510, 371] width 79 height 24
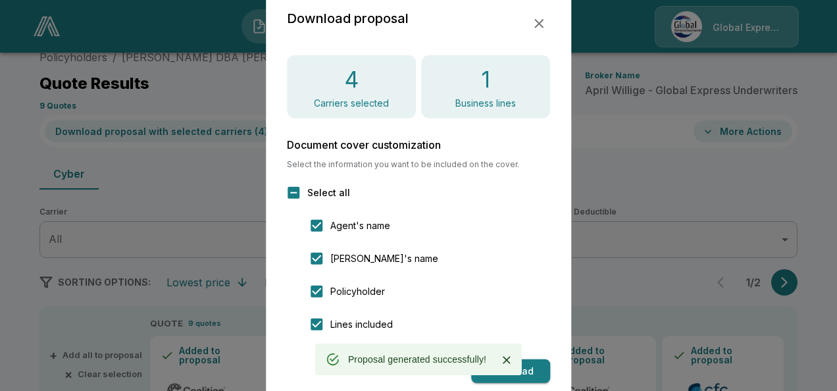
click at [546, 23] on icon "button" at bounding box center [539, 24] width 16 height 16
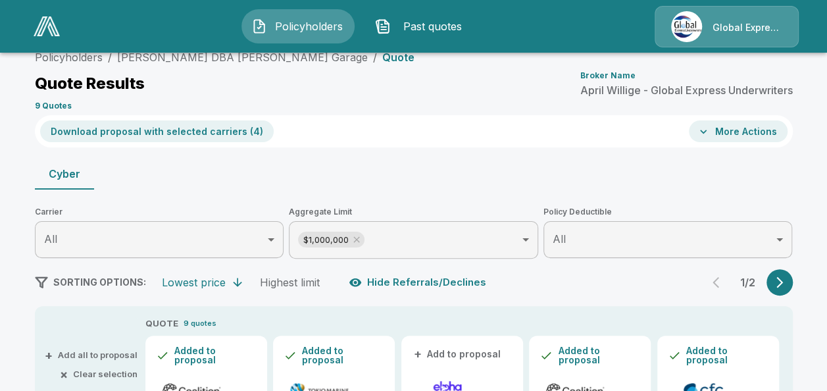
click at [740, 132] on button "More Actions" at bounding box center [738, 131] width 99 height 22
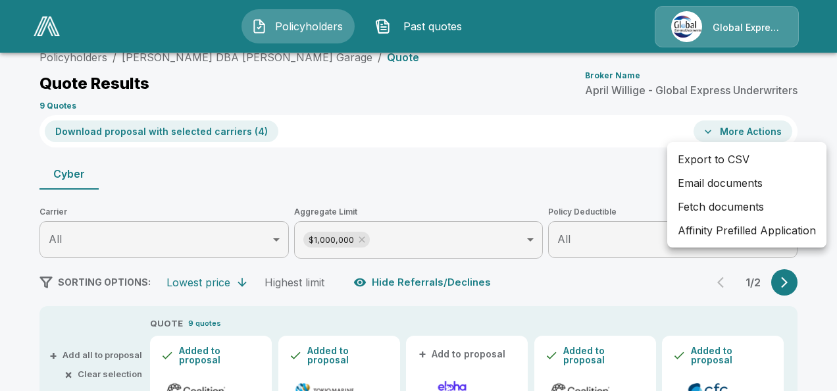
click at [705, 228] on li "Affinity Prefilled Application" at bounding box center [746, 230] width 159 height 24
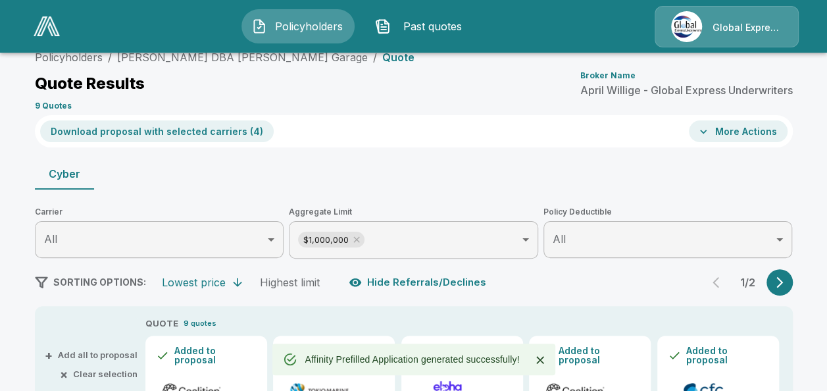
click at [703, 134] on icon "button" at bounding box center [703, 131] width 13 height 13
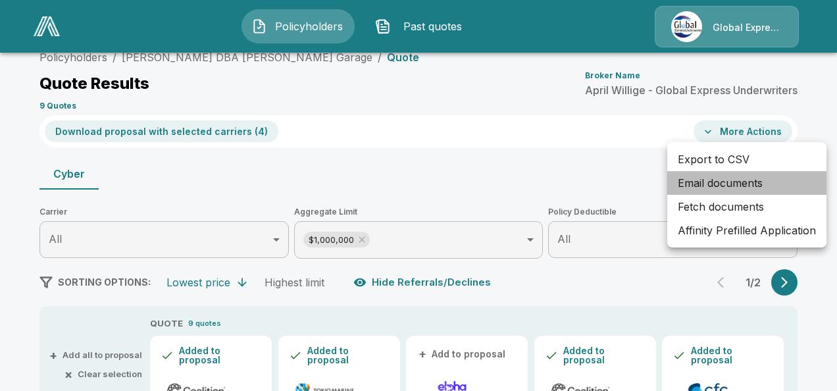
click at [702, 174] on li "Email documents" at bounding box center [746, 183] width 159 height 24
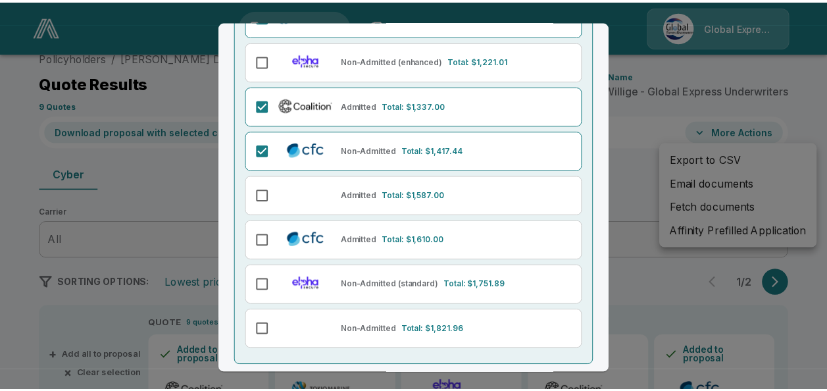
scroll to position [249, 0]
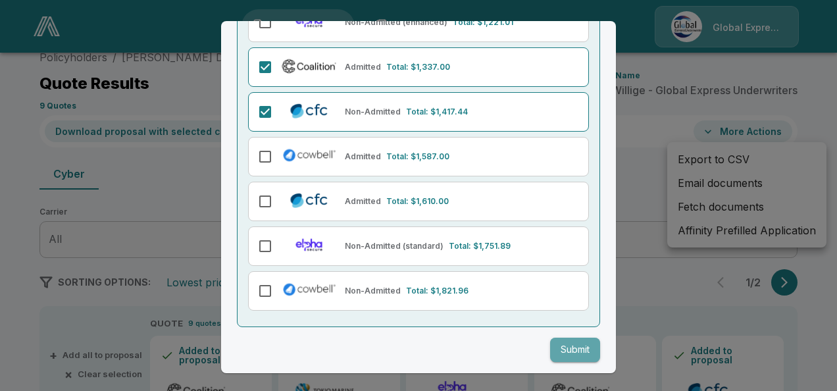
click at [567, 341] on button "Submit" at bounding box center [575, 350] width 50 height 24
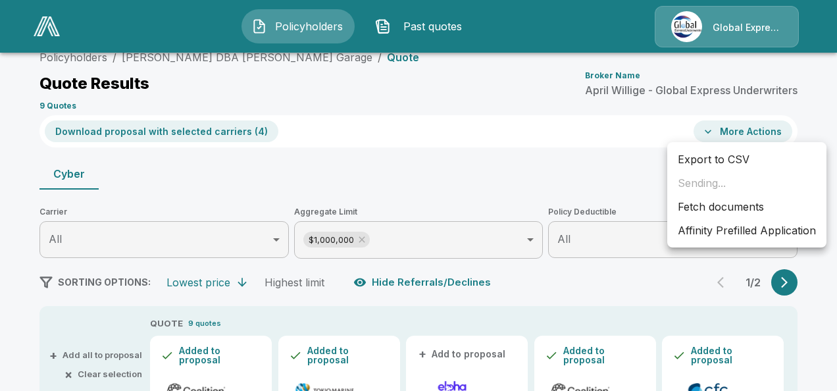
click at [355, 105] on div at bounding box center [418, 195] width 837 height 391
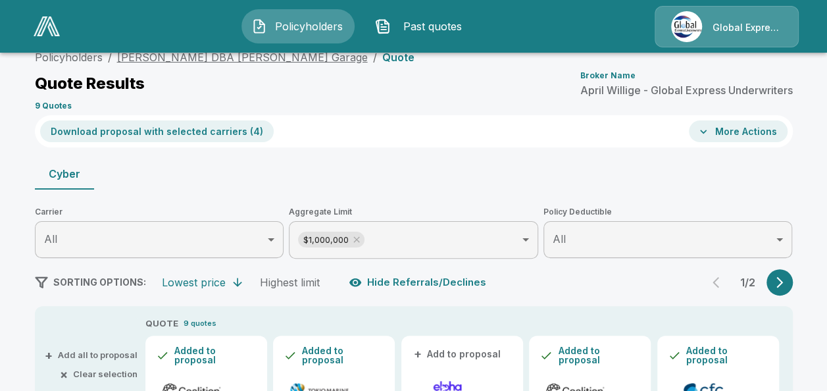
click at [254, 59] on link "Steve Whitely DBA Steves Garage" at bounding box center [242, 57] width 251 height 13
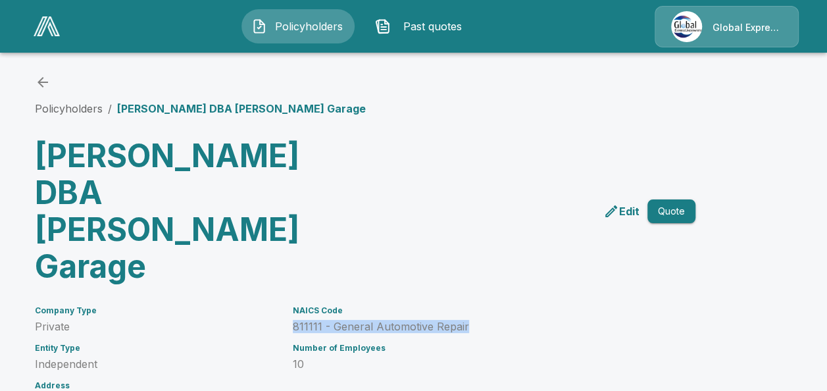
drag, startPoint x: 300, startPoint y: 251, endPoint x: 483, endPoint y: 251, distance: 182.9
click at [483, 320] on p "811111 - General Automotive Repair" at bounding box center [478, 326] width 371 height 13
copy p "811111 - General Automotive Repair"
click at [49, 81] on icon "back" at bounding box center [43, 82] width 16 height 16
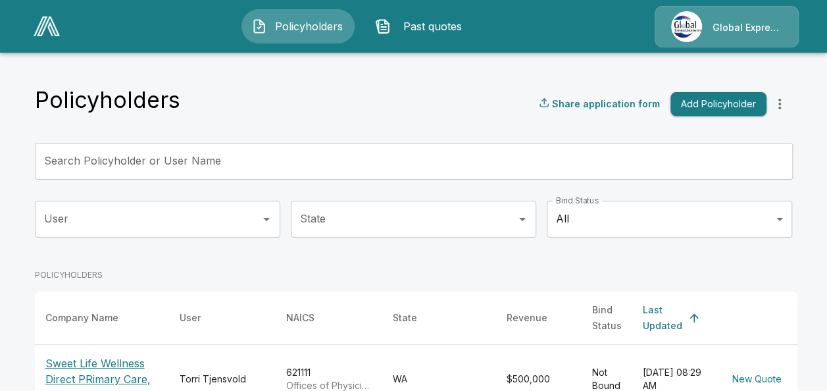
drag, startPoint x: 0, startPoint y: 0, endPoint x: 204, endPoint y: 157, distance: 257.6
click at [204, 157] on input "Search Policyholder or User Name" at bounding box center [407, 161] width 744 height 37
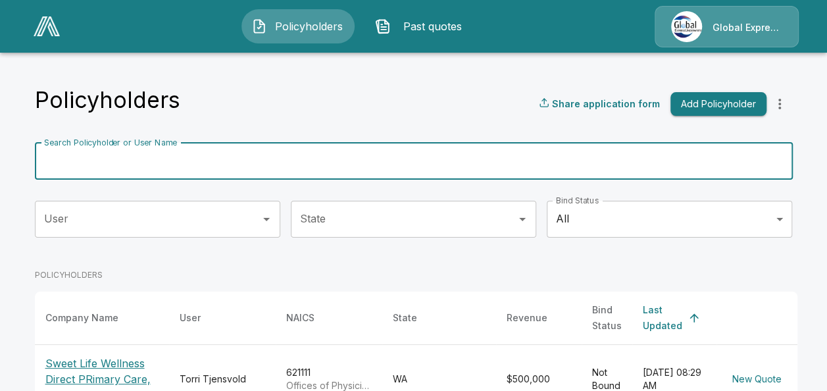
paste input "**********"
type input "**********"
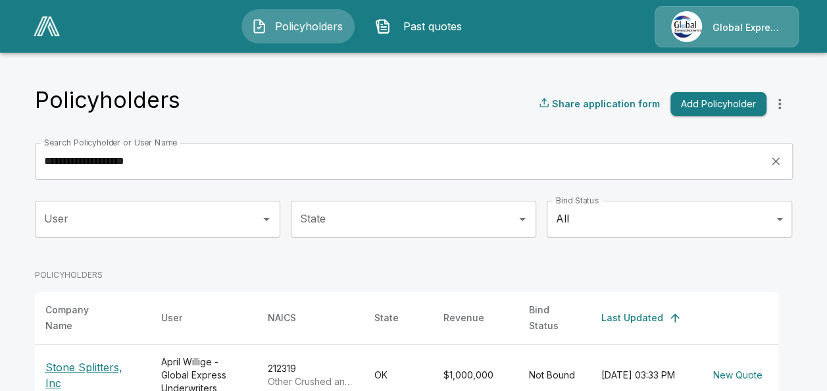
click at [116, 368] on p "Stone Splitters, Inc" at bounding box center [92, 375] width 95 height 32
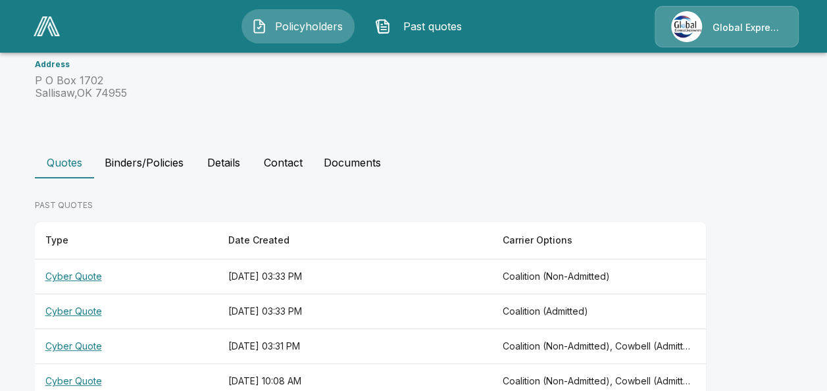
scroll to position [219, 0]
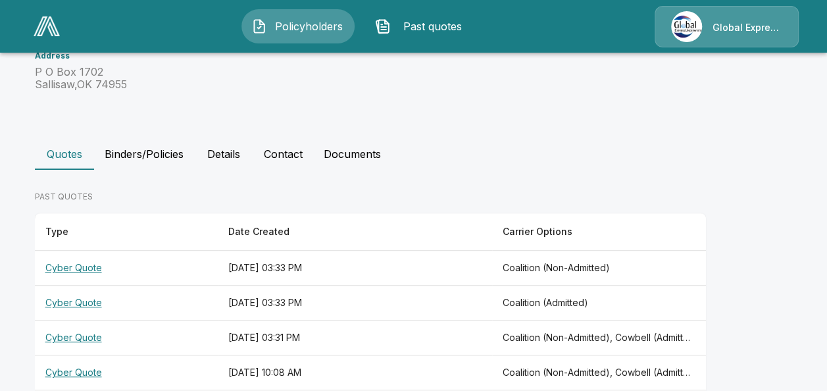
click at [85, 338] on th "Cyber Quote" at bounding box center [126, 337] width 183 height 35
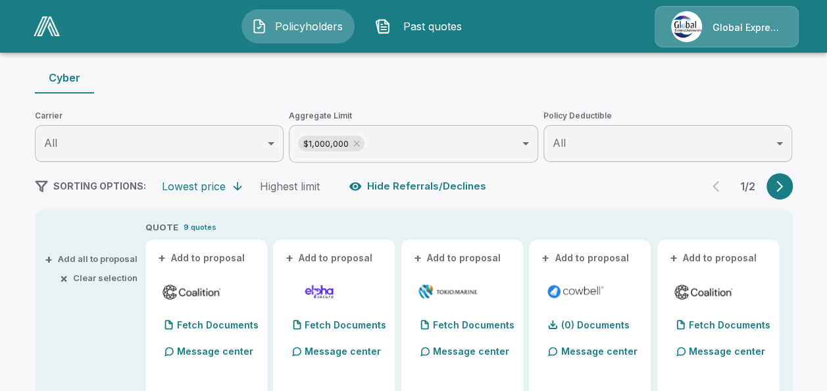
scroll to position [175, 0]
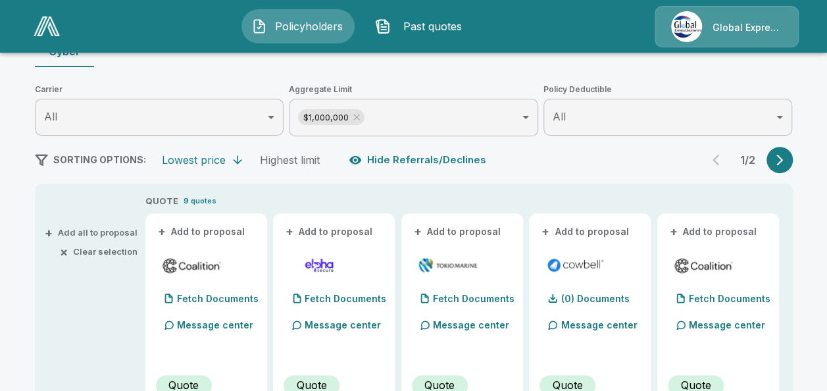
click at [236, 234] on button "+ Add to proposal" at bounding box center [202, 231] width 92 height 14
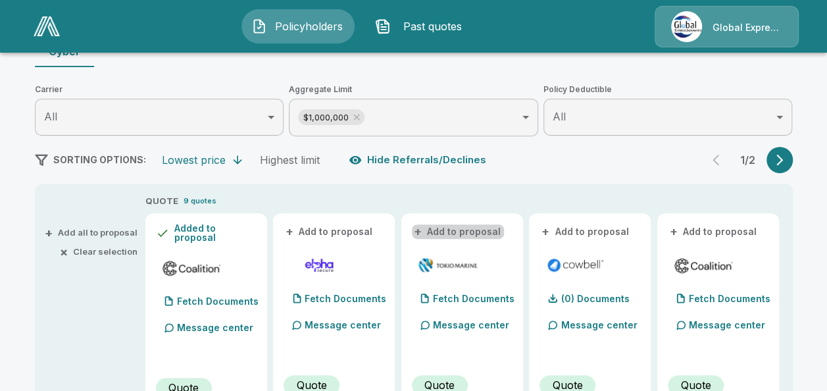
click at [465, 230] on button "+ Add to proposal" at bounding box center [458, 231] width 92 height 14
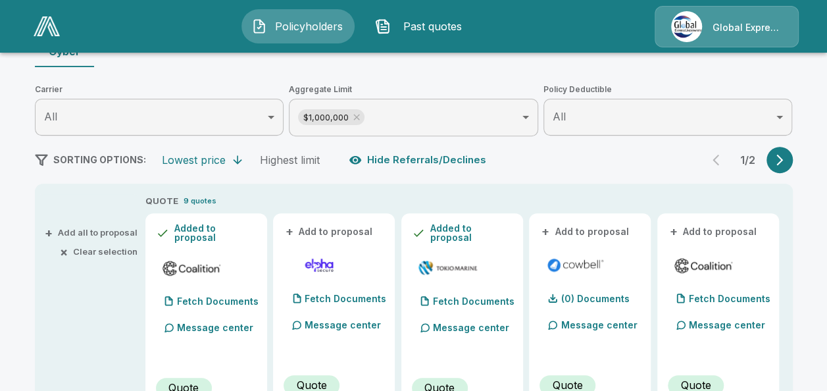
click at [561, 225] on button "+ Add to proposal" at bounding box center [586, 231] width 92 height 14
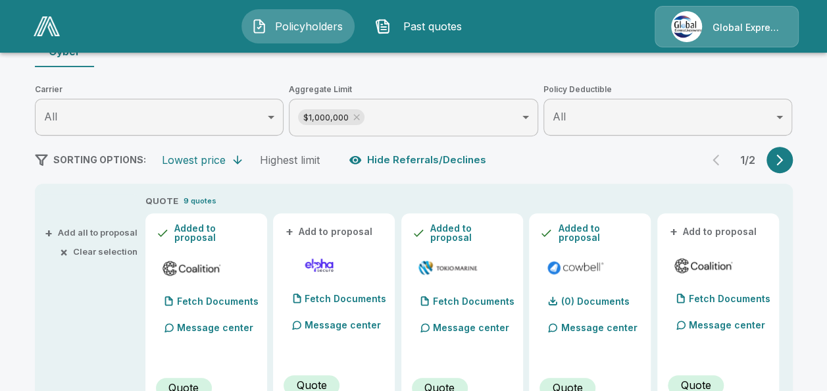
click at [728, 224] on div "+ Add to proposal" at bounding box center [718, 232] width 101 height 16
click at [742, 230] on button "+ Add to proposal" at bounding box center [714, 231] width 92 height 14
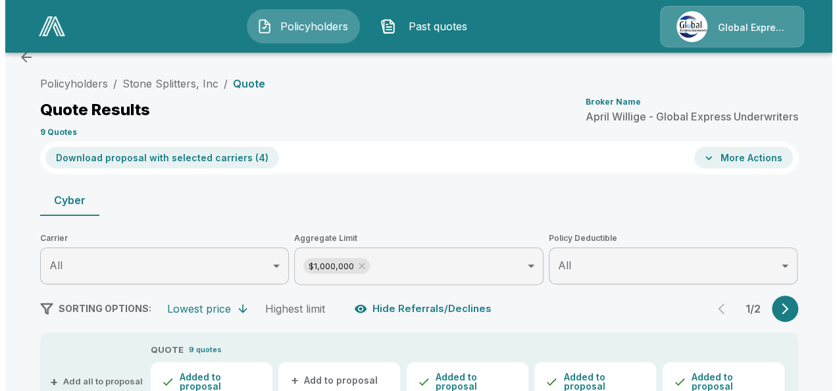
scroll to position [17, 0]
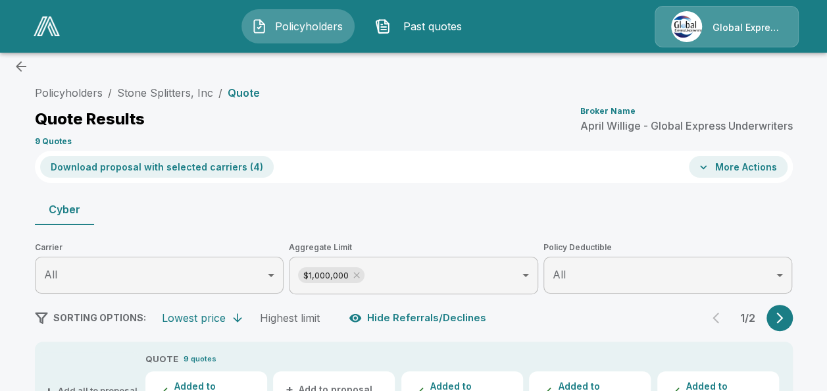
click at [234, 161] on button "Download proposal with selected carriers ( 4 )" at bounding box center [157, 167] width 234 height 22
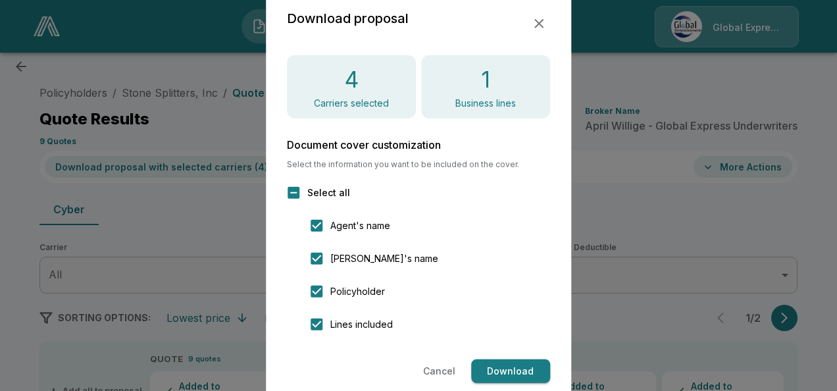
click at [521, 370] on button "Download" at bounding box center [510, 371] width 79 height 24
click at [540, 16] on icon "button" at bounding box center [539, 24] width 16 height 16
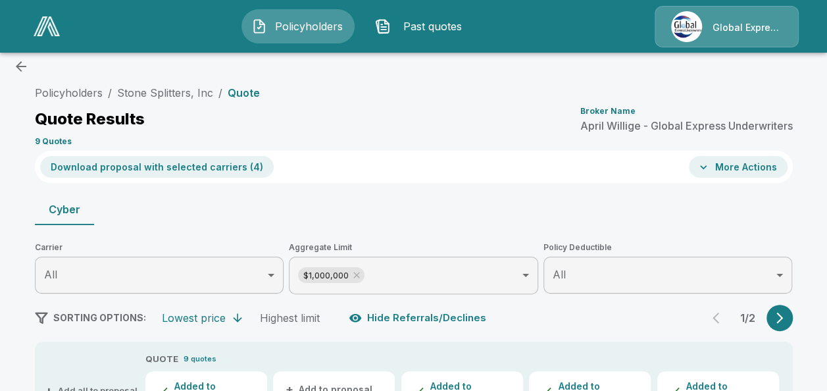
click at [749, 161] on button "More Actions" at bounding box center [738, 167] width 99 height 22
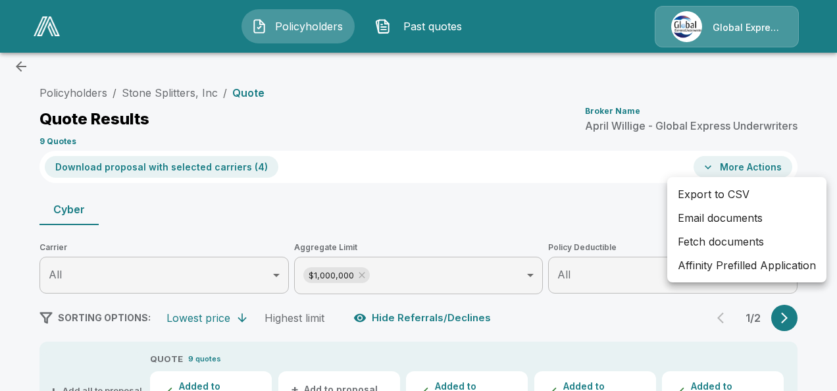
click at [696, 265] on li "Affinity Prefilled Application" at bounding box center [746, 265] width 159 height 24
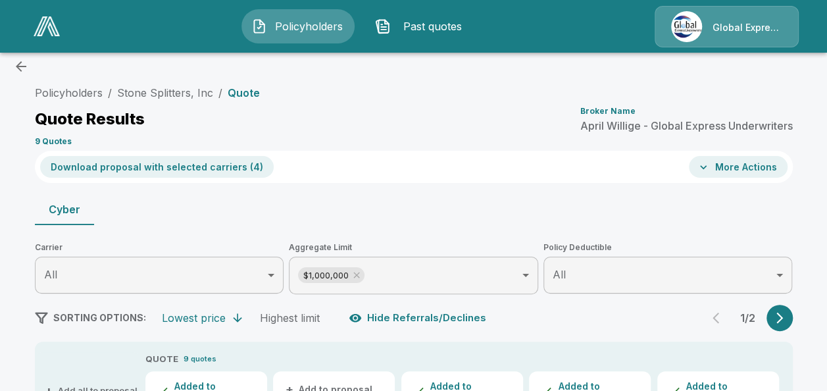
click at [769, 162] on button "More Actions" at bounding box center [738, 167] width 99 height 22
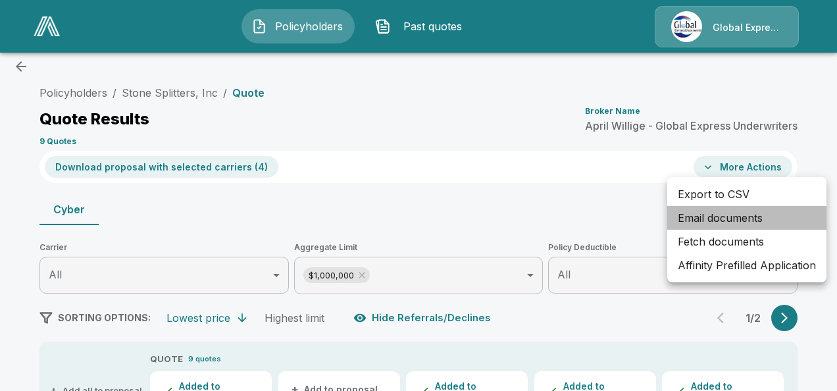
click at [721, 213] on li "Email documents" at bounding box center [746, 218] width 159 height 24
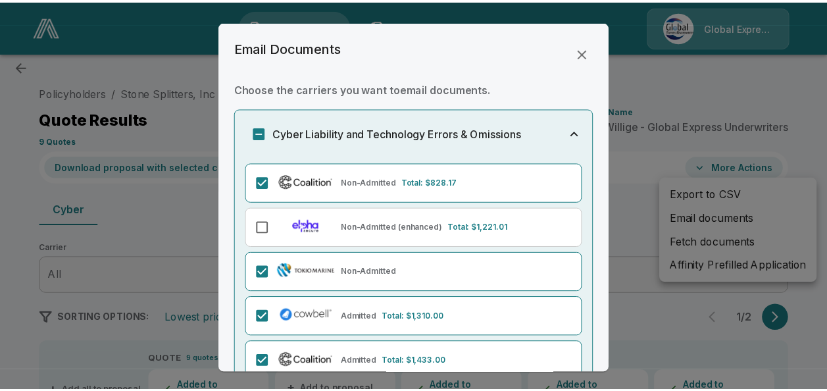
scroll to position [249, 0]
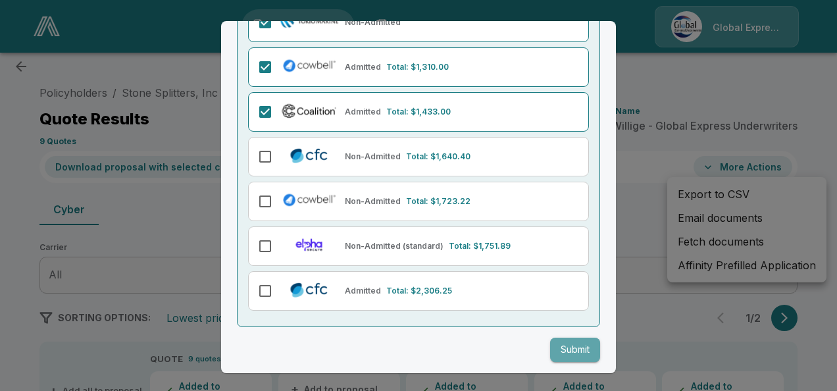
click at [575, 347] on button "Submit" at bounding box center [575, 350] width 50 height 24
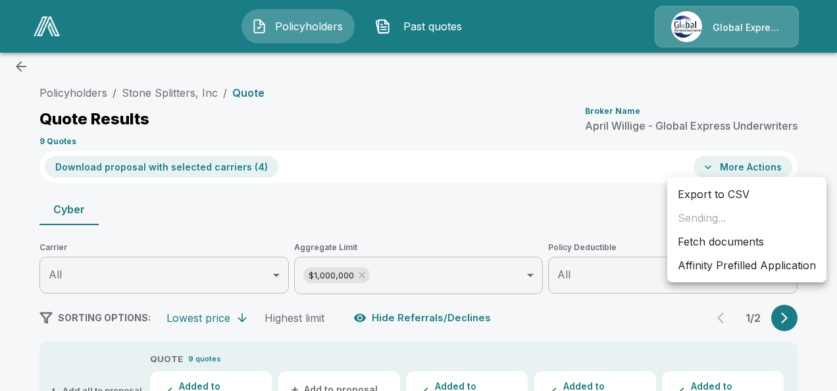
click at [180, 88] on div at bounding box center [418, 195] width 837 height 391
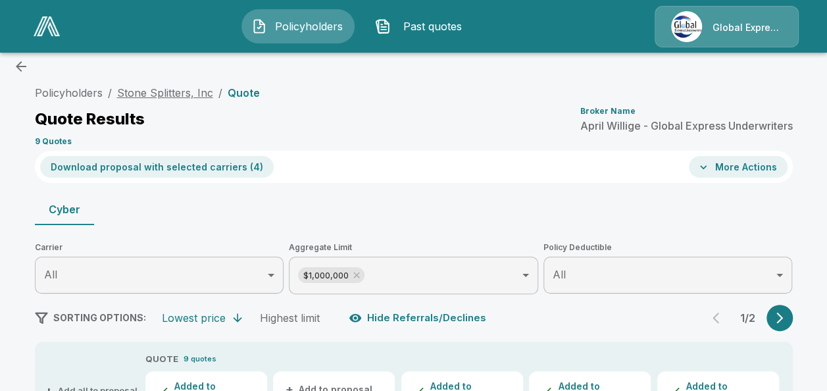
click at [161, 89] on link "Stone Splitters, Inc" at bounding box center [165, 92] width 96 height 13
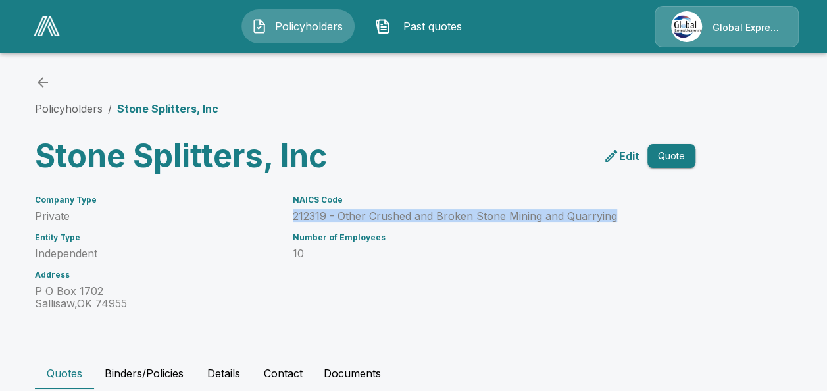
drag, startPoint x: 300, startPoint y: 220, endPoint x: 624, endPoint y: 215, distance: 323.8
click at [624, 215] on p "212319 - Other Crushed and Broken Stone Mining and Quarrying" at bounding box center [478, 216] width 371 height 13
copy p "212319 - Other Crushed and Broken Stone Mining and Quarrying"
click at [43, 76] on icon "back" at bounding box center [43, 82] width 16 height 16
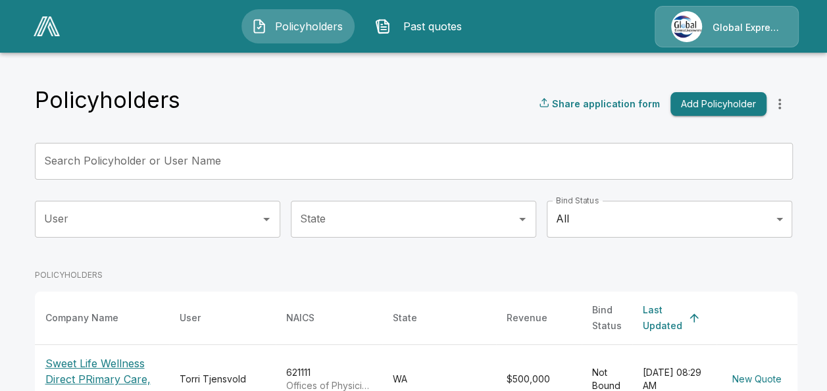
click at [292, 168] on input "Search Policyholder or User Name" at bounding box center [407, 161] width 744 height 37
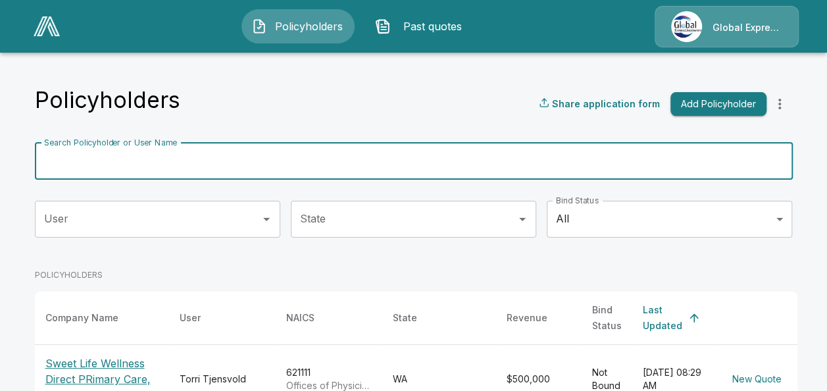
paste input "**********"
type input "**********"
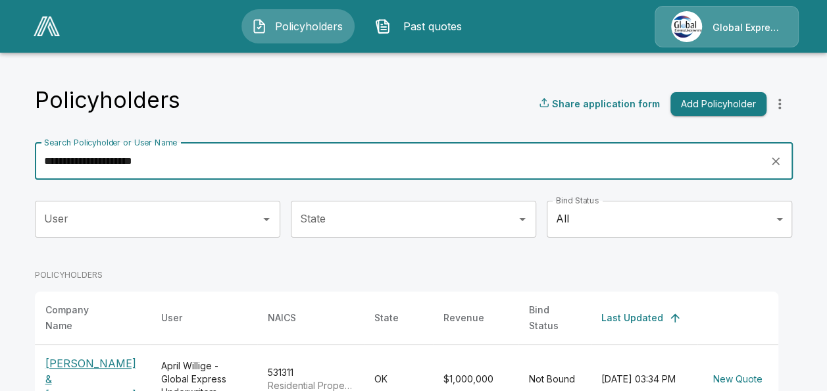
click at [95, 359] on p "[PERSON_NAME] & [PERSON_NAME]" at bounding box center [92, 378] width 95 height 47
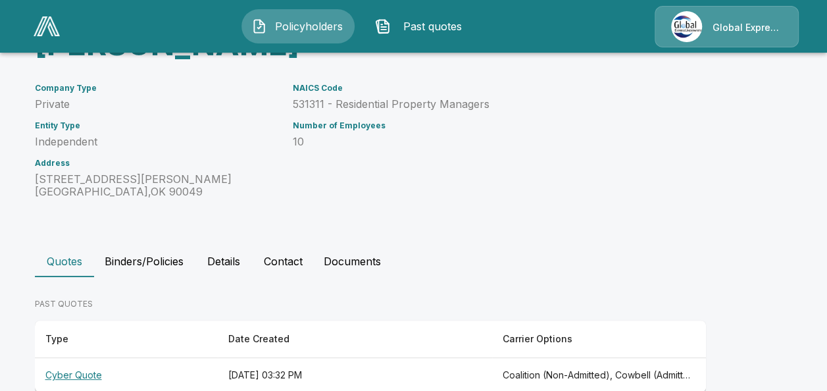
scroll to position [175, 0]
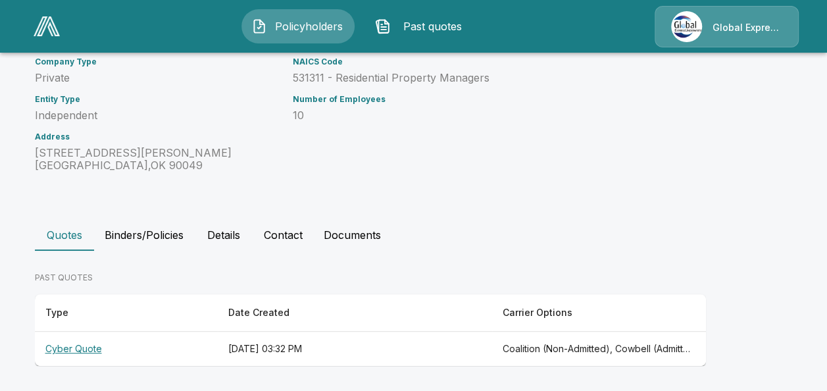
click at [75, 350] on th "Cyber Quote" at bounding box center [126, 349] width 183 height 35
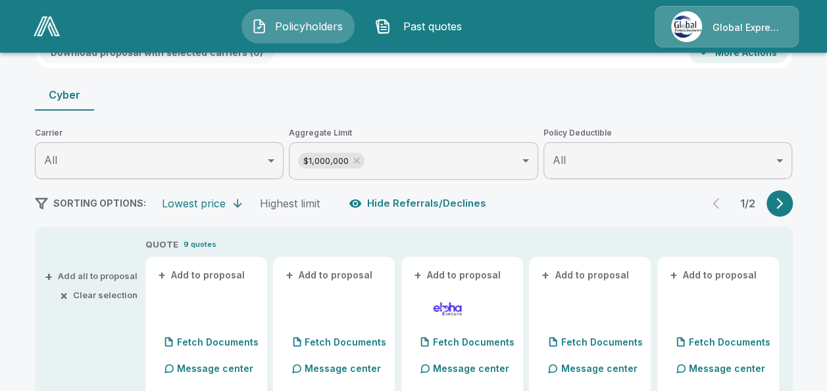
scroll to position [211, 0]
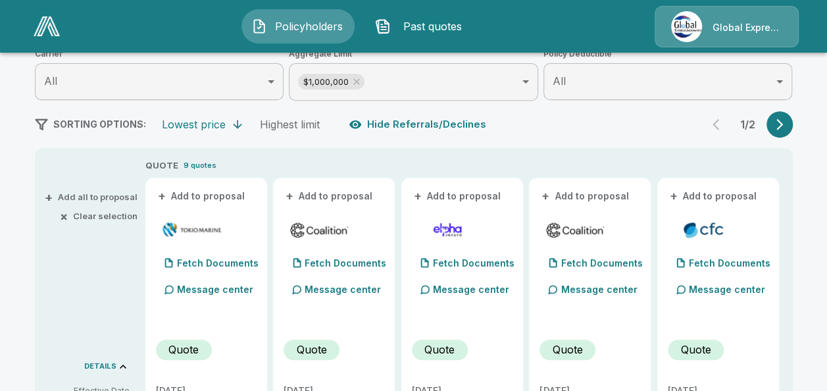
click at [216, 198] on button "+ Add to proposal" at bounding box center [202, 196] width 92 height 14
click at [329, 195] on button "+ Add to proposal" at bounding box center [330, 196] width 92 height 14
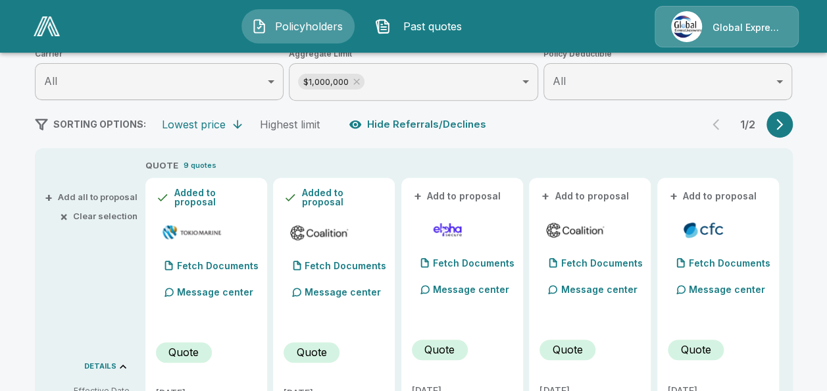
click at [592, 193] on button "+ Add to proposal" at bounding box center [586, 196] width 92 height 14
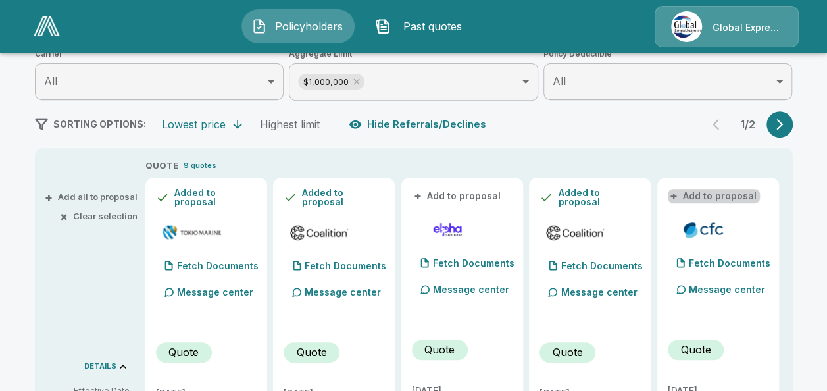
click at [746, 192] on button "+ Add to proposal" at bounding box center [714, 196] width 92 height 14
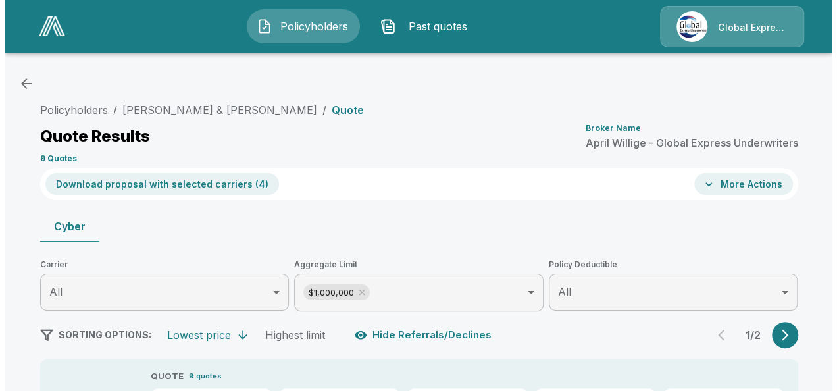
scroll to position [0, 0]
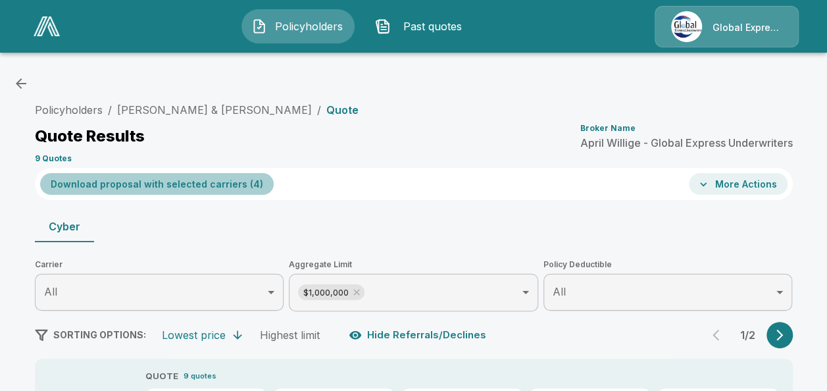
click at [191, 175] on button "Download proposal with selected carriers ( 4 )" at bounding box center [157, 184] width 234 height 22
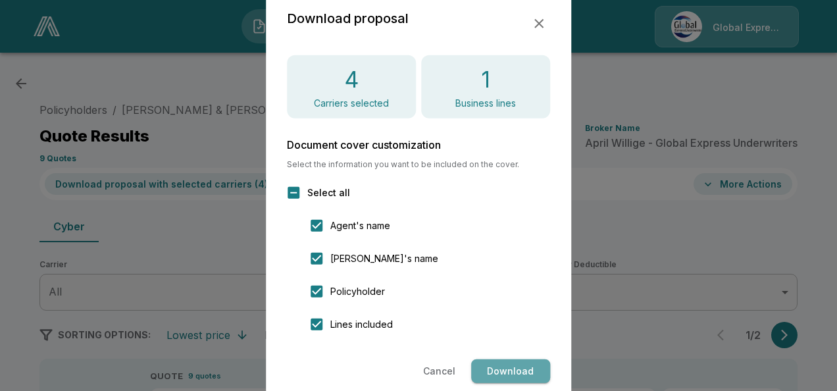
click at [491, 374] on button "Download" at bounding box center [510, 371] width 79 height 24
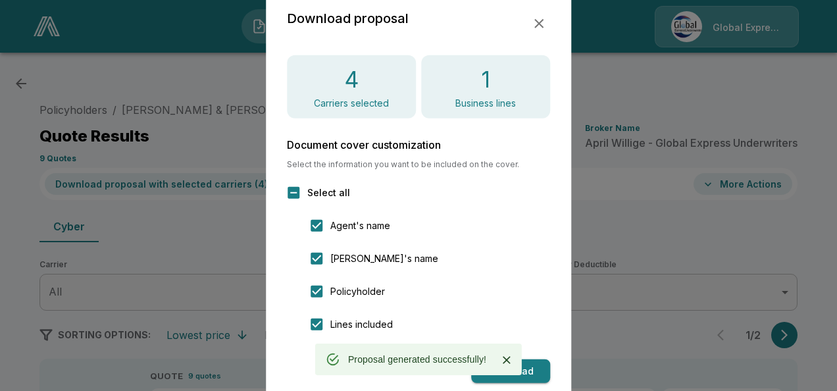
click at [537, 25] on icon "button" at bounding box center [538, 23] width 9 height 9
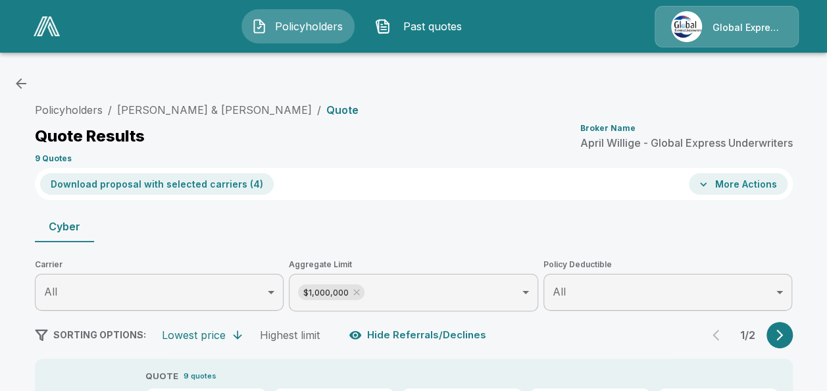
click at [710, 186] on icon "button" at bounding box center [703, 184] width 13 height 13
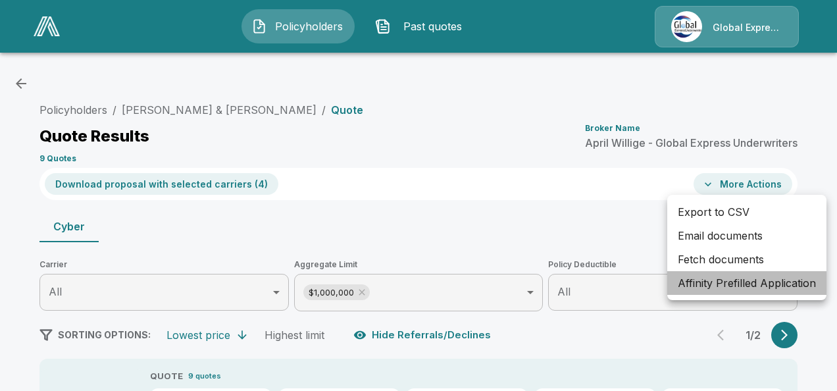
click at [708, 284] on li "Affinity Prefilled Application" at bounding box center [746, 283] width 159 height 24
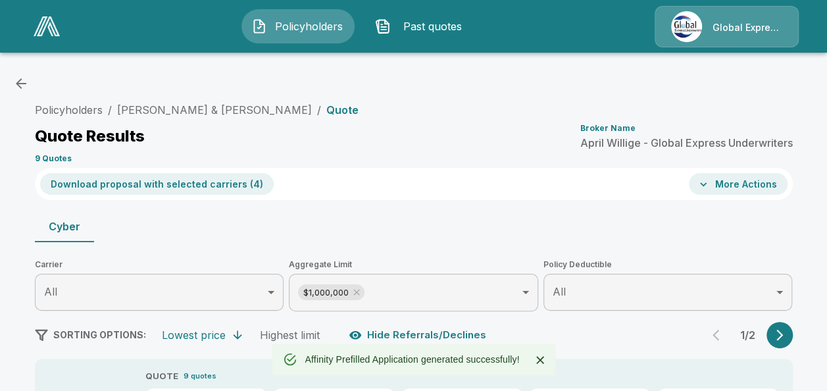
click at [728, 184] on button "More Actions" at bounding box center [738, 184] width 99 height 22
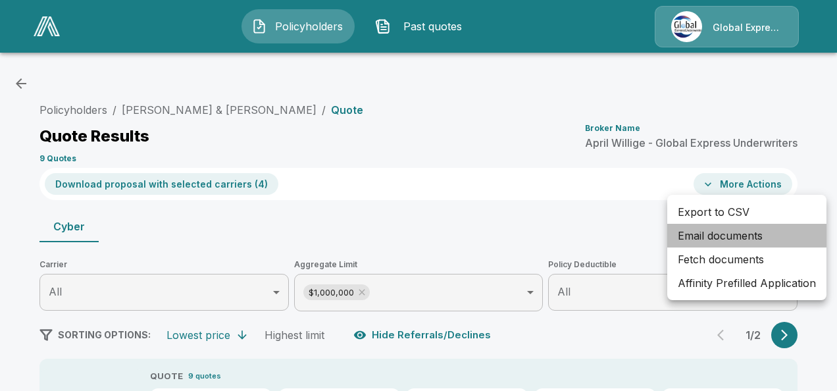
click at [691, 242] on li "Email documents" at bounding box center [746, 236] width 159 height 24
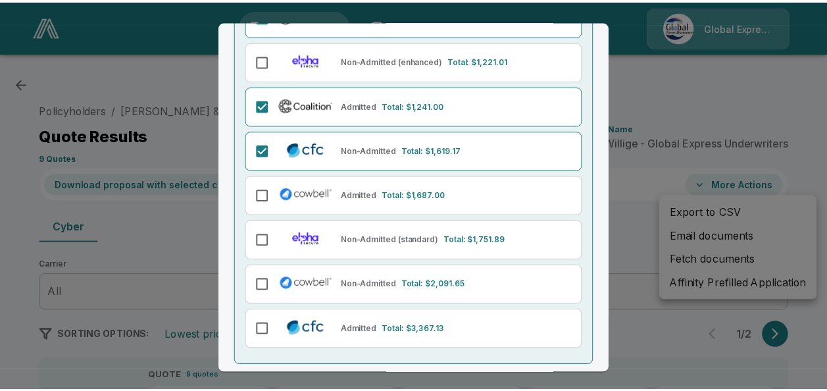
scroll to position [249, 0]
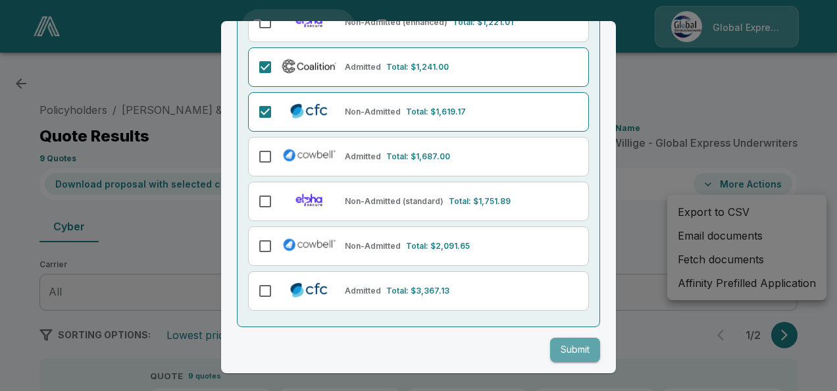
click at [585, 351] on button "Submit" at bounding box center [575, 350] width 50 height 24
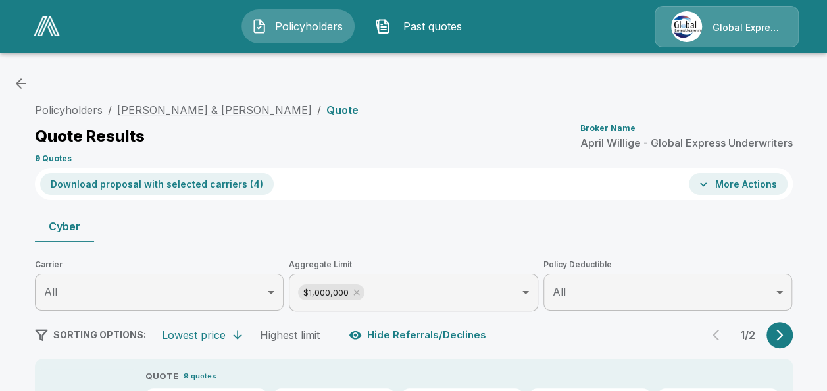
click at [200, 109] on link "Susan & Harry Hartford" at bounding box center [214, 109] width 195 height 13
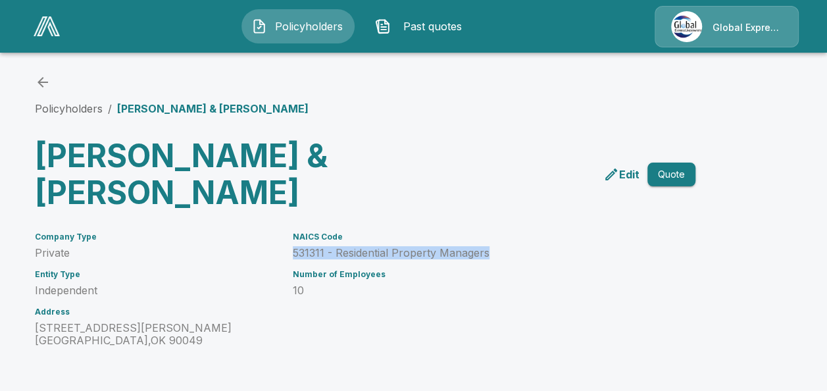
drag, startPoint x: 296, startPoint y: 250, endPoint x: 492, endPoint y: 251, distance: 195.4
click at [492, 251] on div "NAICS Code 531311 - Residential Property Managers Number of Employees 10" at bounding box center [470, 281] width 387 height 130
copy p "531311 - Residential Property Managers"
click at [45, 82] on icon "back" at bounding box center [43, 82] width 11 height 11
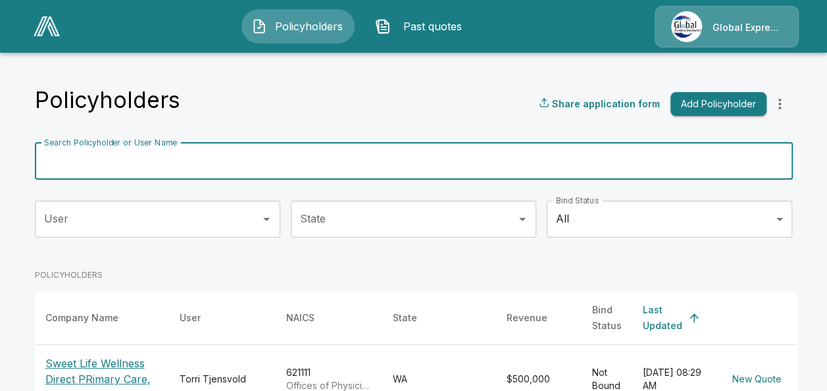
paste input "**********"
type input "**********"
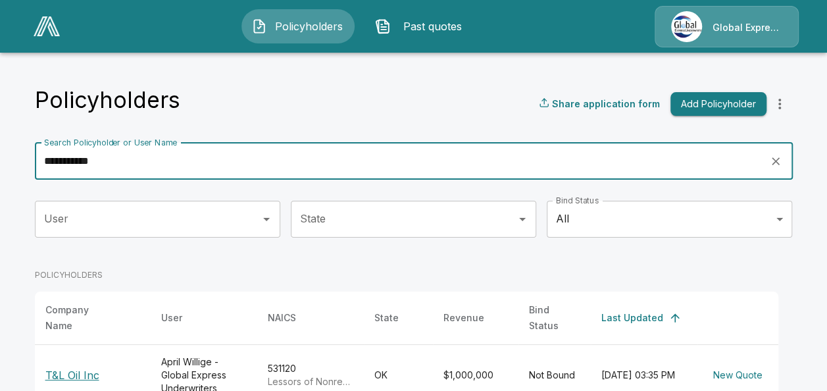
click at [84, 367] on p "T&L Oil Inc" at bounding box center [92, 375] width 95 height 16
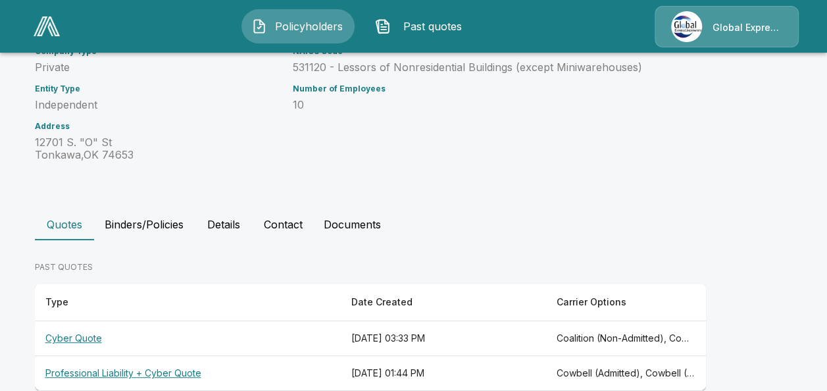
scroll to position [172, 0]
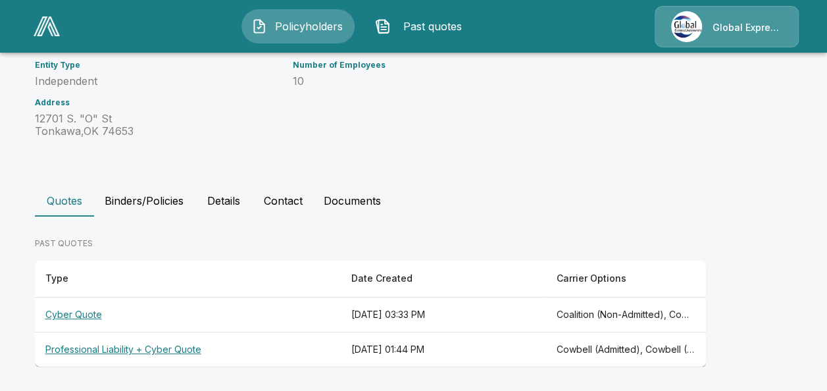
click at [80, 315] on th "Cyber Quote" at bounding box center [188, 314] width 307 height 35
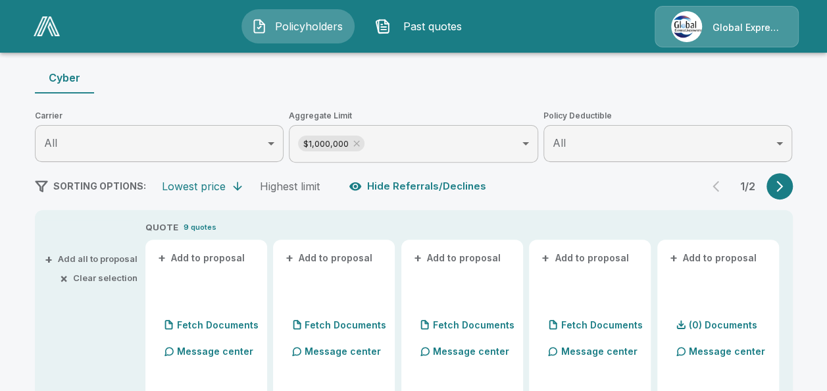
scroll to position [211, 0]
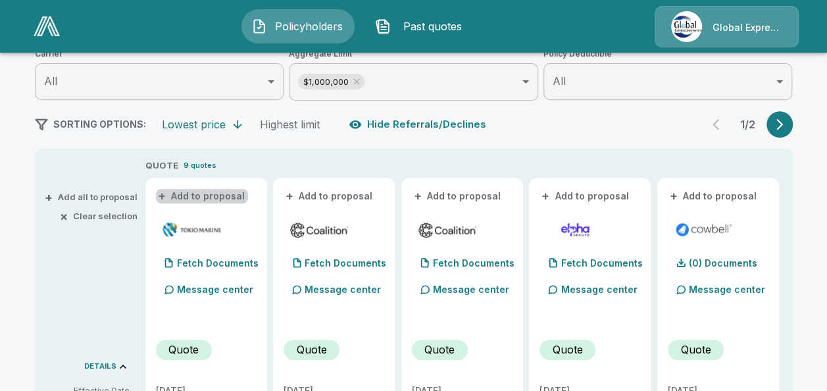
click at [223, 198] on button "+ Add to proposal" at bounding box center [202, 196] width 92 height 14
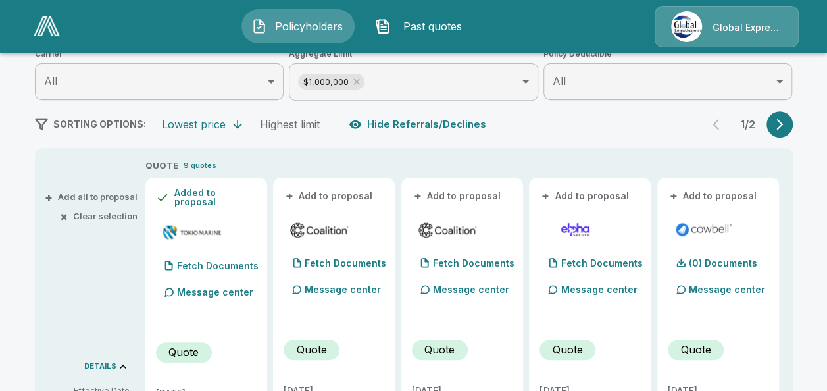
click at [330, 194] on button "+ Add to proposal" at bounding box center [330, 196] width 92 height 14
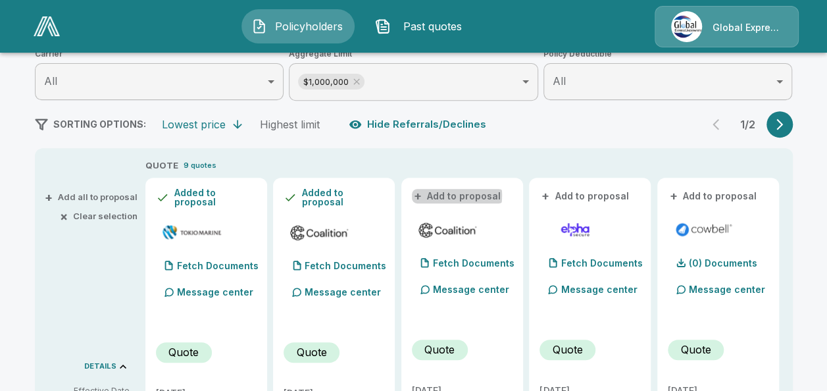
click at [444, 195] on button "+ Add to proposal" at bounding box center [458, 196] width 92 height 14
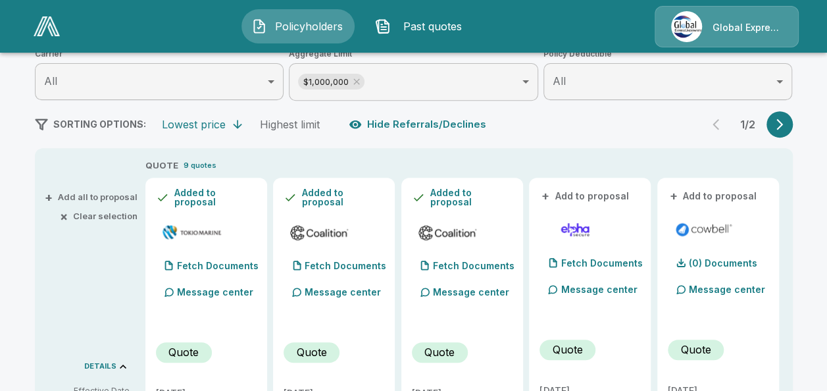
click at [719, 196] on button "+ Add to proposal" at bounding box center [714, 196] width 92 height 14
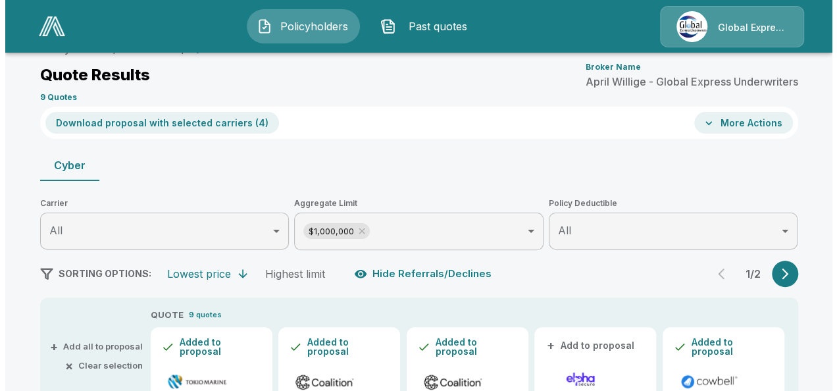
scroll to position [43, 0]
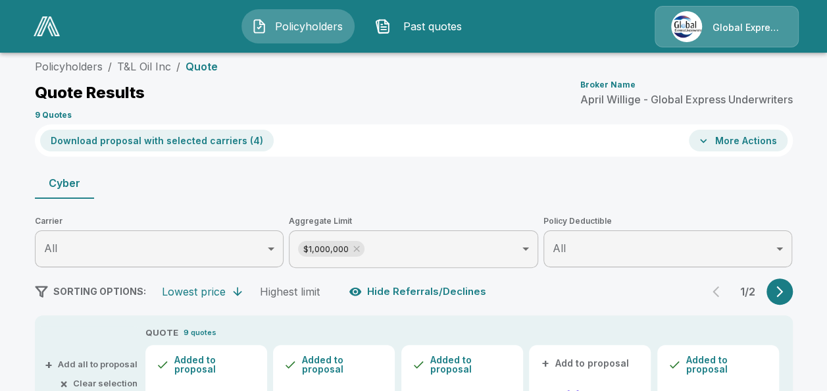
click at [198, 132] on button "Download proposal with selected carriers ( 4 )" at bounding box center [157, 141] width 234 height 22
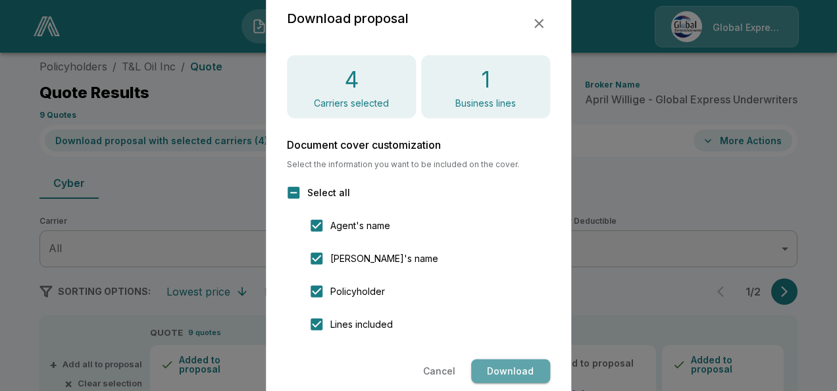
click at [491, 374] on button "Download" at bounding box center [510, 371] width 79 height 24
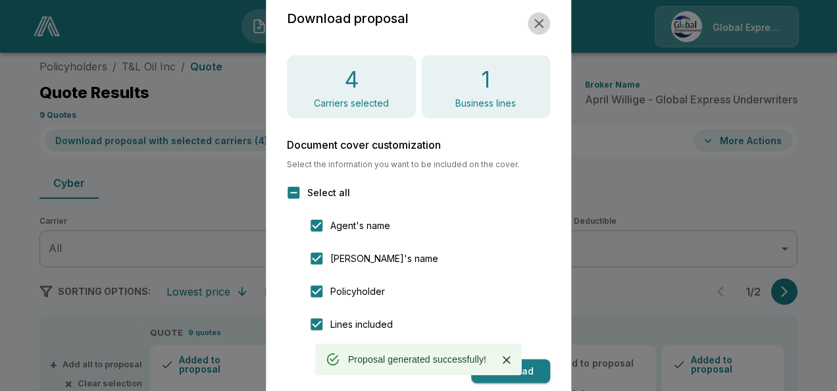
click at [533, 22] on icon "button" at bounding box center [539, 24] width 16 height 16
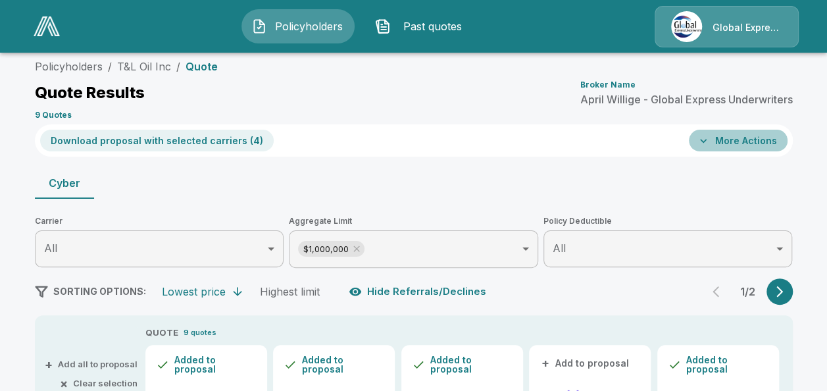
click at [742, 143] on button "More Actions" at bounding box center [738, 141] width 99 height 22
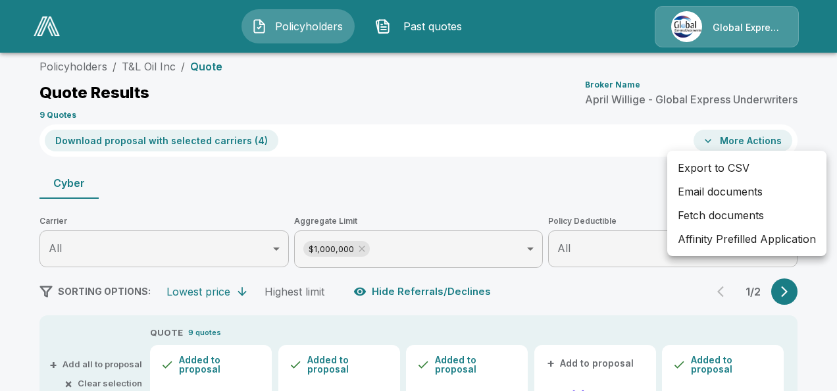
click at [723, 243] on li "Affinity Prefilled Application" at bounding box center [746, 239] width 159 height 24
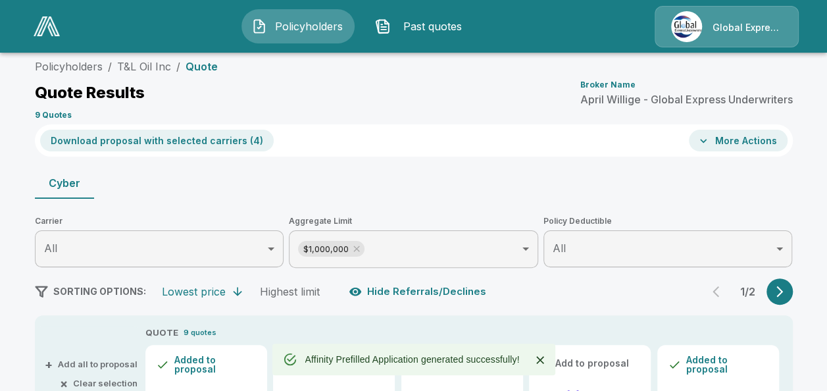
click at [746, 136] on button "More Actions" at bounding box center [738, 141] width 99 height 22
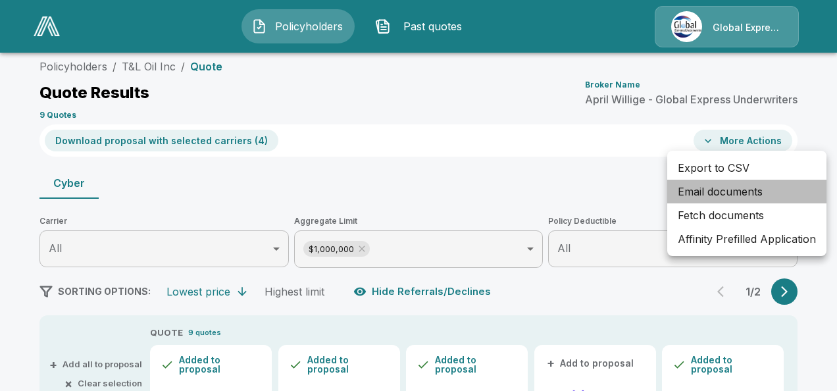
click at [696, 189] on li "Email documents" at bounding box center [746, 192] width 159 height 24
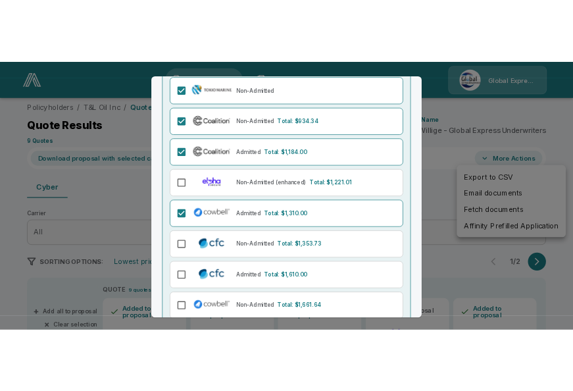
scroll to position [249, 0]
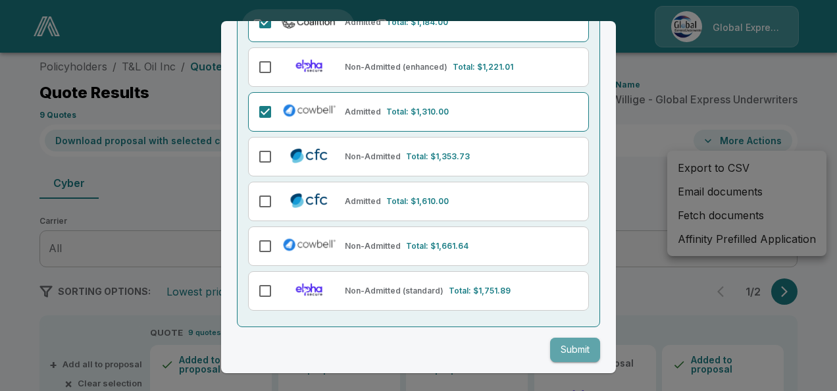
click at [576, 343] on button "Submit" at bounding box center [575, 350] width 50 height 24
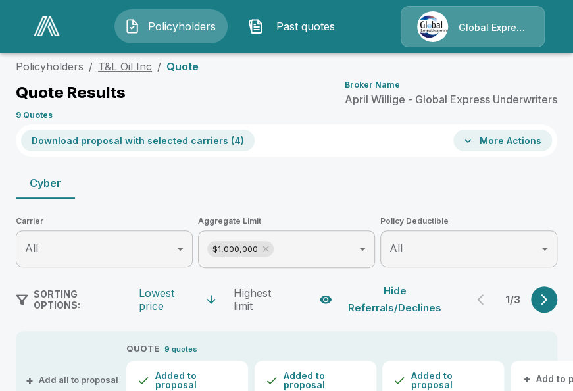
click at [127, 64] on link "T&L Oil Inc" at bounding box center [125, 66] width 54 height 13
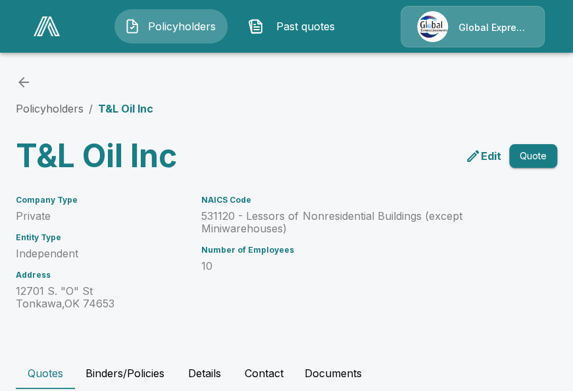
click at [212, 222] on p "531120 - Lessors of Nonresidential Buildings (except Miniwarehouses)" at bounding box center [332, 222] width 263 height 25
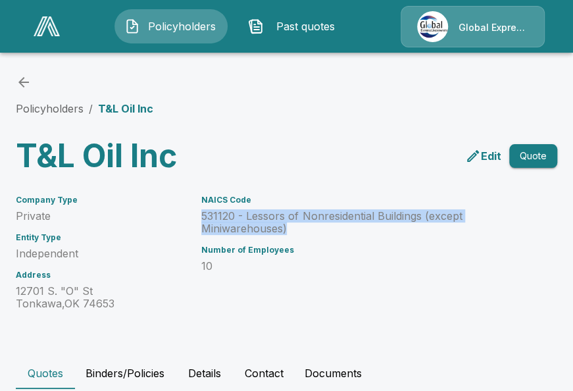
drag, startPoint x: 199, startPoint y: 212, endPoint x: 299, endPoint y: 228, distance: 101.9
click at [299, 228] on div "NAICS Code 531120 - Lessors of Nonresidential Buildings (except Miniwarehouses)…" at bounding box center [325, 245] width 279 height 130
copy p "531120 - Lessors of Nonresidential Buildings (except Miniwarehouses)"
